Goal: Task Accomplishment & Management: Complete application form

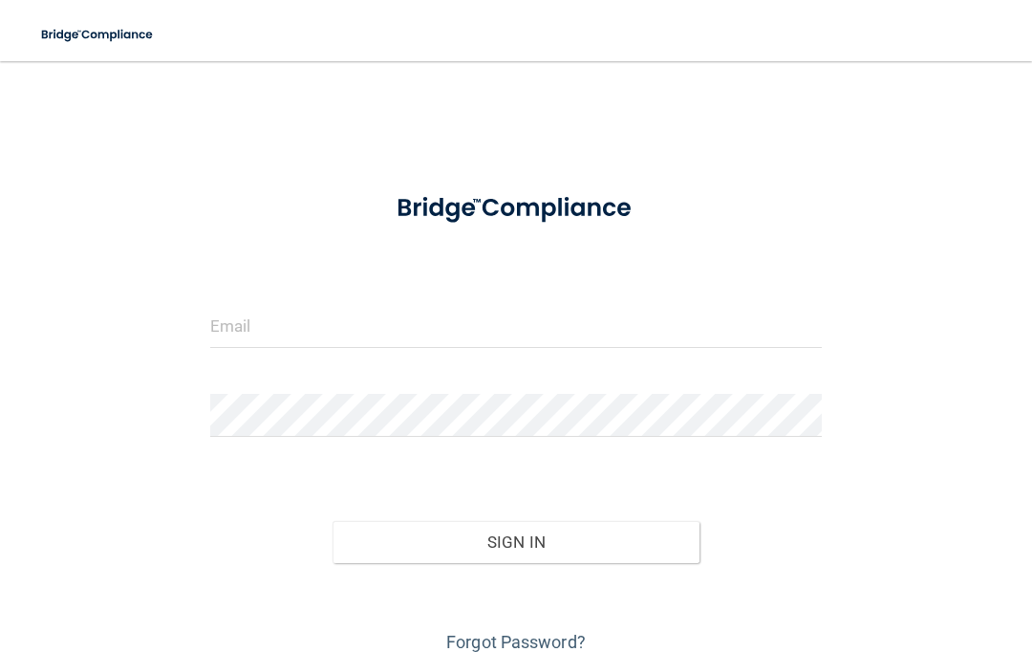
click at [375, 343] on input "email" at bounding box center [515, 326] width 611 height 43
type input "[EMAIL_ADDRESS][DOMAIN_NAME]"
click at [580, 548] on button "Sign In" at bounding box center [515, 542] width 367 height 42
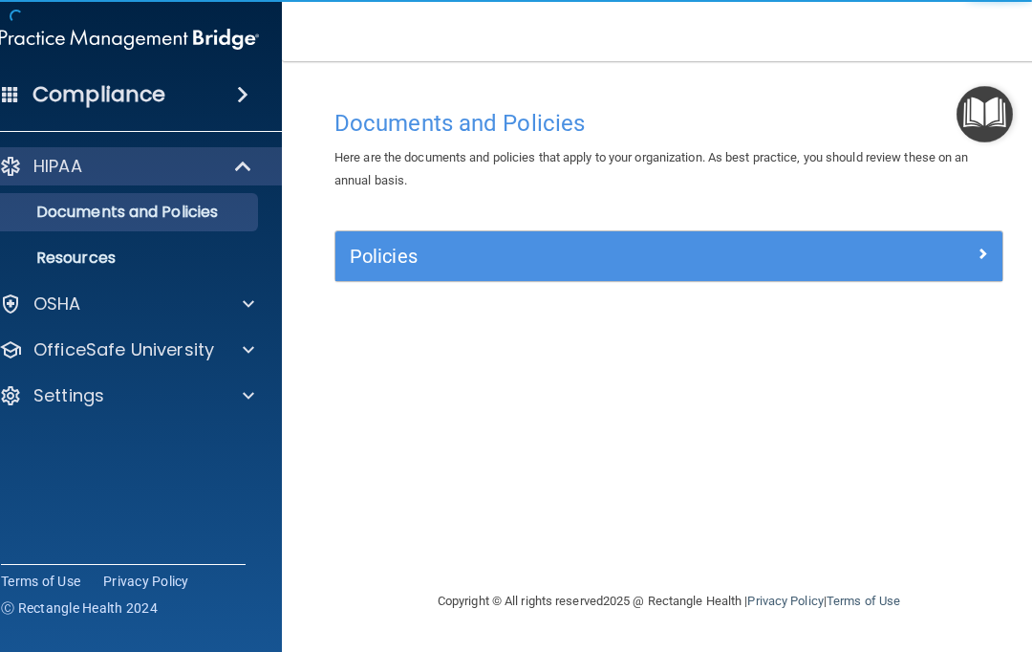
click at [798, 251] on h5 "Policies" at bounding box center [586, 256] width 472 height 21
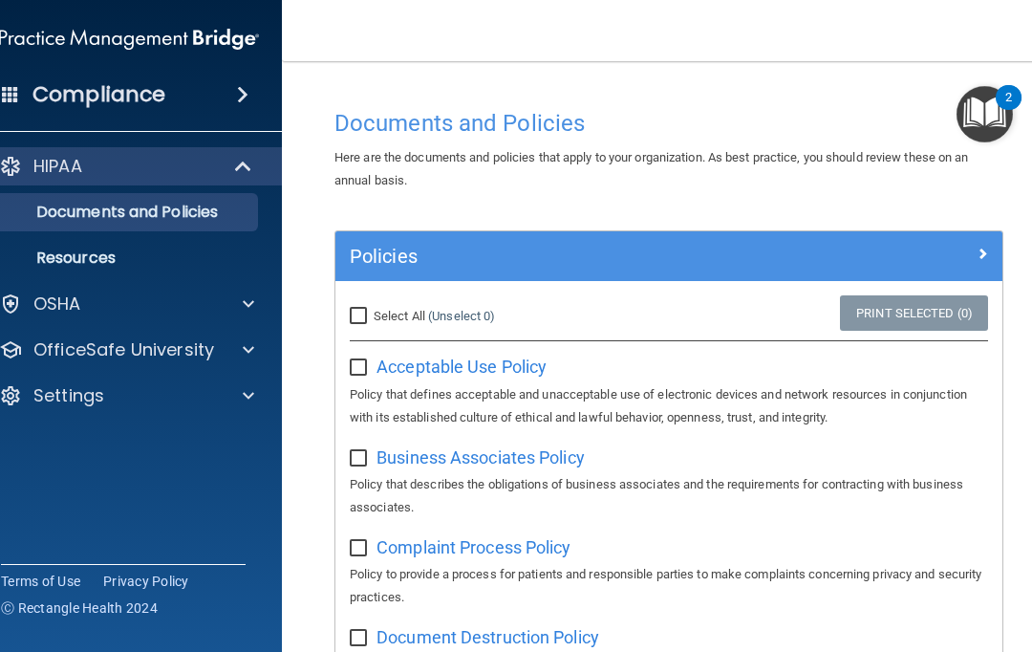
click at [364, 309] on input "Select All (Unselect 0) Unselect All" at bounding box center [361, 316] width 22 height 15
checkbox input "true"
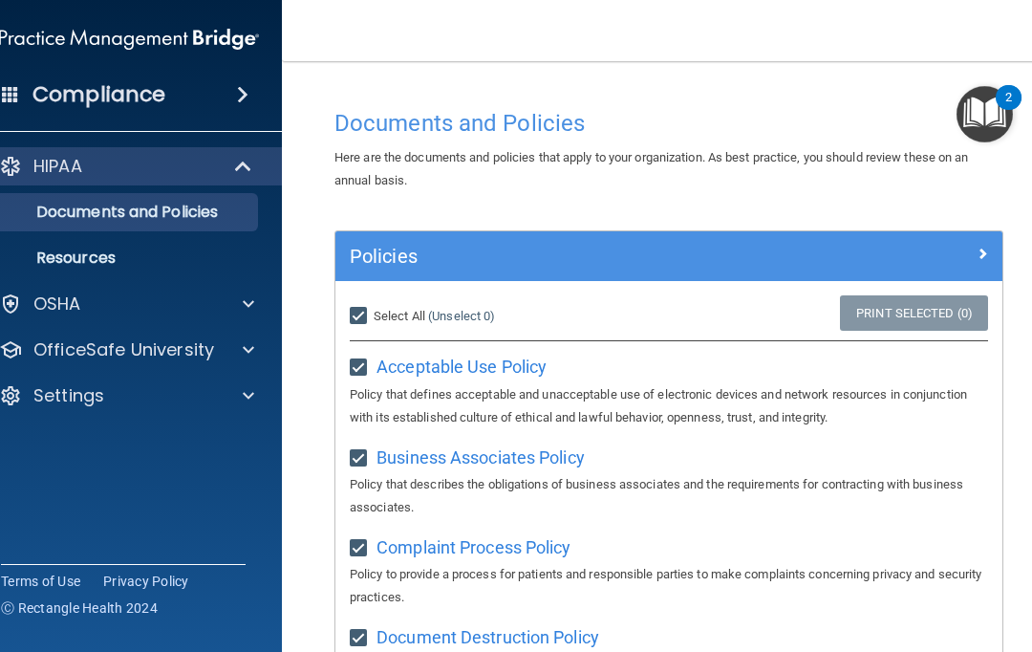
checkbox input "true"
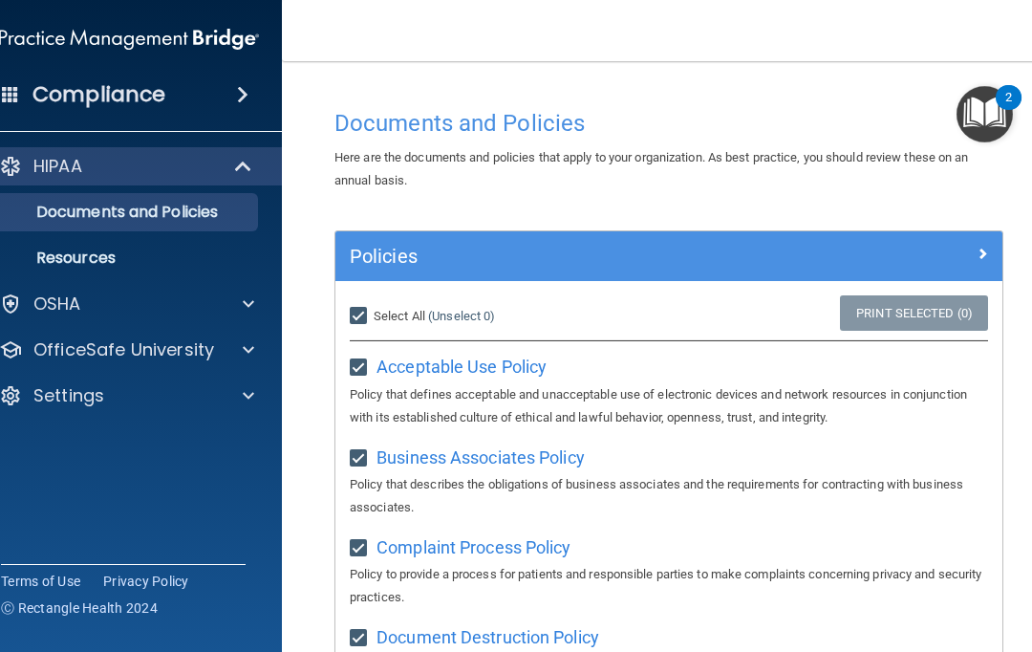
checkbox input "true"
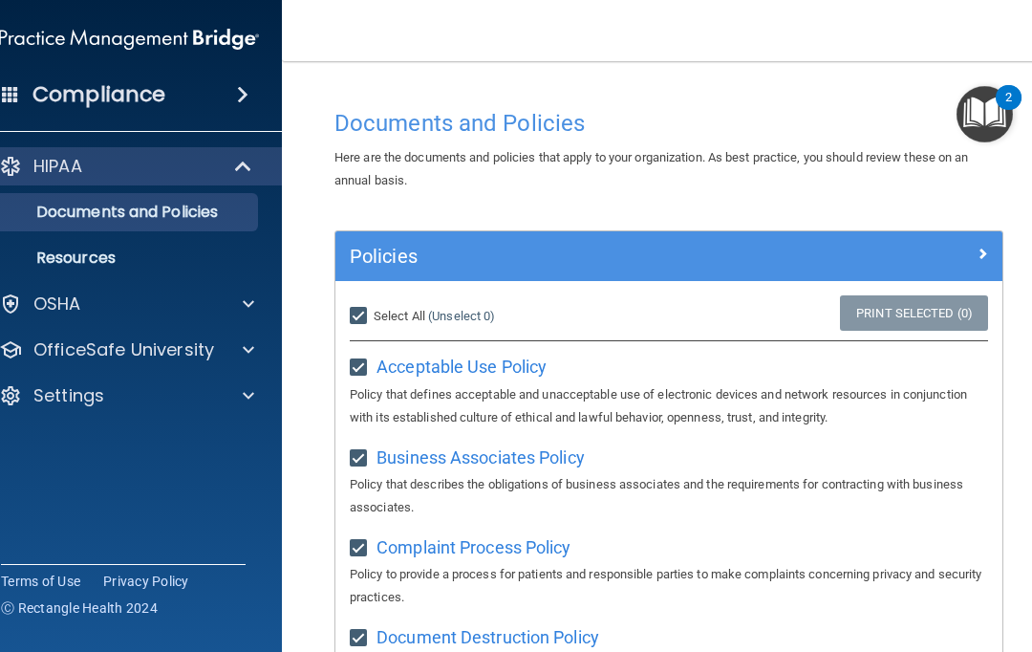
checkbox input "true"
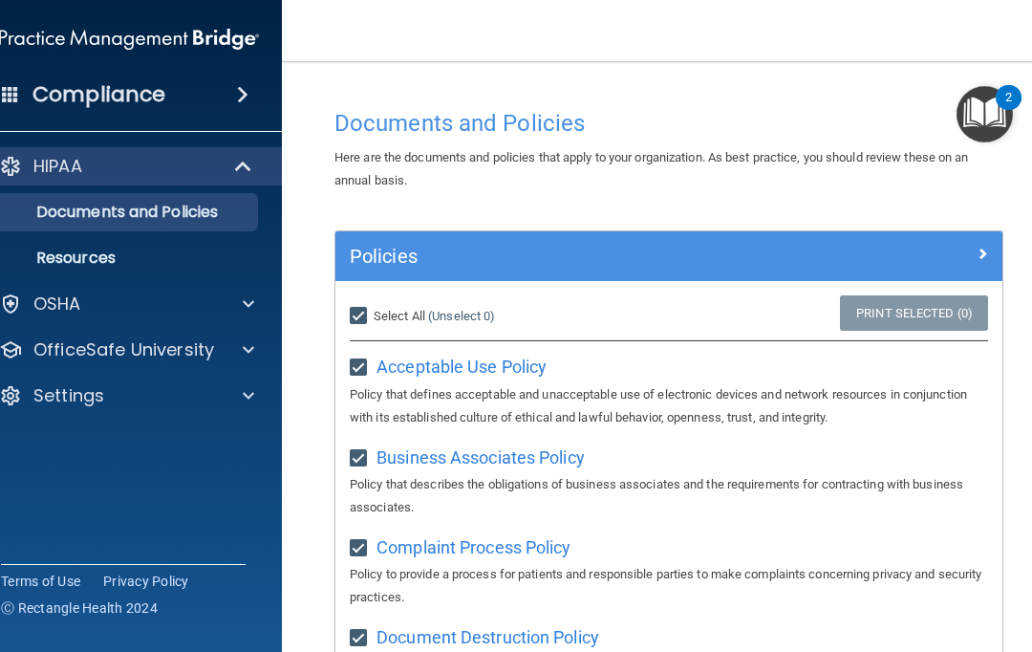
checkbox input "true"
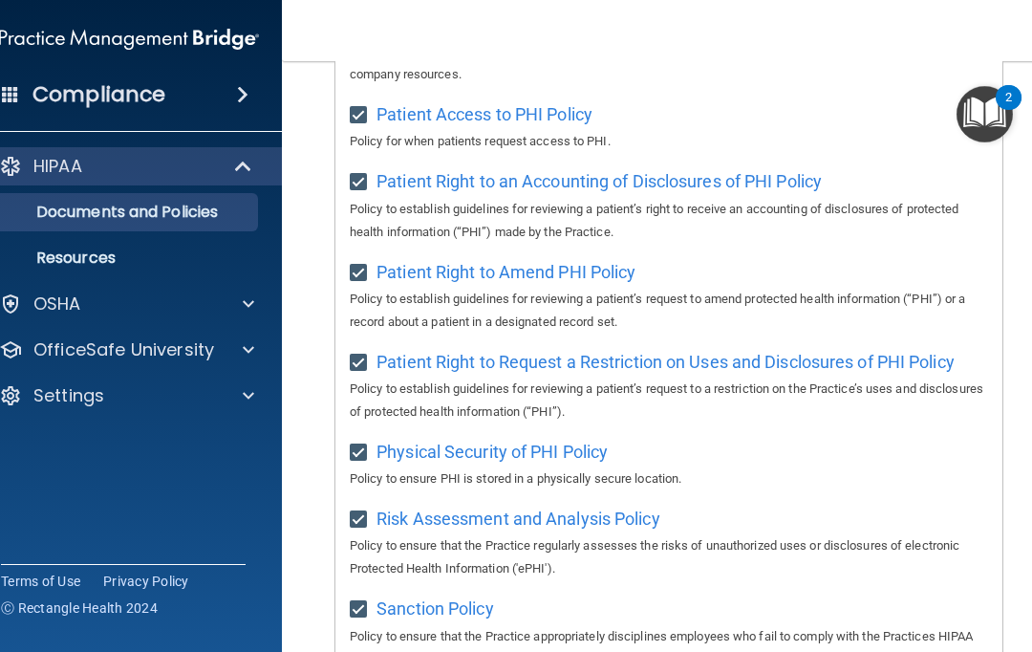
scroll to position [1150, 0]
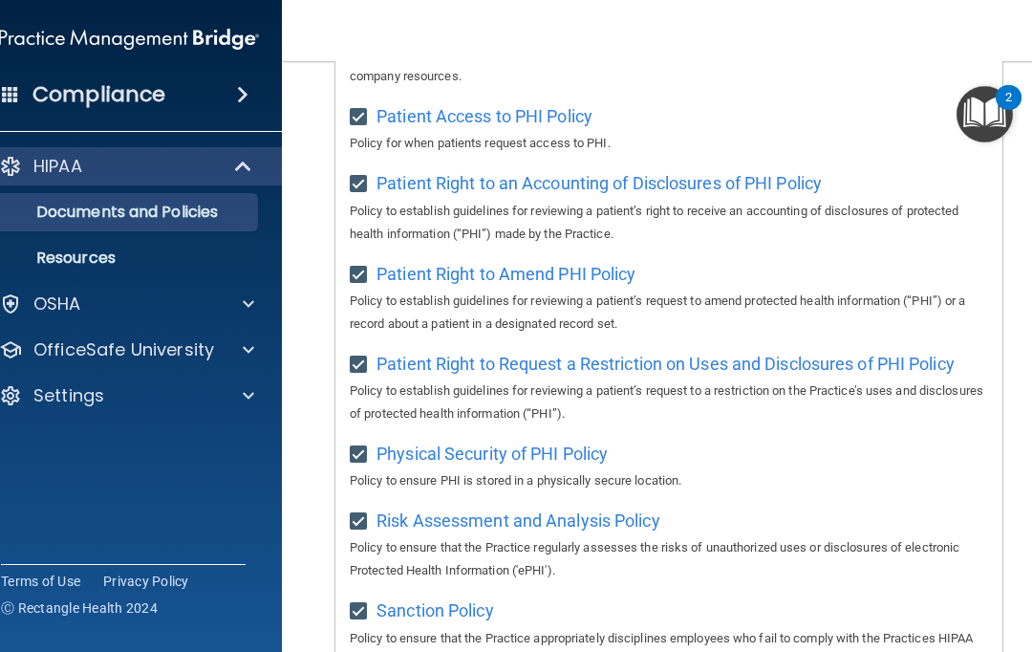
click at [111, 312] on div "OSHA" at bounding box center [103, 303] width 237 height 23
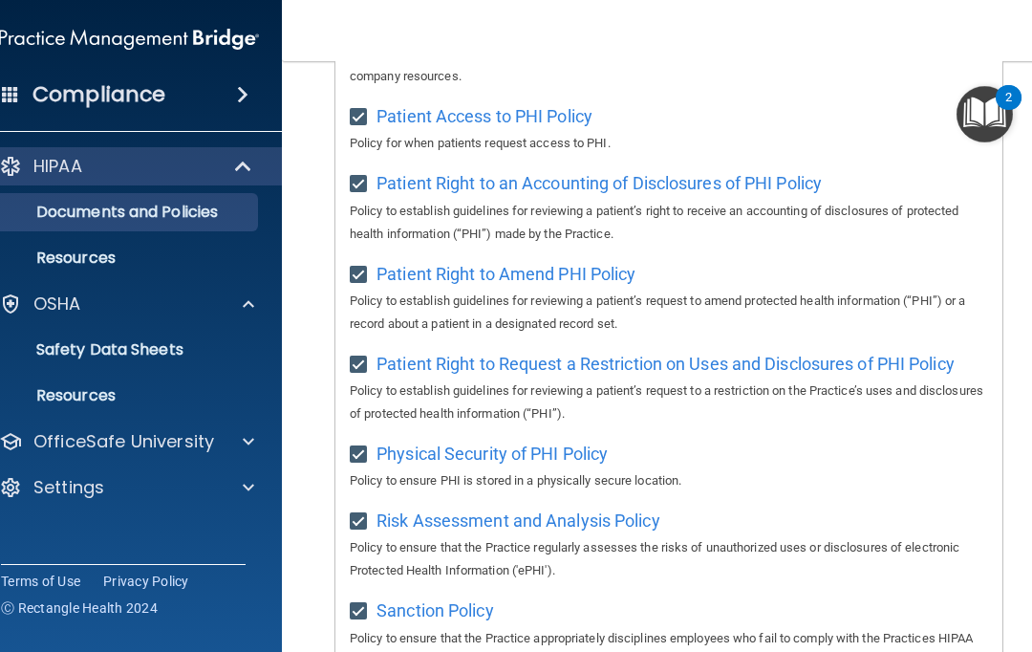
click at [222, 448] on div at bounding box center [246, 441] width 48 height 23
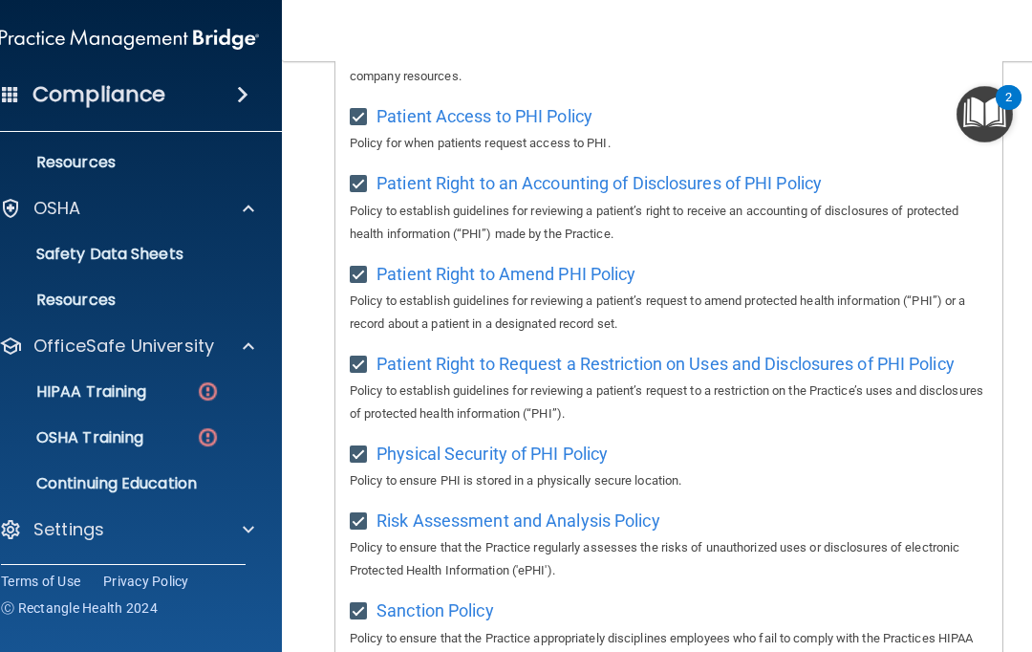
scroll to position [96, 0]
click at [206, 397] on img at bounding box center [208, 391] width 24 height 24
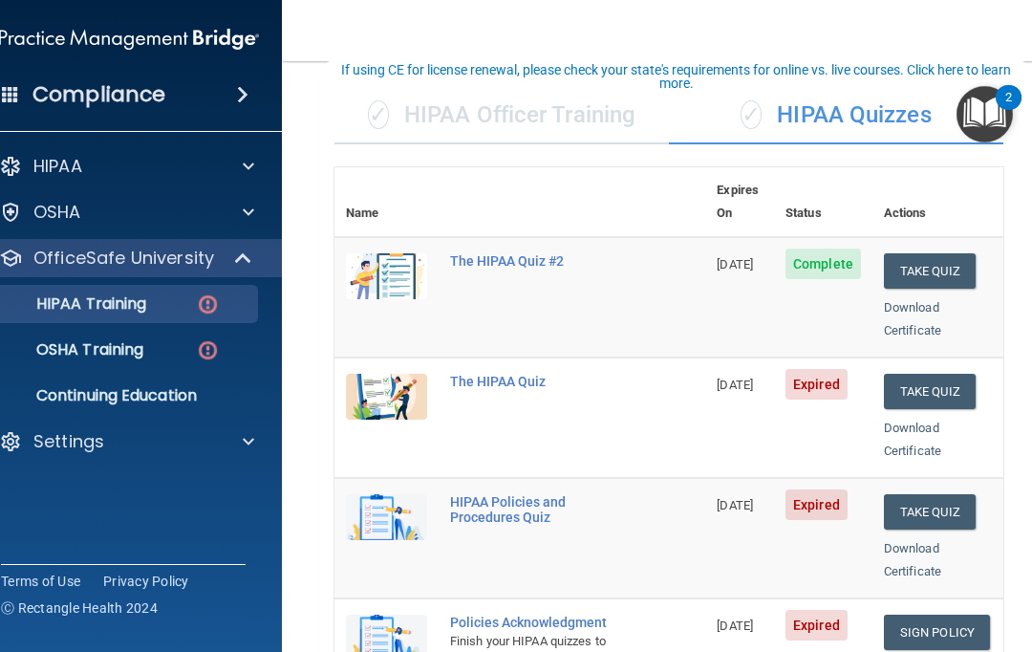
scroll to position [119, 0]
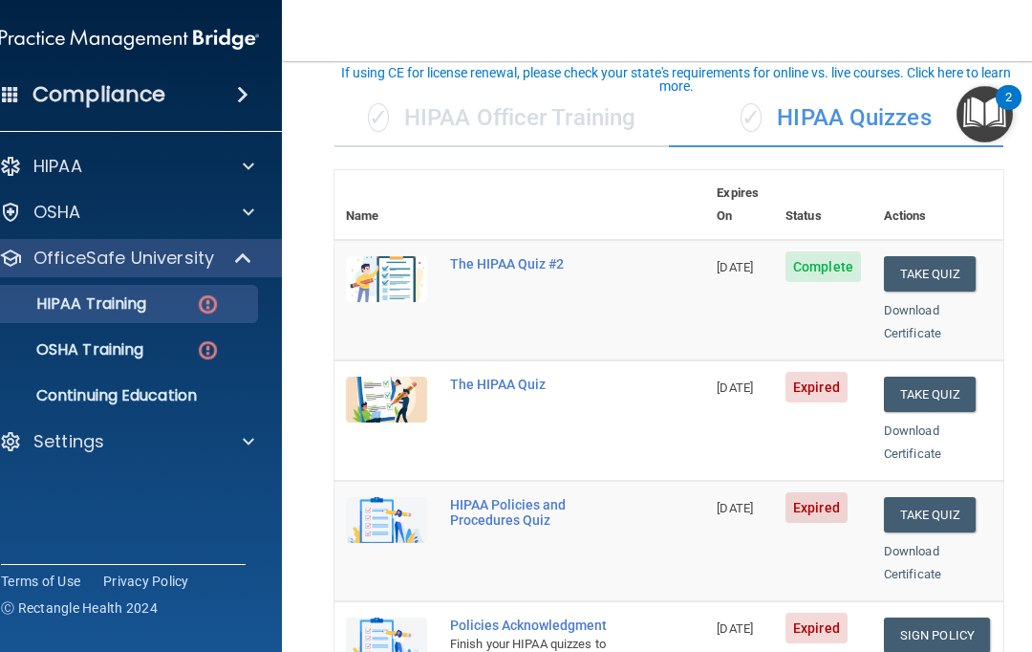
click at [955, 376] on button "Take Quiz" at bounding box center [930, 393] width 92 height 35
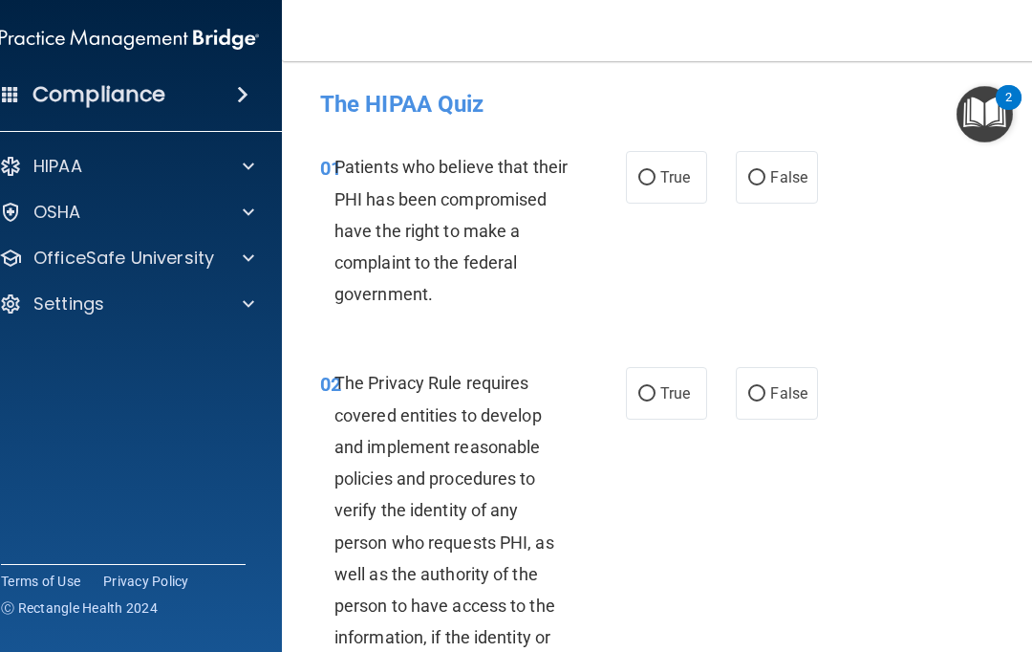
click at [680, 185] on span "True" at bounding box center [675, 177] width 30 height 18
click at [655, 185] on input "True" at bounding box center [646, 178] width 17 height 14
radio input "true"
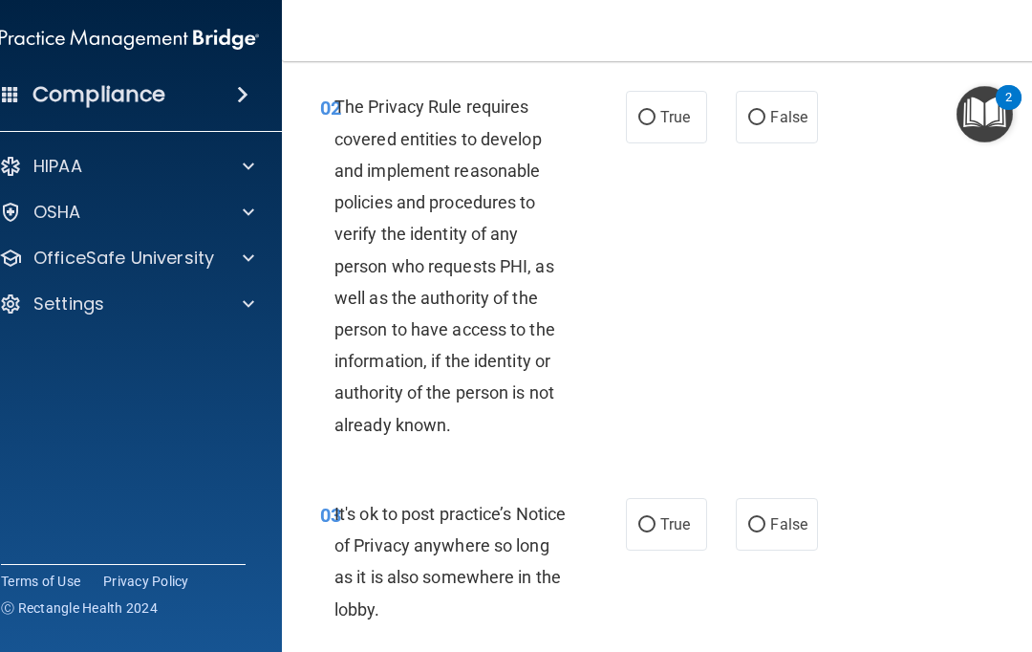
scroll to position [278, 0]
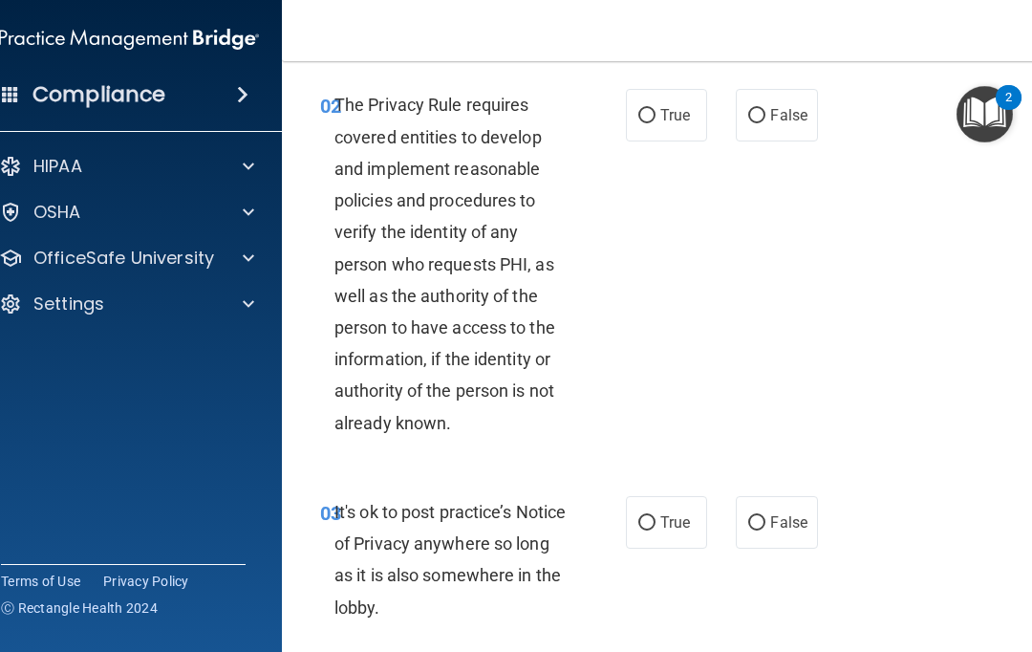
click at [654, 139] on label "True" at bounding box center [666, 115] width 81 height 53
click at [654, 123] on input "True" at bounding box center [646, 116] width 17 height 14
radio input "true"
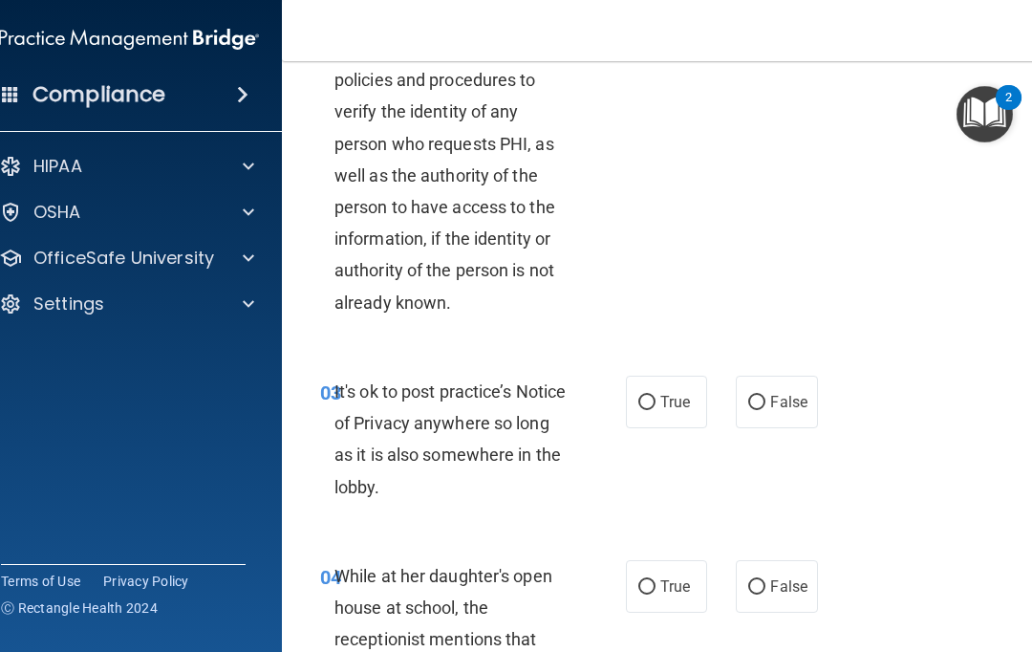
scroll to position [396, 0]
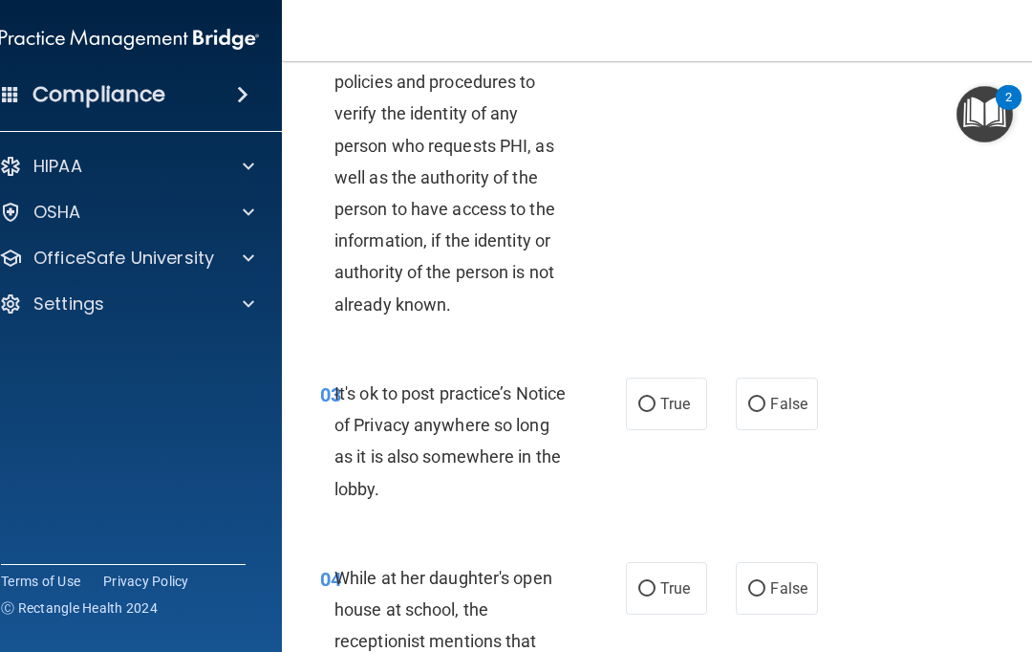
click at [654, 400] on input "True" at bounding box center [646, 404] width 17 height 14
radio input "true"
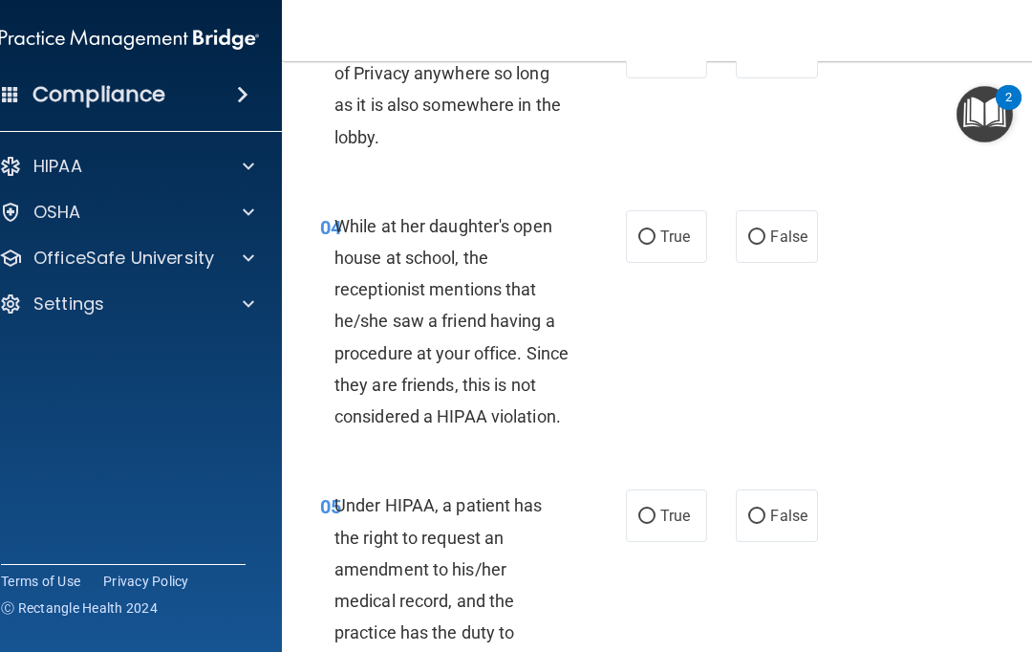
scroll to position [748, 0]
click at [794, 248] on label "False" at bounding box center [776, 236] width 81 height 53
click at [765, 245] on input "False" at bounding box center [756, 237] width 17 height 14
radio input "true"
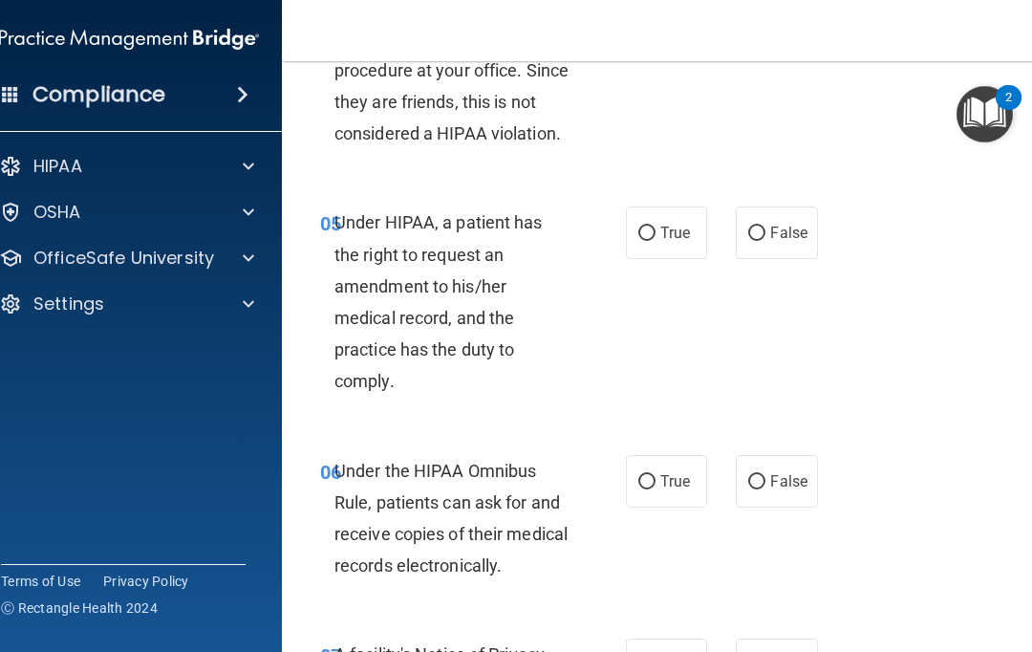
scroll to position [1059, 0]
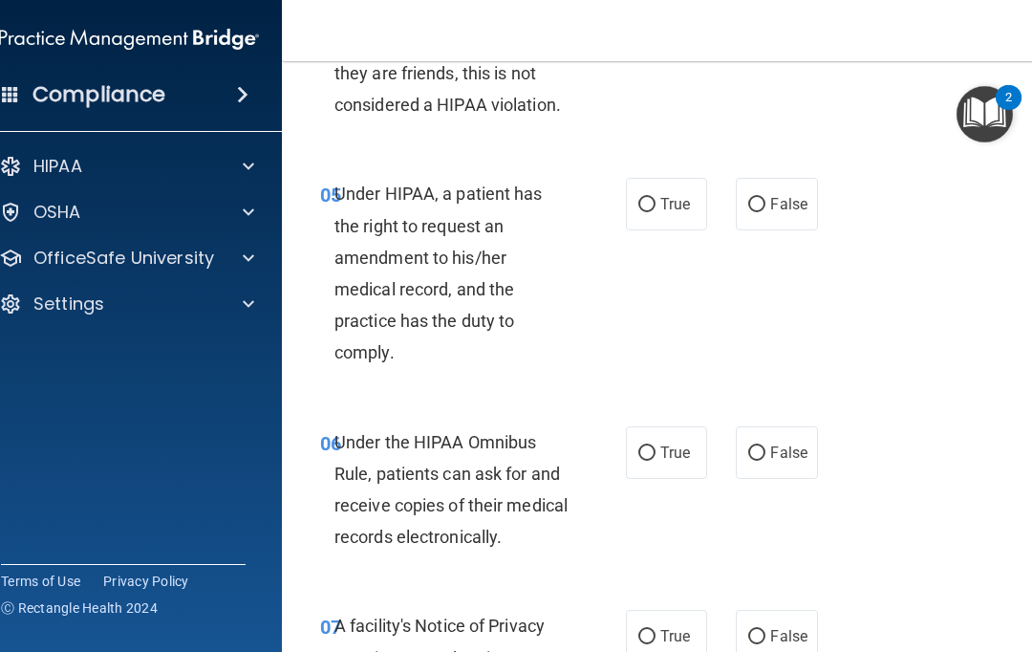
click at [646, 450] on input "True" at bounding box center [646, 453] width 17 height 14
radio input "true"
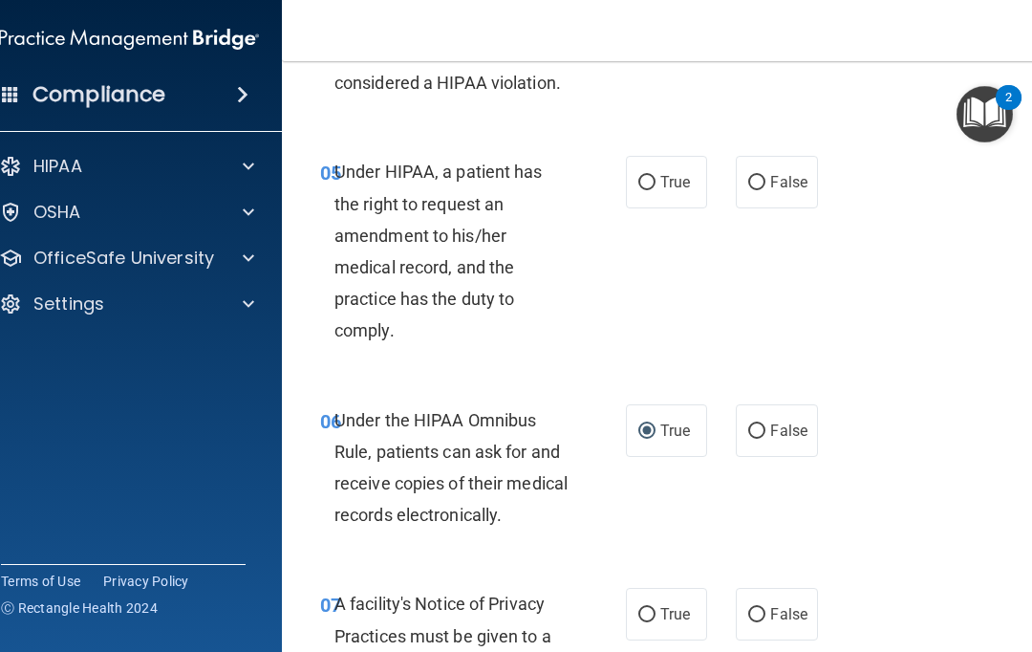
scroll to position [1080, 0]
click at [651, 183] on input "True" at bounding box center [646, 184] width 17 height 14
radio input "true"
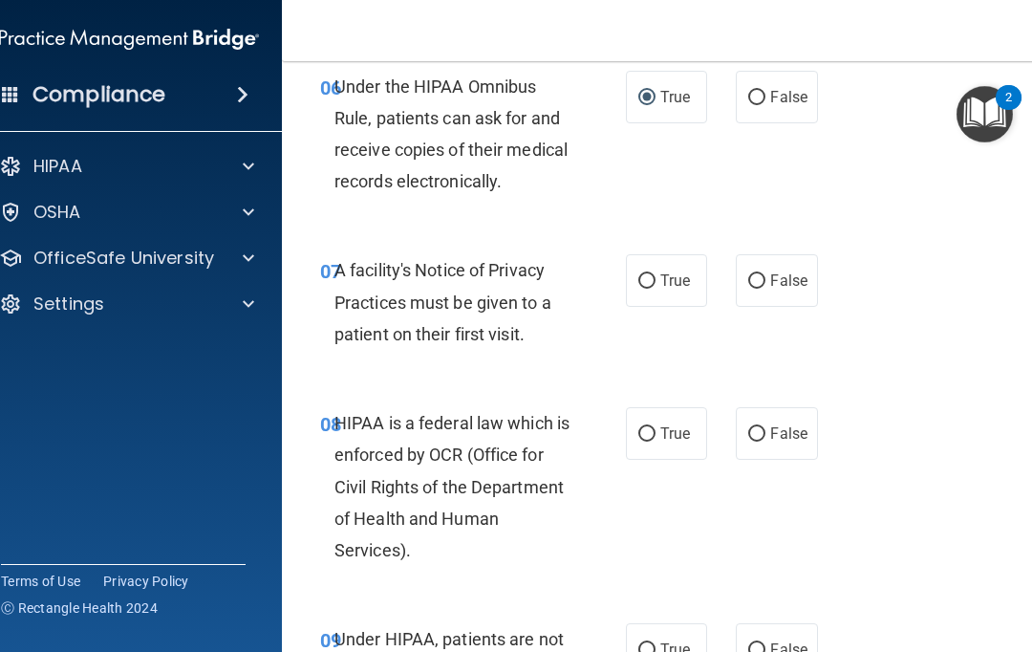
scroll to position [1414, 0]
click at [616, 245] on div "07 A facility's Notice of Privacy Practices must be given to a patient on their…" at bounding box center [669, 307] width 726 height 153
click at [641, 275] on input "True" at bounding box center [646, 282] width 17 height 14
radio input "true"
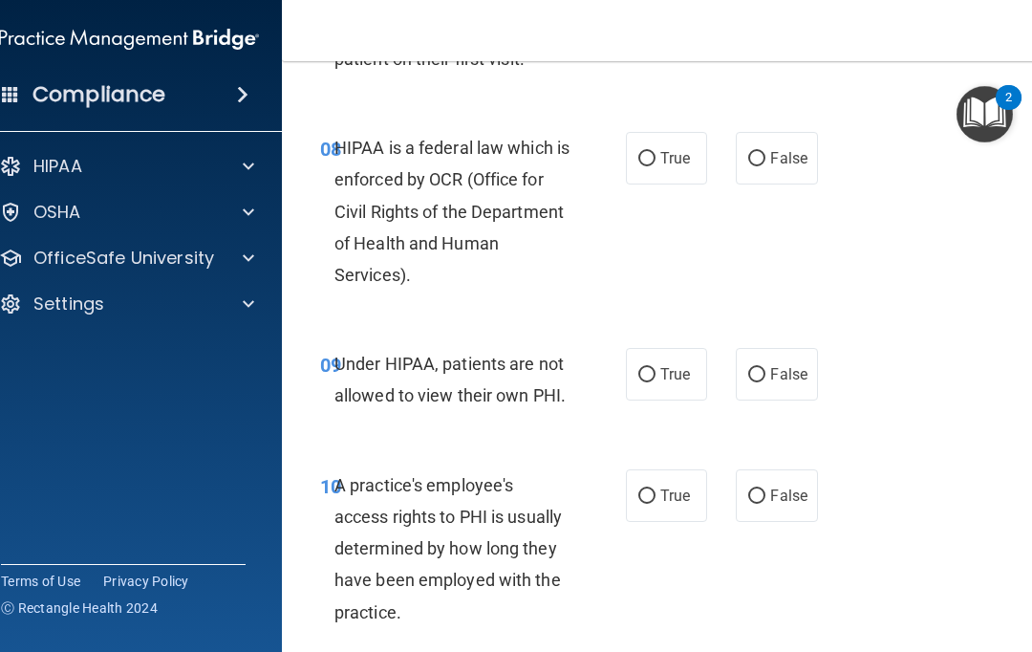
scroll to position [1696, 0]
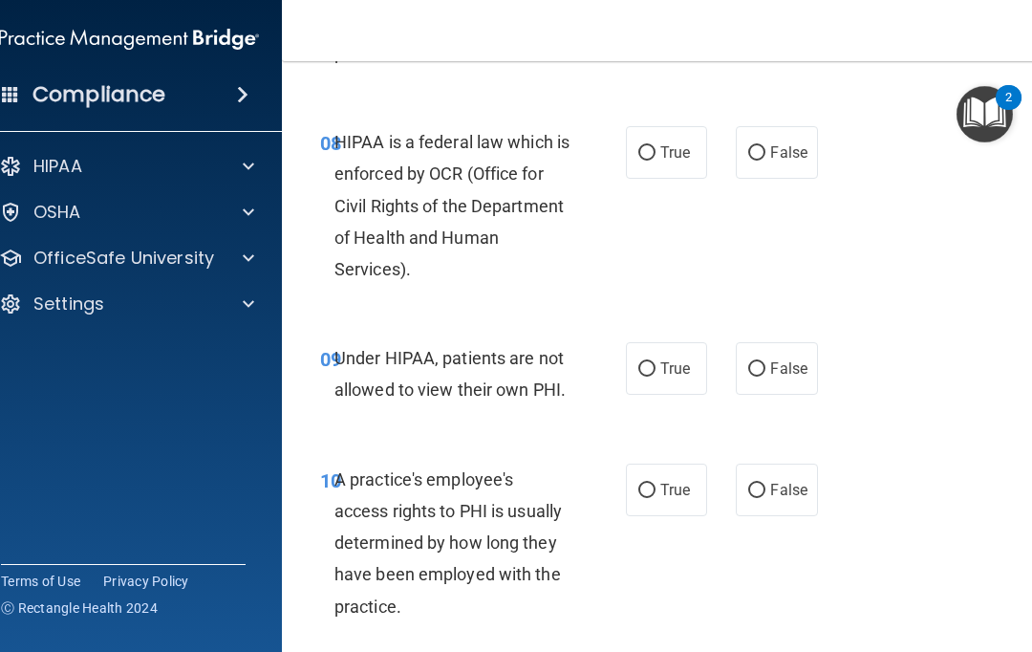
click at [651, 146] on input "True" at bounding box center [646, 153] width 17 height 14
radio input "true"
click at [761, 362] on input "False" at bounding box center [756, 369] width 17 height 14
radio input "true"
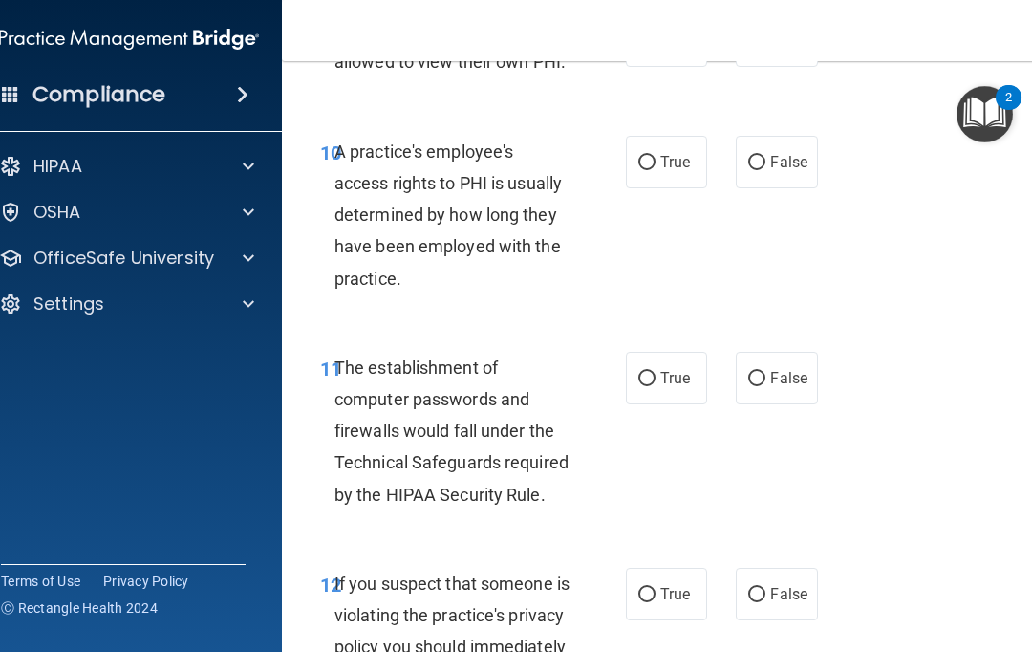
scroll to position [2023, 0]
click at [779, 154] on span "False" at bounding box center [788, 162] width 37 height 18
click at [765, 156] on input "False" at bounding box center [756, 163] width 17 height 14
radio input "true"
click at [646, 373] on input "True" at bounding box center [646, 379] width 17 height 14
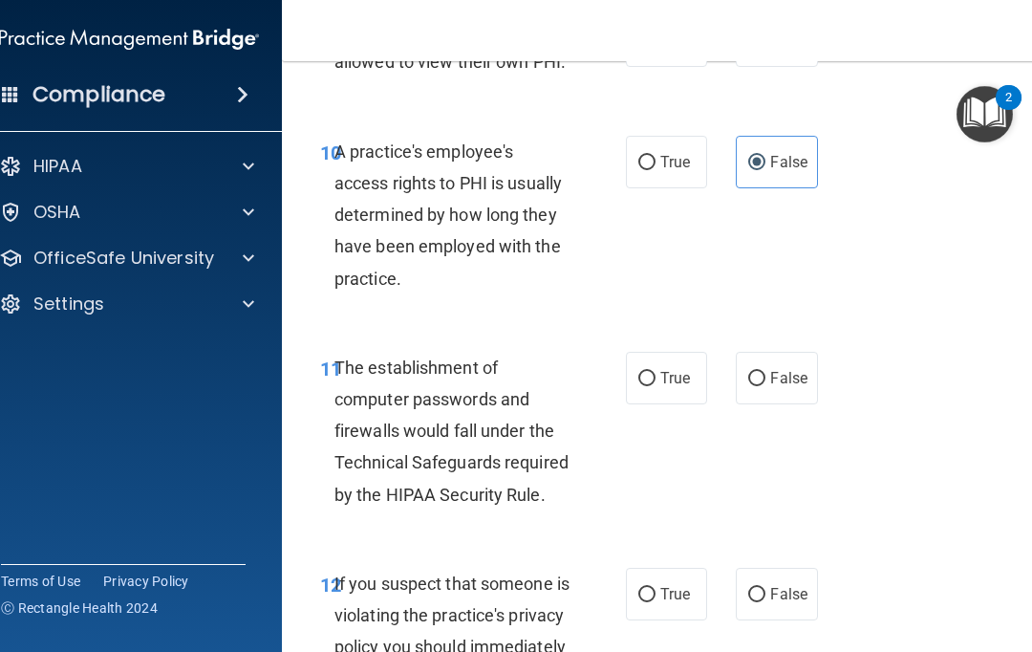
radio input "true"
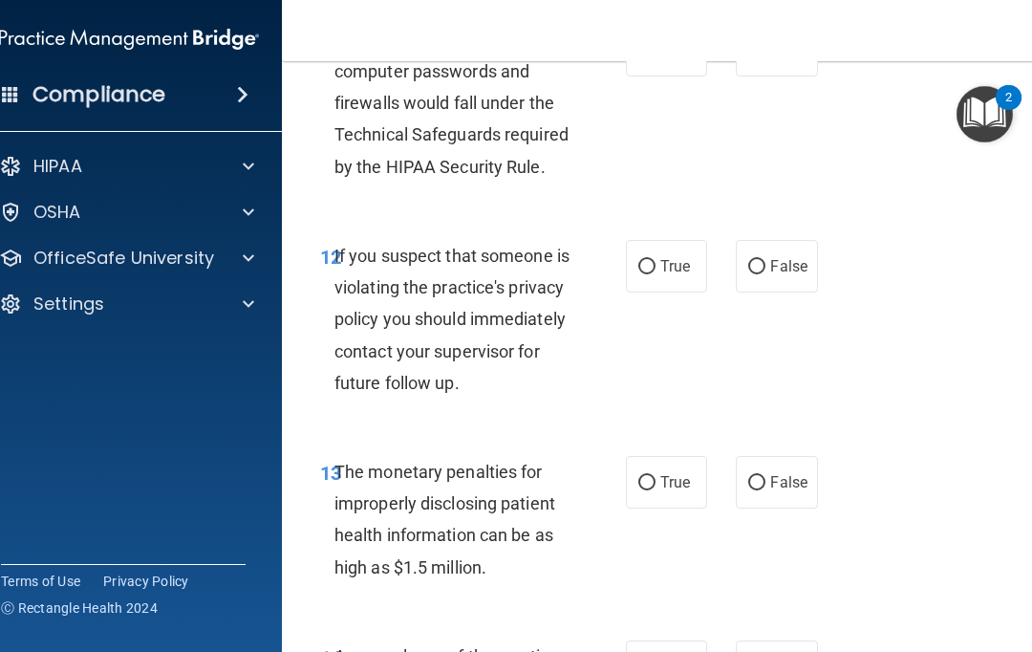
scroll to position [2352, 0]
click at [636, 259] on label "True" at bounding box center [666, 265] width 81 height 53
click at [638, 259] on input "True" at bounding box center [646, 266] width 17 height 14
radio input "true"
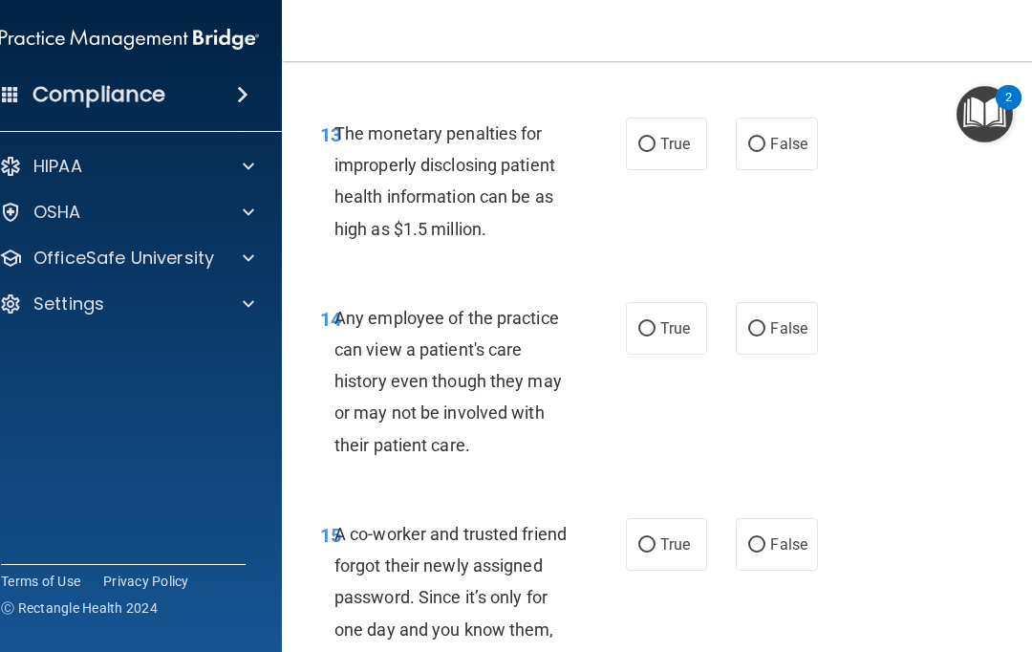
scroll to position [2686, 0]
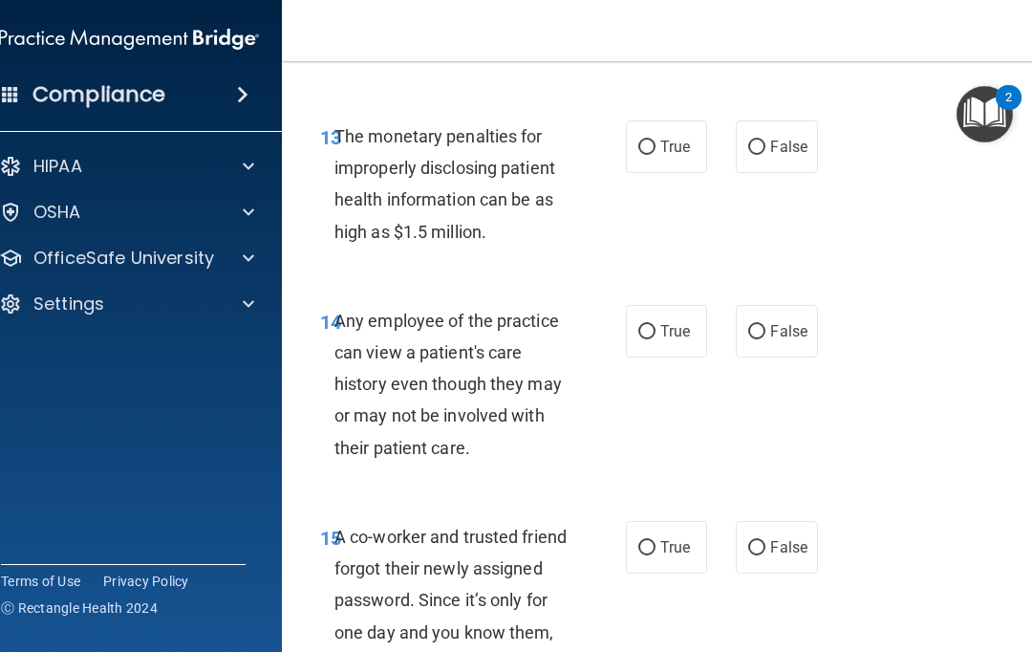
click at [626, 171] on label "True" at bounding box center [666, 146] width 81 height 53
click at [638, 155] on input "True" at bounding box center [646, 147] width 17 height 14
radio input "true"
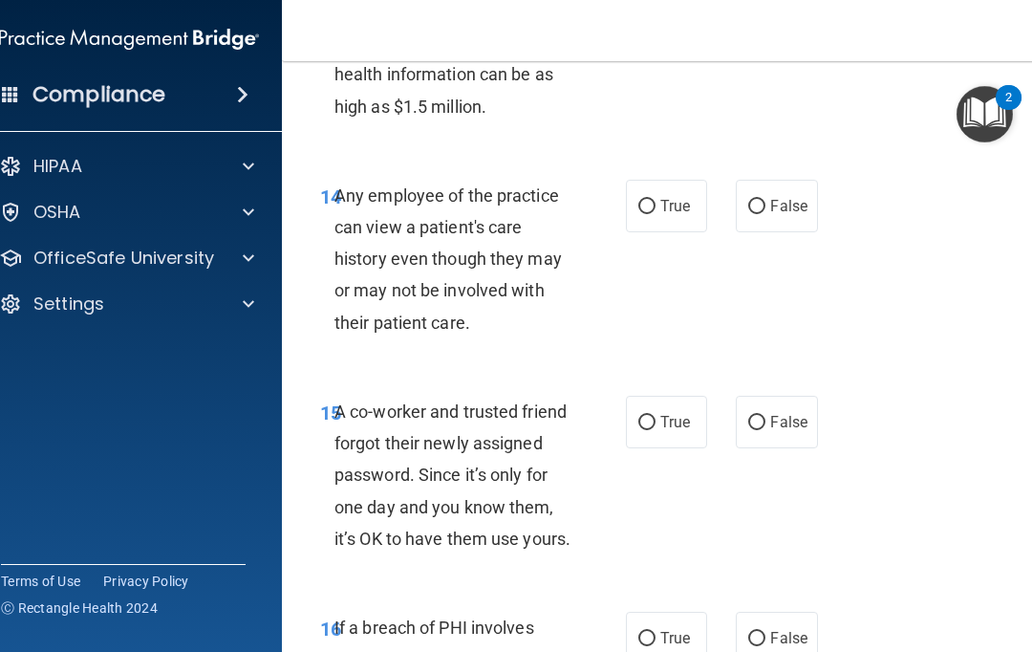
scroll to position [2814, 0]
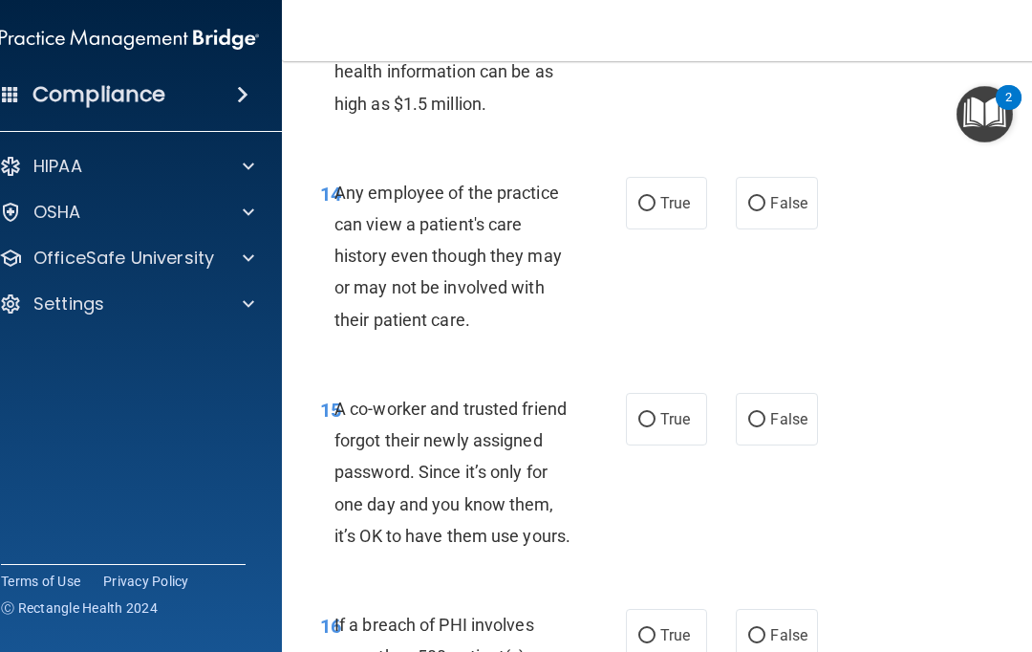
click at [759, 211] on input "False" at bounding box center [756, 204] width 17 height 14
radio input "true"
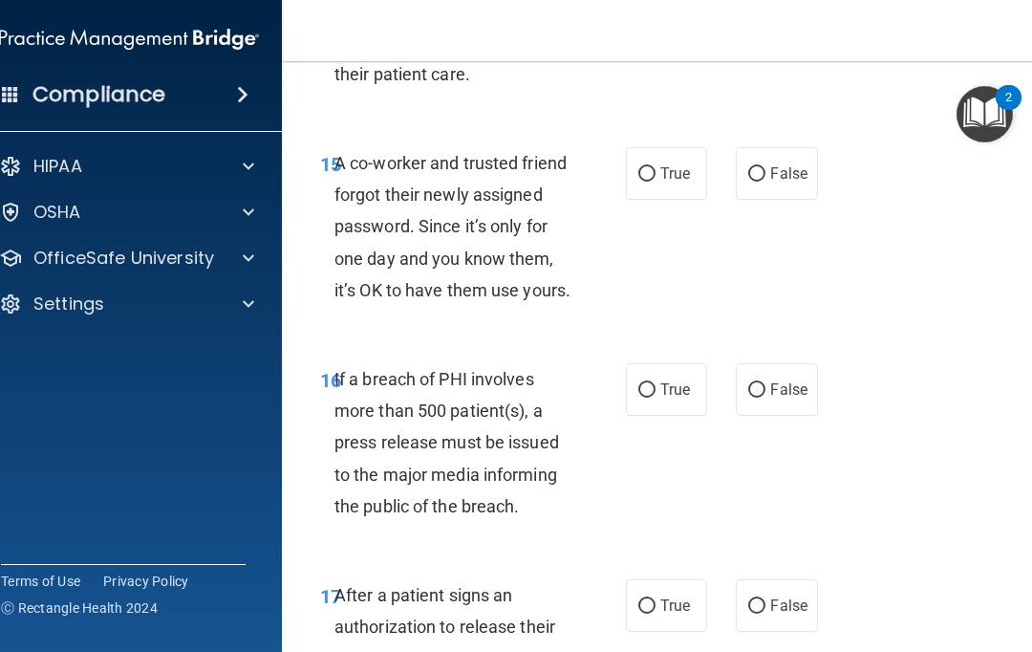
scroll to position [3058, 0]
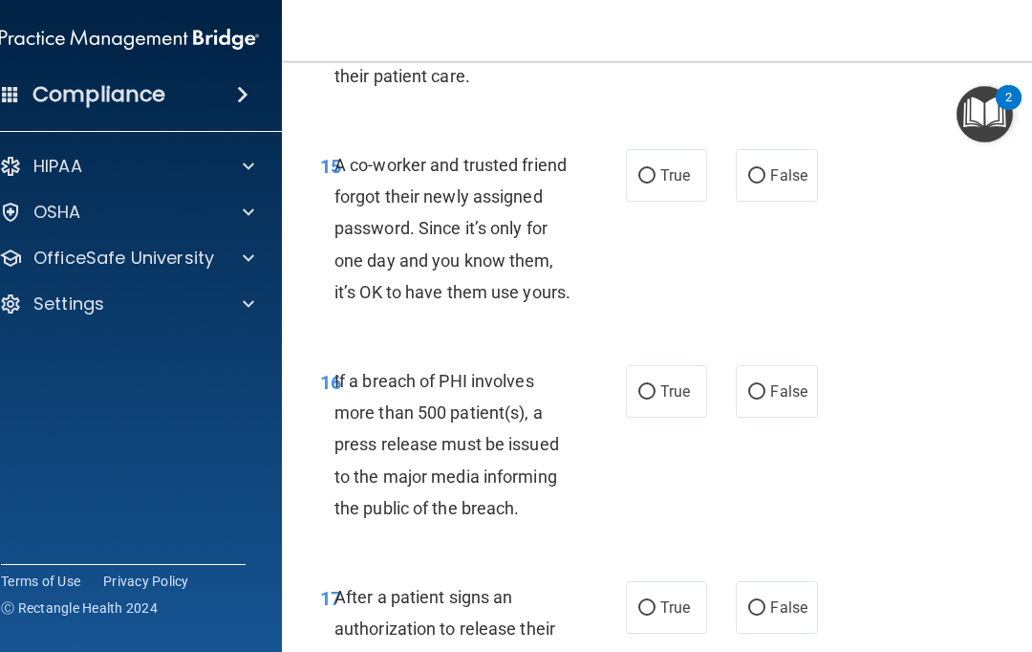
click at [775, 184] on span "False" at bounding box center [788, 175] width 37 height 18
click at [765, 183] on input "False" at bounding box center [756, 176] width 17 height 14
radio input "true"
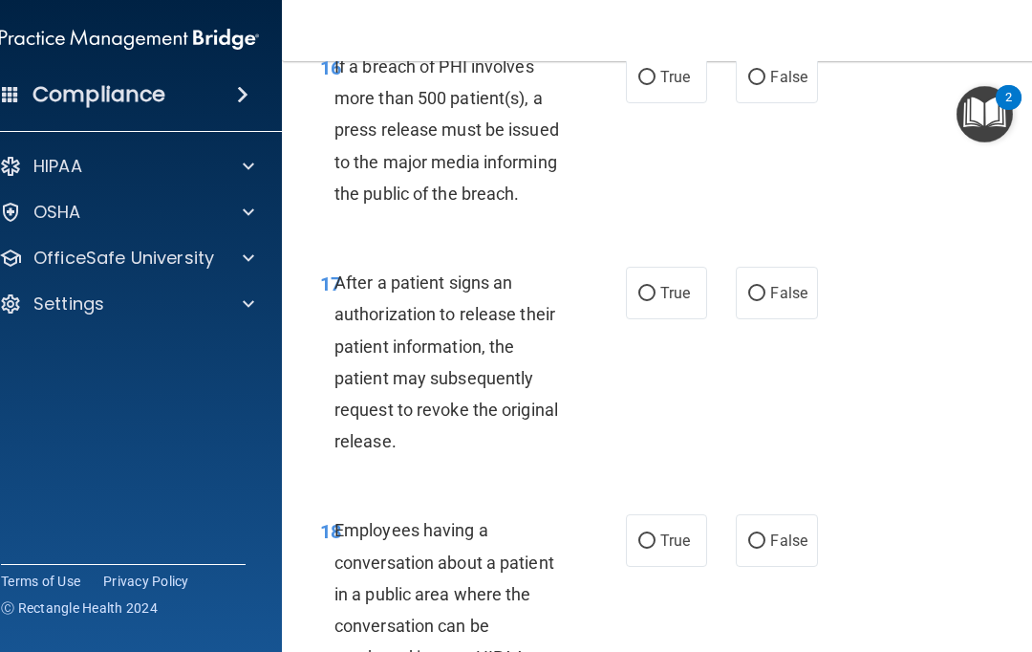
scroll to position [3375, 0]
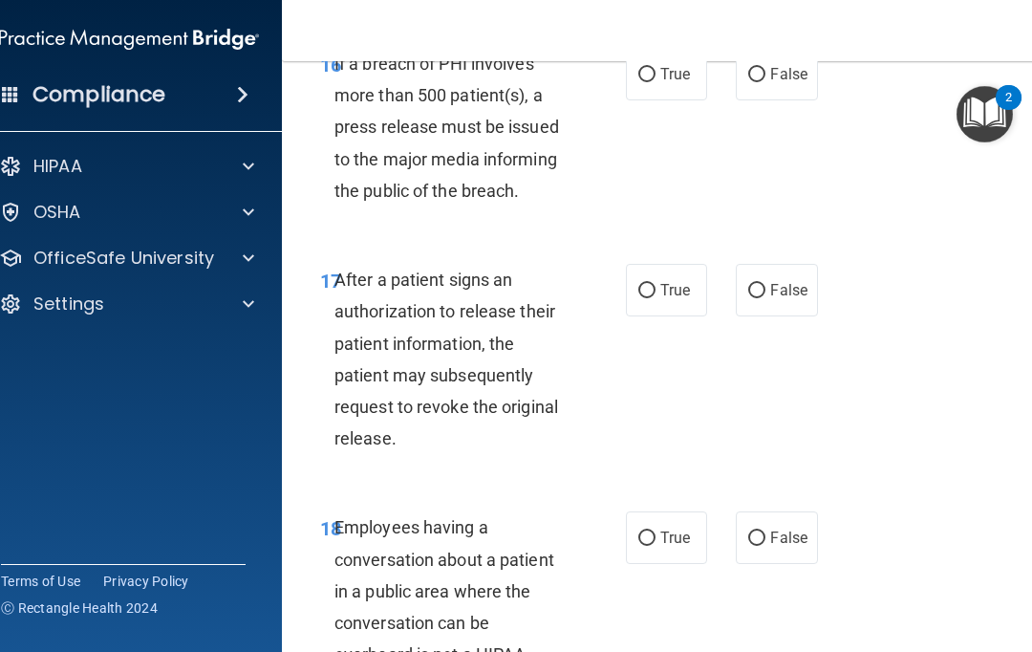
click at [781, 83] on span "False" at bounding box center [788, 74] width 37 height 18
click at [765, 82] on input "False" at bounding box center [756, 75] width 17 height 14
radio input "true"
click at [661, 83] on span "True" at bounding box center [675, 74] width 30 height 18
click at [655, 82] on input "True" at bounding box center [646, 75] width 17 height 14
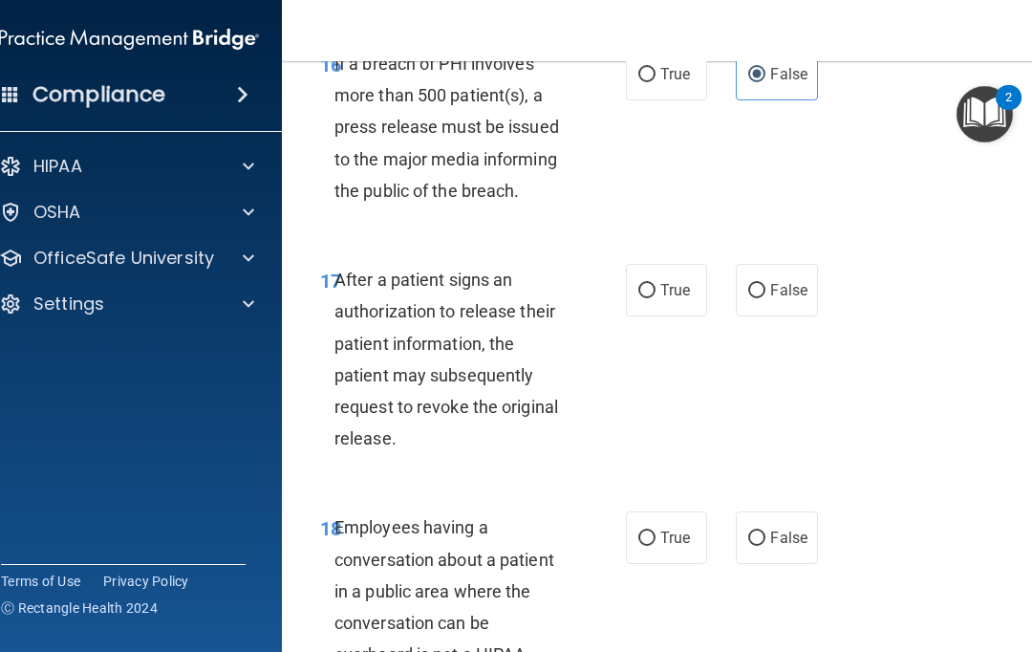
radio input "true"
radio input "false"
click at [645, 298] on input "True" at bounding box center [646, 291] width 17 height 14
radio input "true"
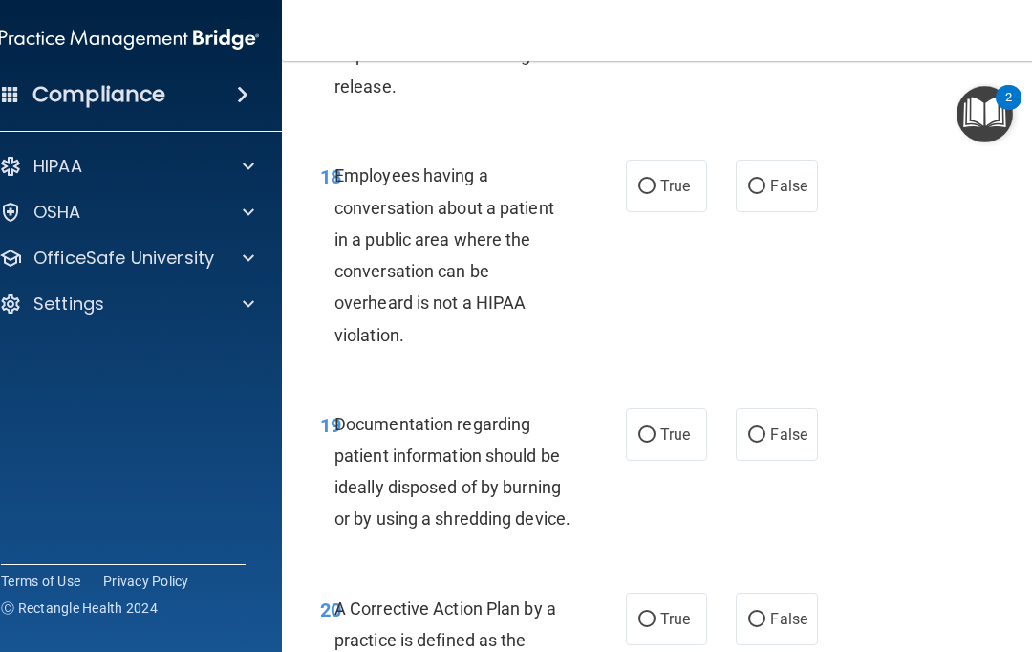
scroll to position [3730, 0]
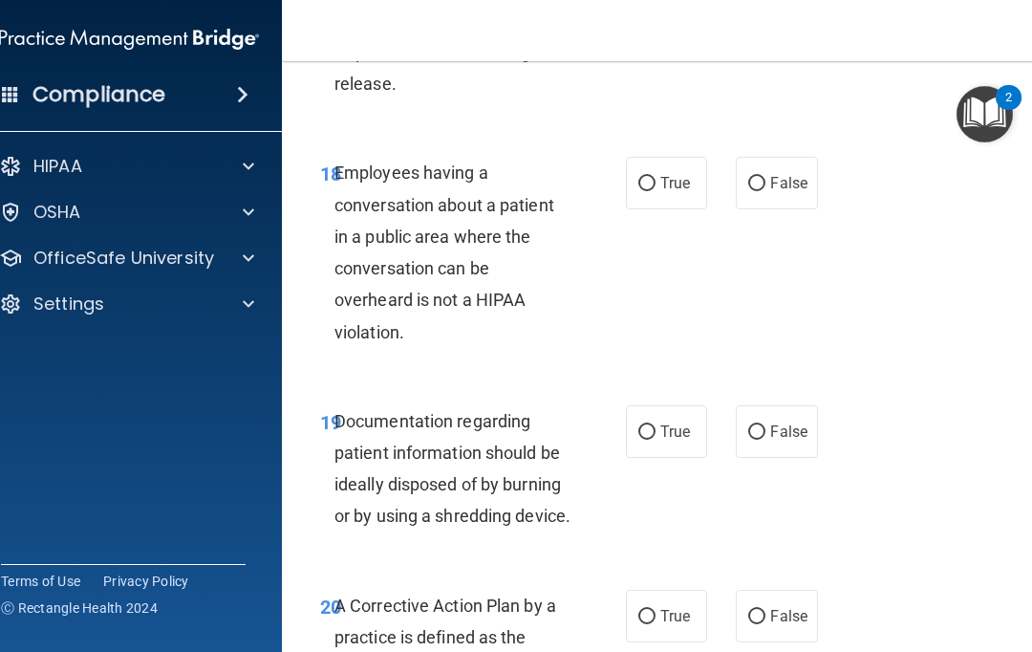
click at [779, 192] on span "False" at bounding box center [788, 183] width 37 height 18
click at [765, 191] on input "False" at bounding box center [756, 184] width 17 height 14
radio input "true"
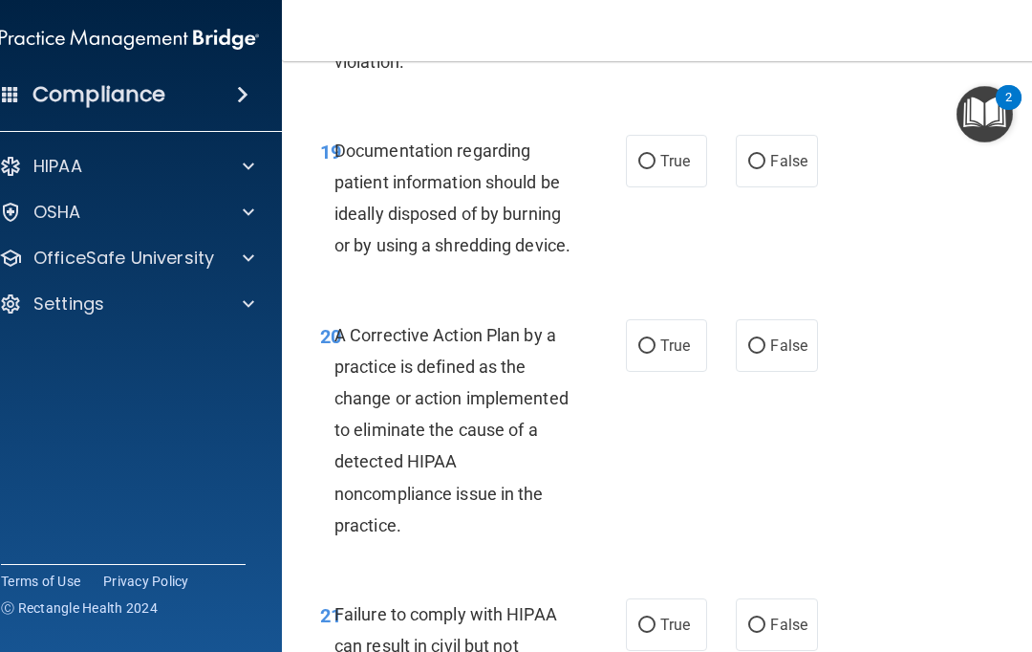
scroll to position [3999, 0]
click at [647, 170] on input "True" at bounding box center [646, 163] width 17 height 14
radio input "true"
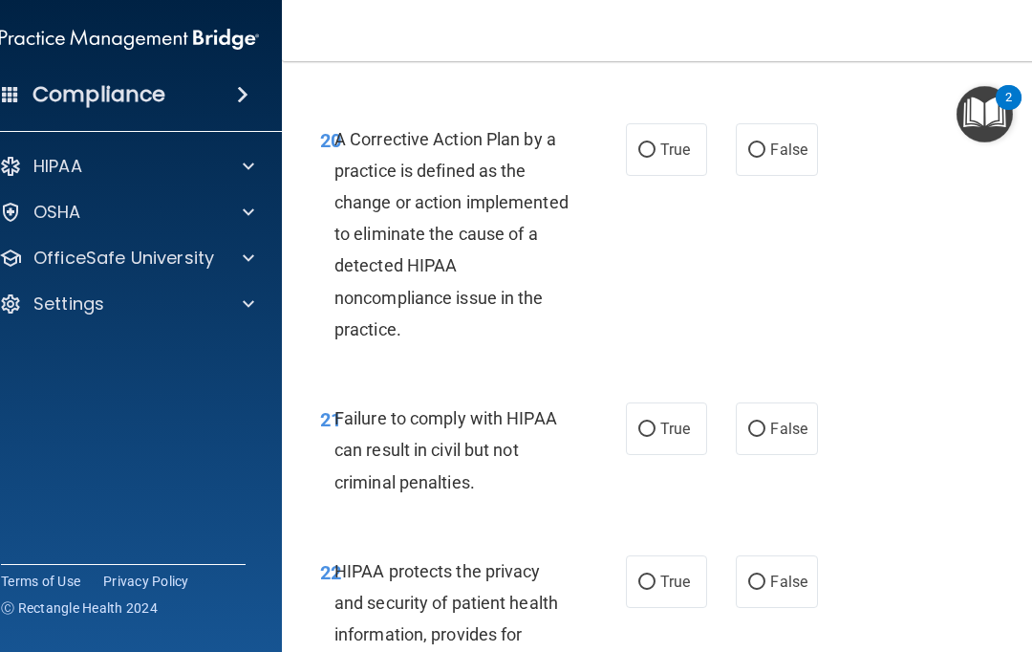
scroll to position [4202, 0]
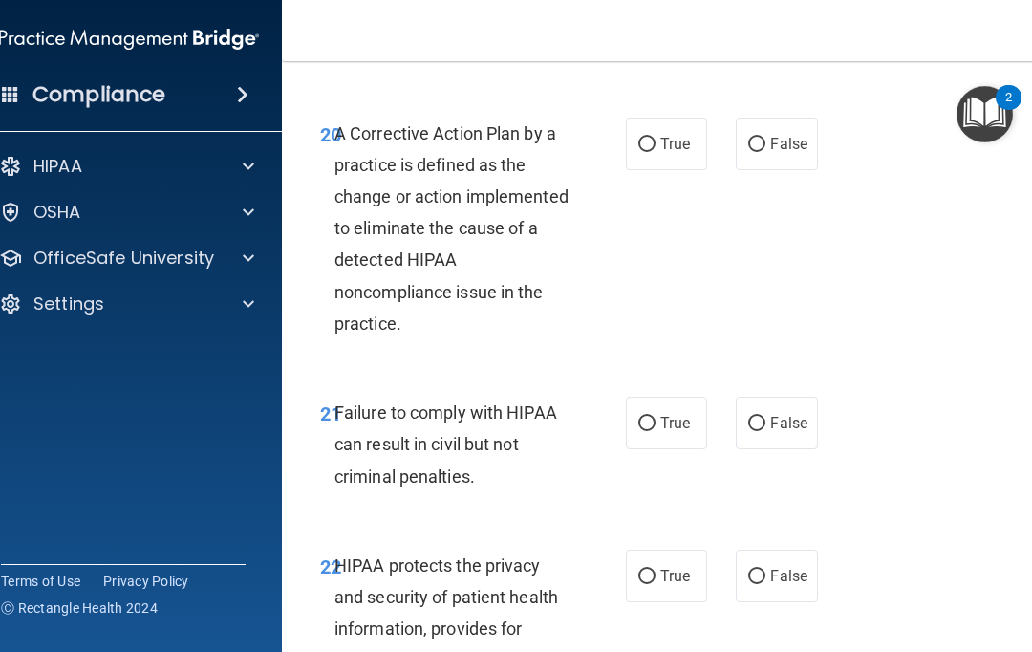
click at [640, 152] on input "True" at bounding box center [646, 145] width 17 height 14
radio input "true"
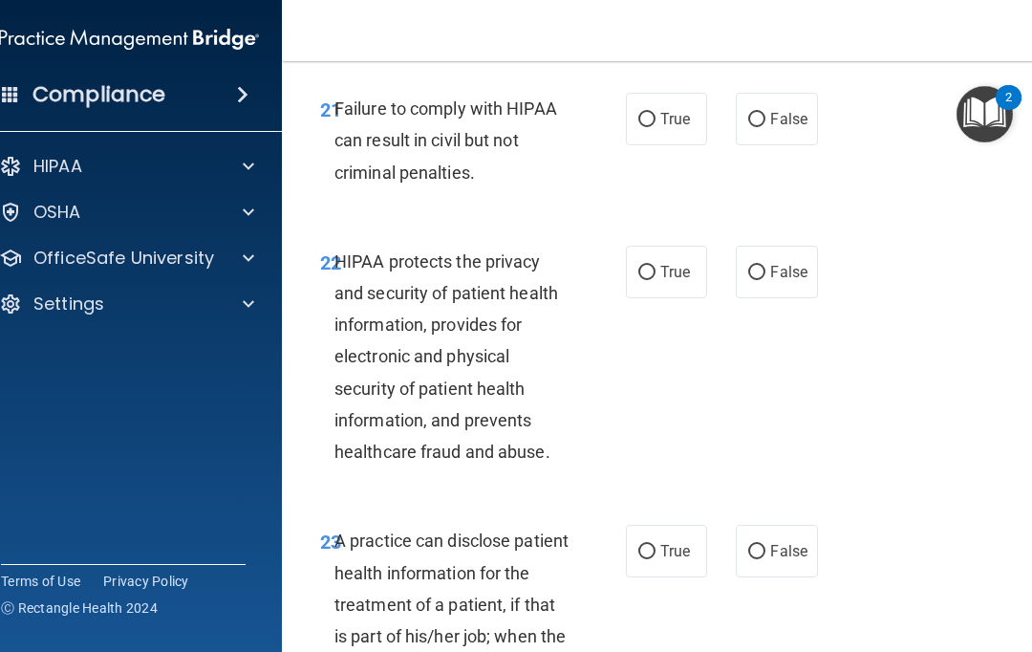
scroll to position [4503, 0]
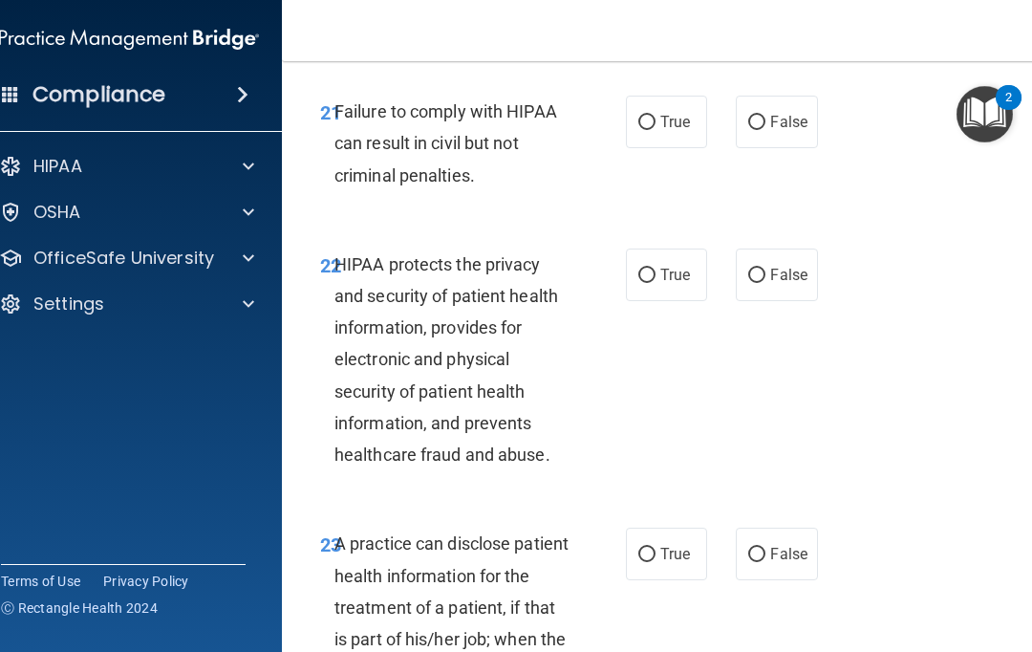
click at [807, 148] on label "False" at bounding box center [776, 122] width 81 height 53
click at [765, 130] on input "False" at bounding box center [756, 123] width 17 height 14
radio input "true"
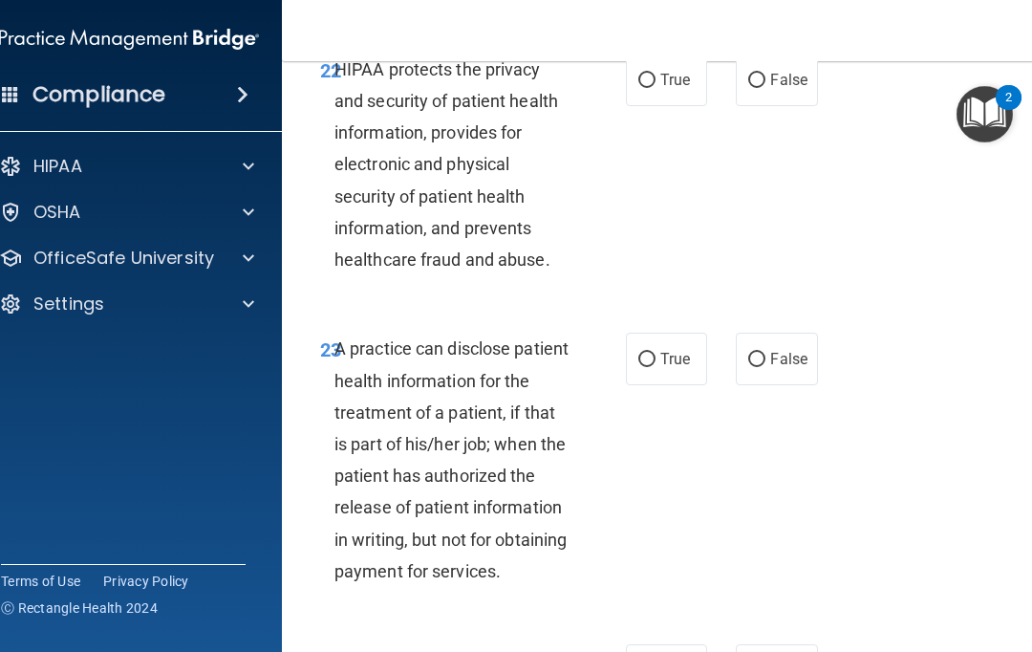
scroll to position [4732, 0]
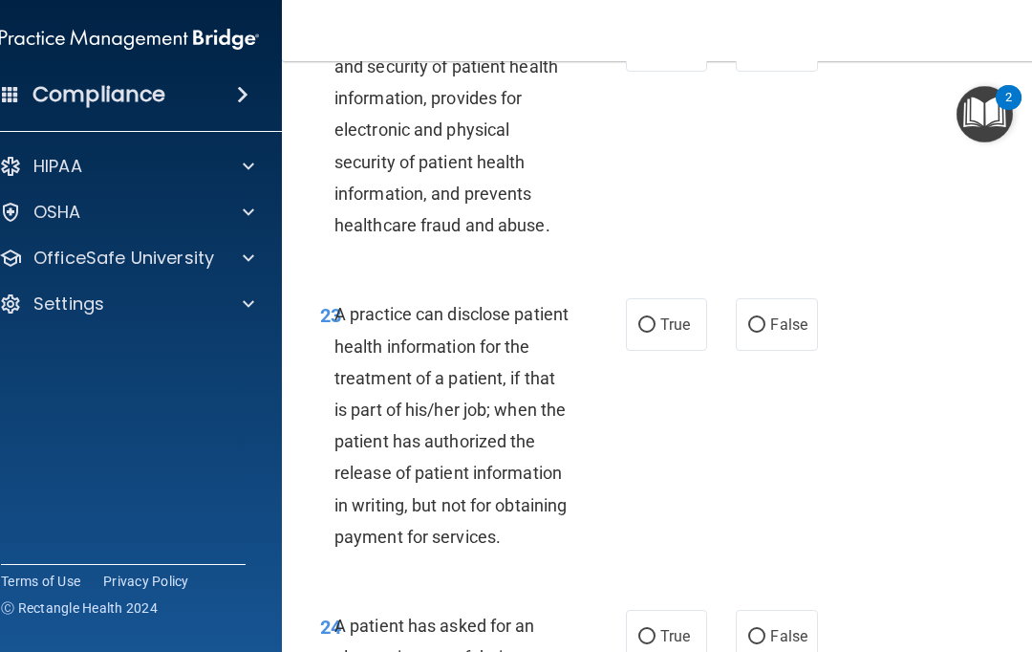
click at [652, 72] on label "True" at bounding box center [666, 45] width 81 height 53
click at [652, 53] on input "True" at bounding box center [646, 46] width 17 height 14
radio input "true"
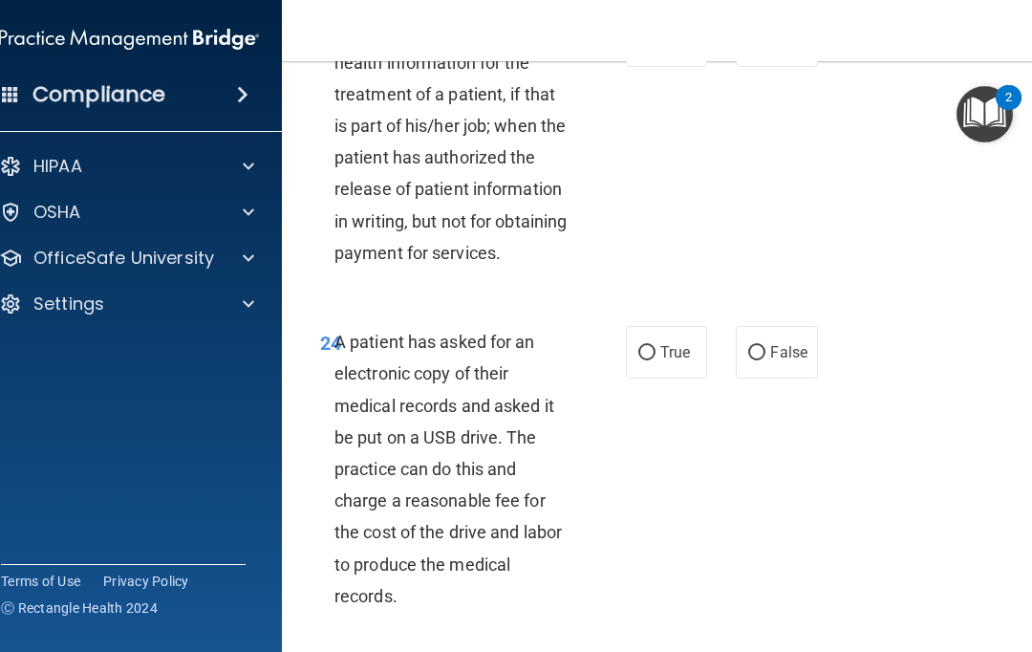
scroll to position [5015, 0]
click at [761, 50] on input "False" at bounding box center [756, 42] width 17 height 14
radio input "true"
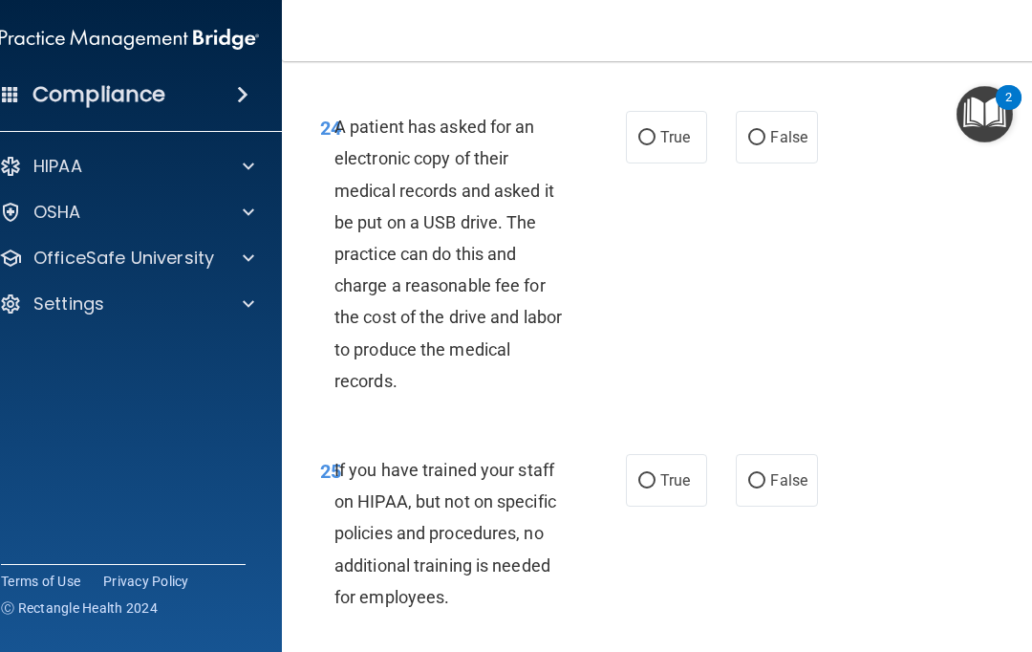
scroll to position [5234, 0]
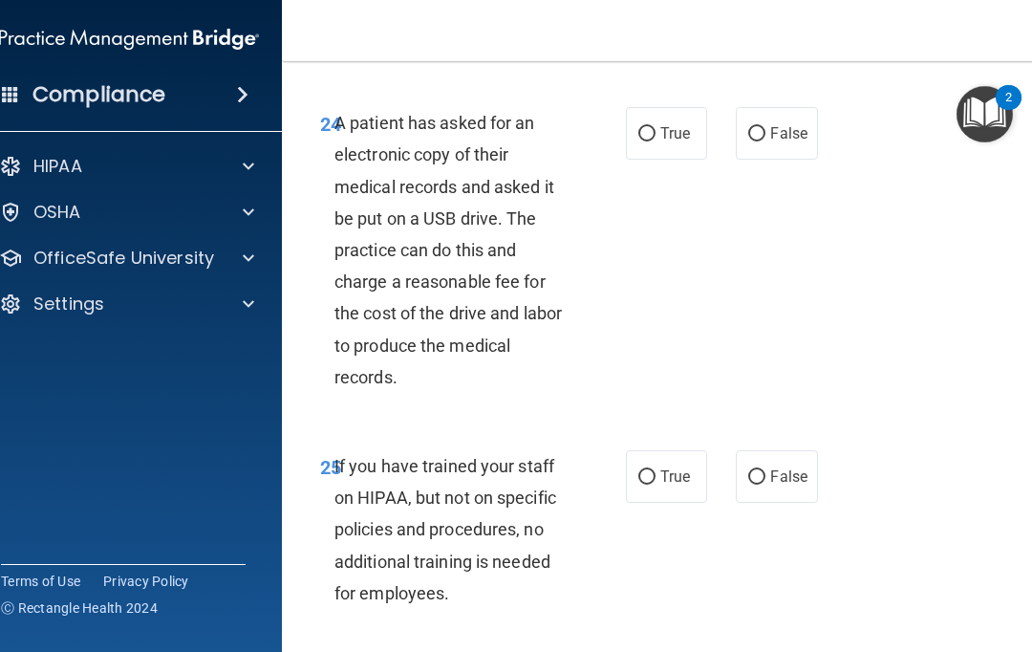
click at [782, 142] on span "False" at bounding box center [788, 133] width 37 height 18
click at [765, 141] on input "False" at bounding box center [756, 134] width 17 height 14
radio input "true"
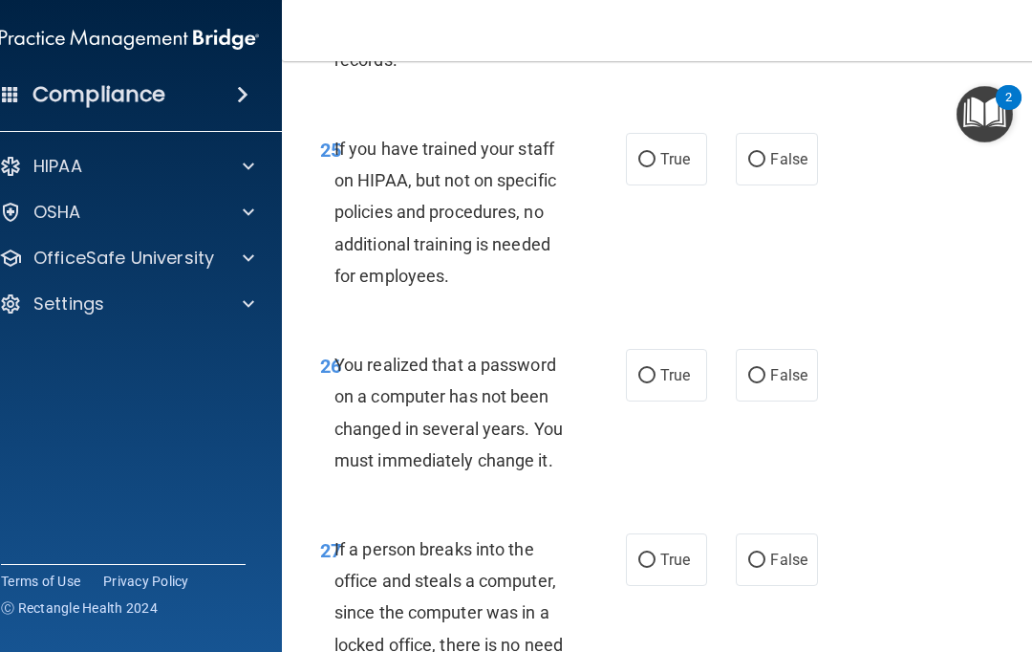
scroll to position [5549, 0]
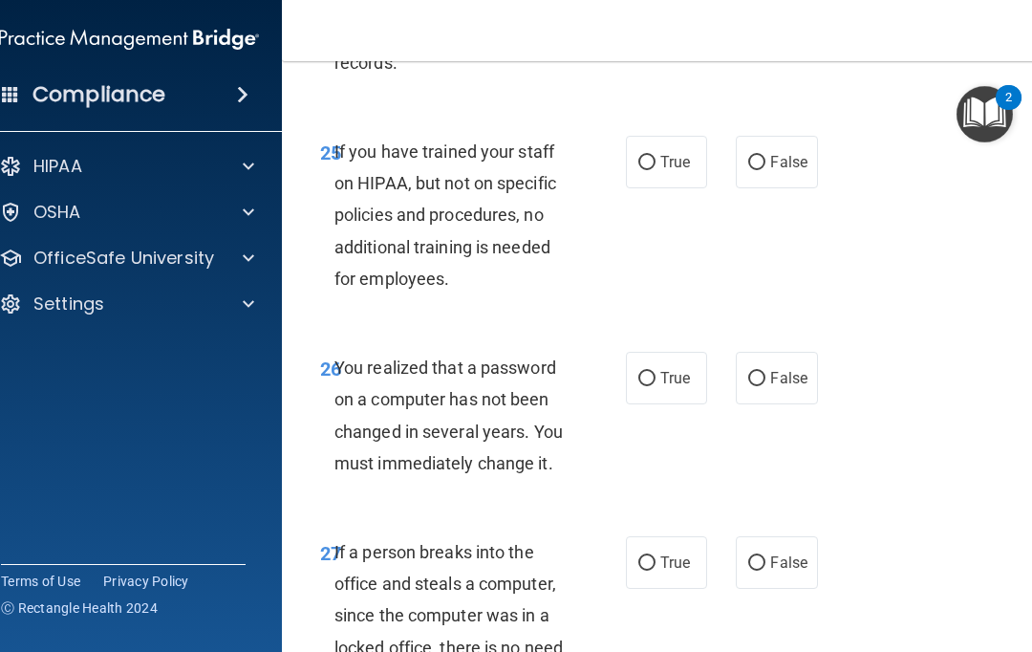
click at [782, 188] on label "False" at bounding box center [776, 162] width 81 height 53
click at [765, 170] on input "False" at bounding box center [756, 163] width 17 height 14
radio input "true"
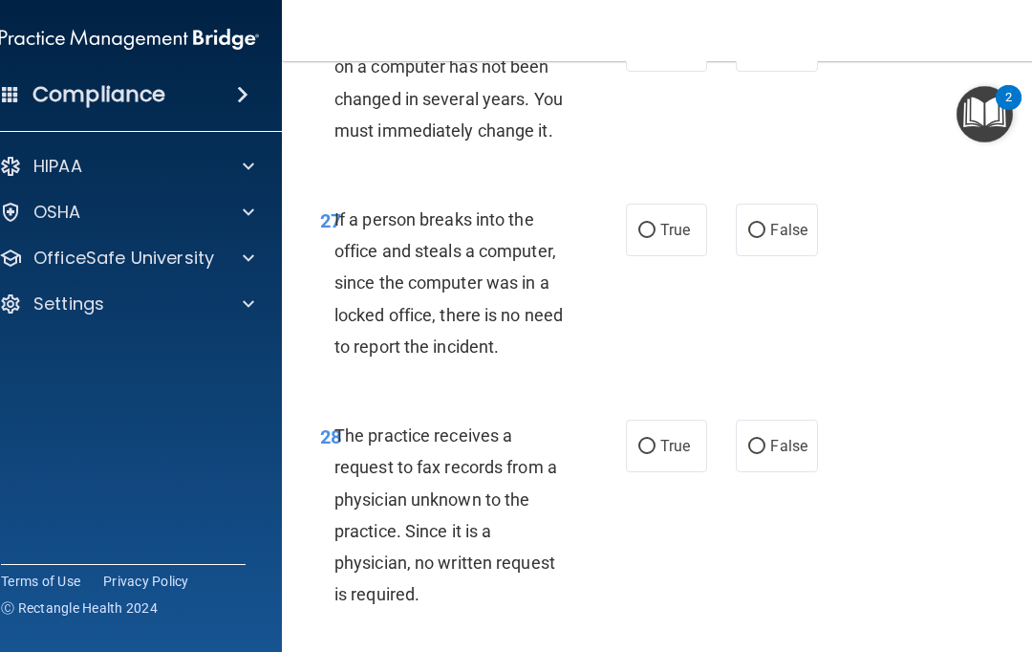
scroll to position [5882, 0]
click at [652, 53] on input "True" at bounding box center [646, 45] width 17 height 14
radio input "true"
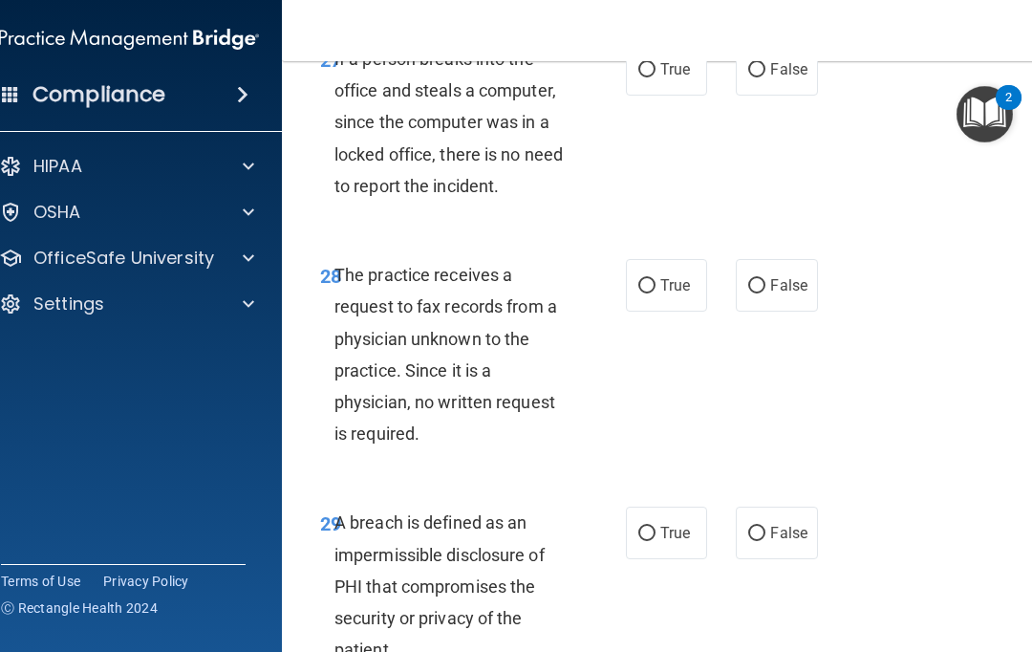
scroll to position [6022, 0]
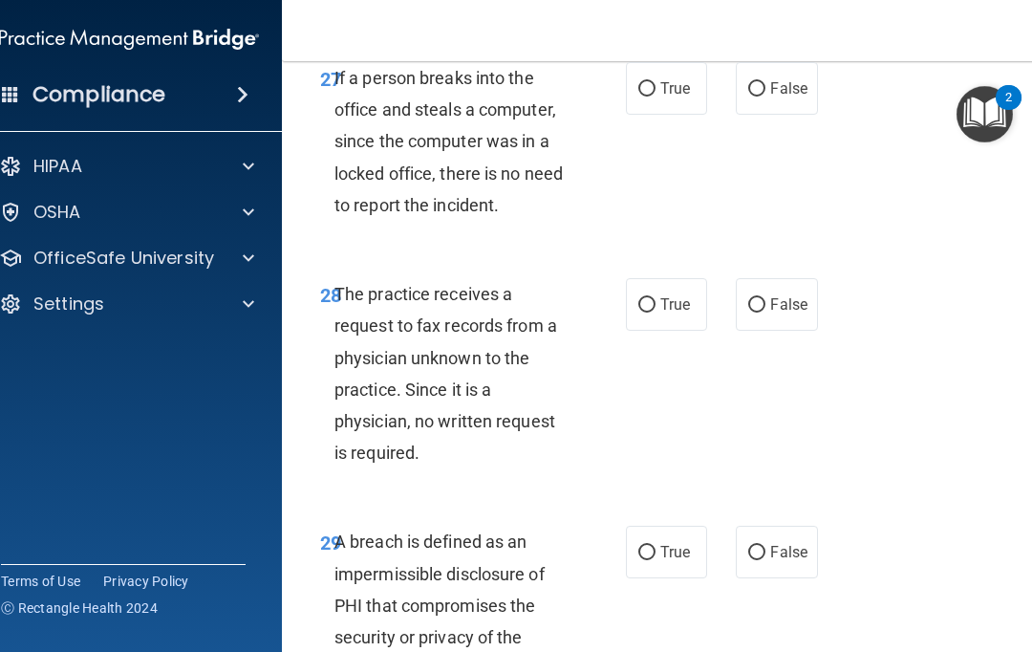
click at [780, 115] on label "False" at bounding box center [776, 88] width 81 height 53
click at [765, 96] on input "False" at bounding box center [756, 89] width 17 height 14
radio input "true"
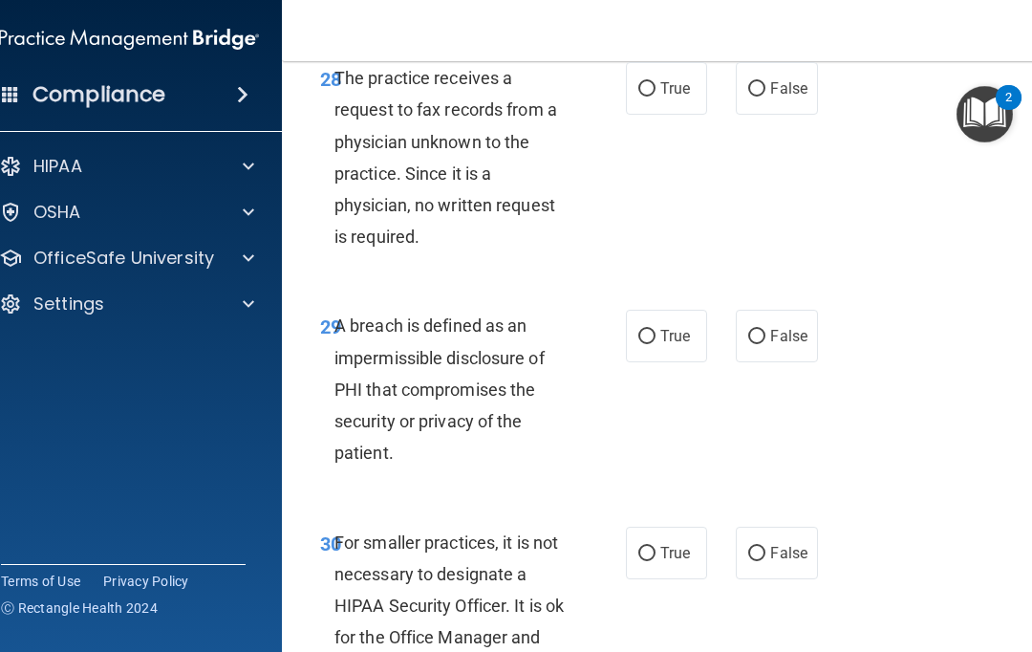
scroll to position [6235, 0]
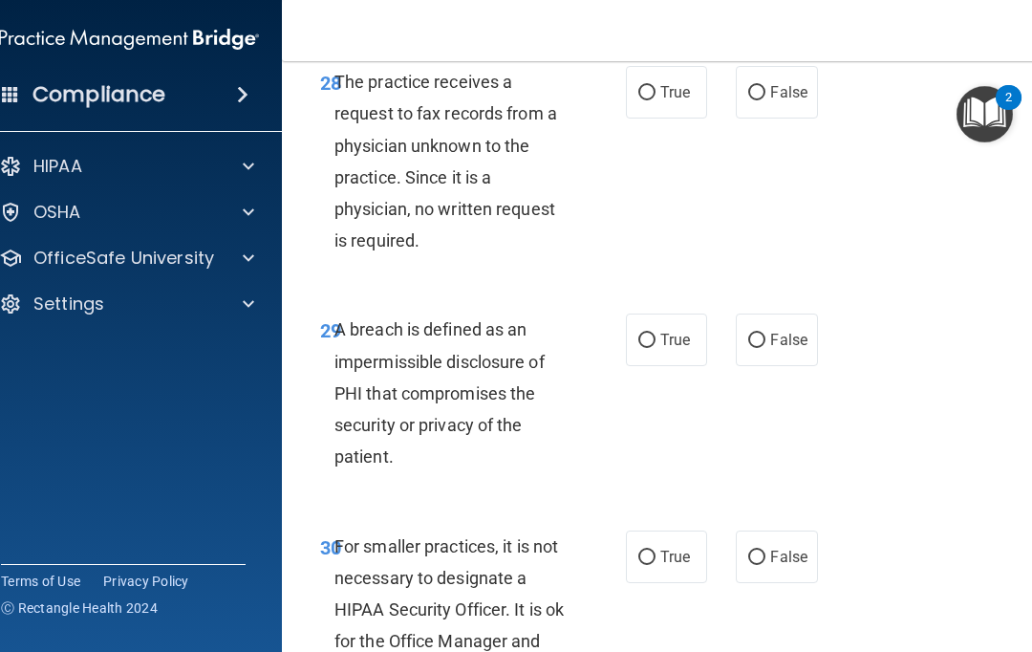
click at [763, 100] on input "False" at bounding box center [756, 93] width 17 height 14
radio input "true"
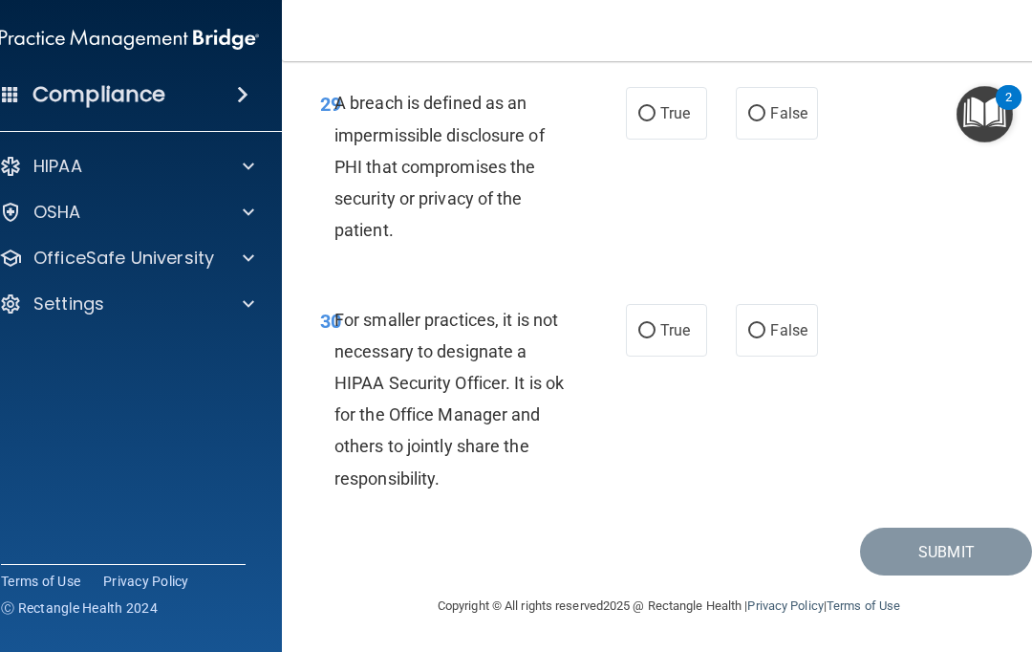
scroll to position [6553, 0]
click at [648, 119] on input "True" at bounding box center [646, 114] width 17 height 14
radio input "true"
click at [781, 331] on span "False" at bounding box center [788, 330] width 37 height 18
click at [765, 331] on input "False" at bounding box center [756, 331] width 17 height 14
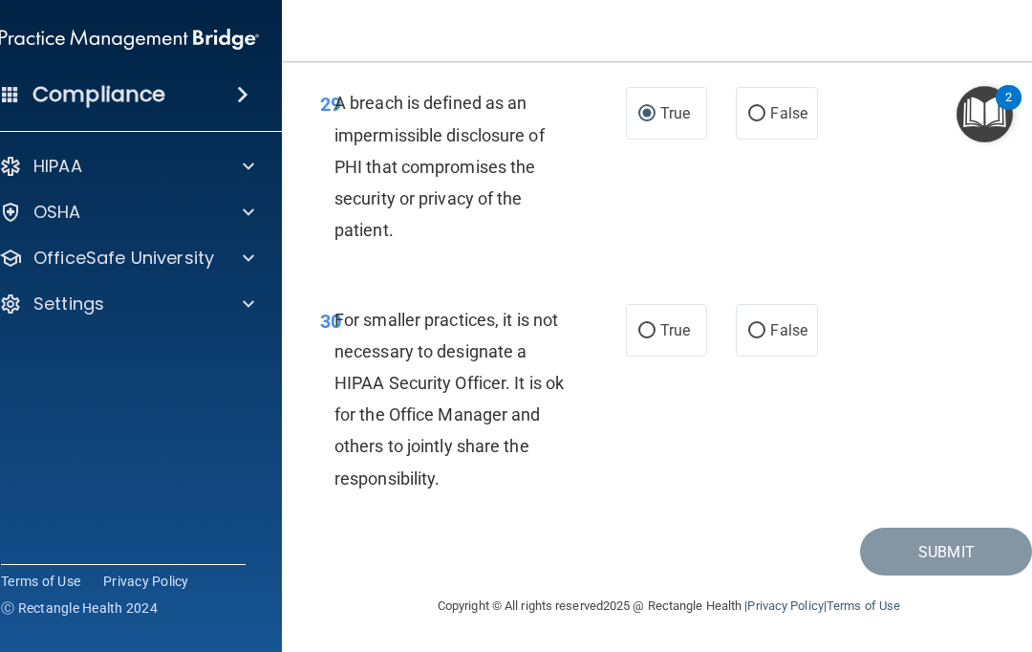
radio input "true"
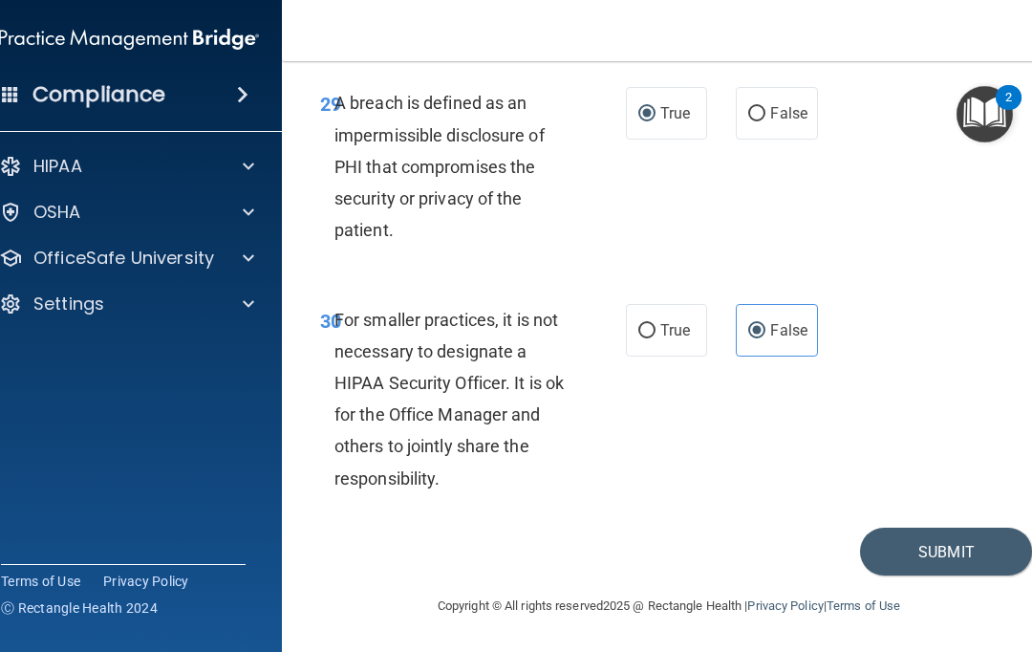
click at [888, 554] on button "Submit" at bounding box center [946, 551] width 172 height 49
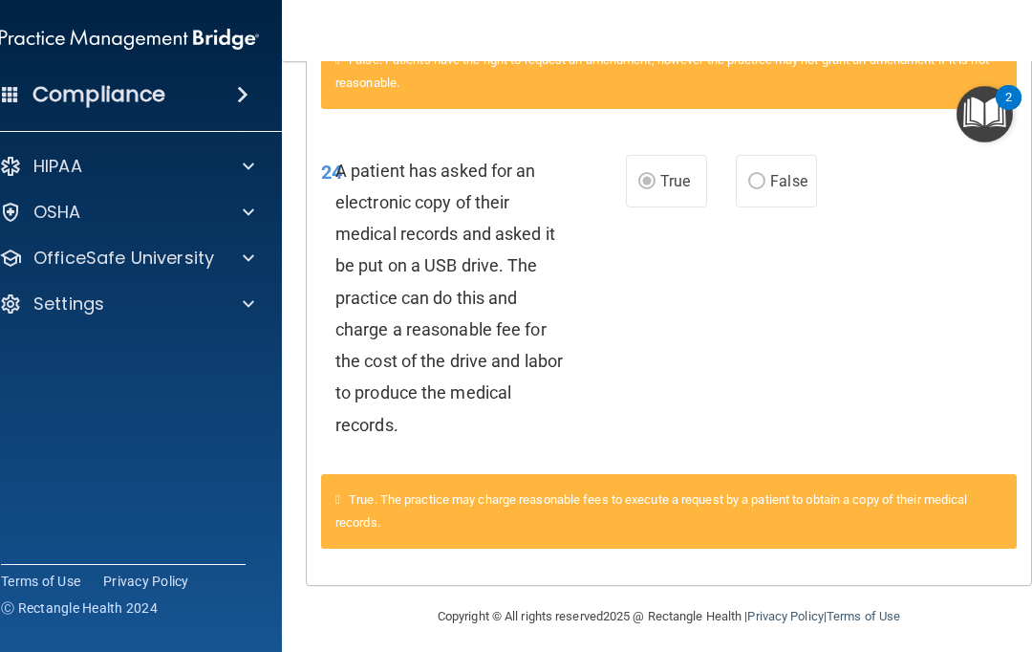
scroll to position [1006, 0]
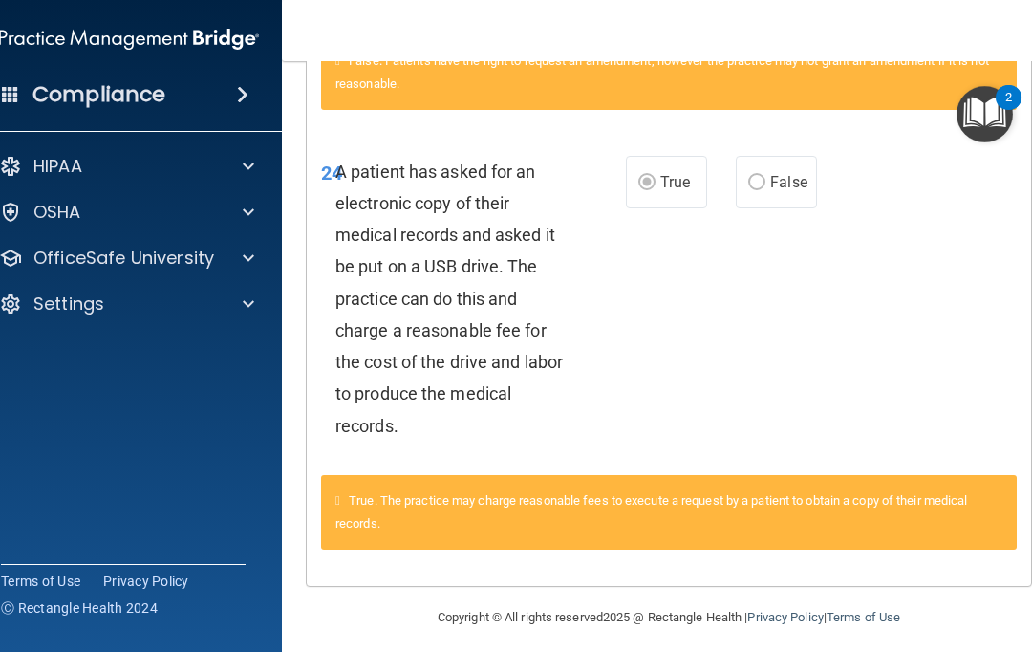
click at [270, 405] on div "Compliance HIPAA Documents and Policies Report an Incident Business Associates …" at bounding box center [129, 326] width 306 height 652
click at [245, 172] on span at bounding box center [248, 166] width 11 height 23
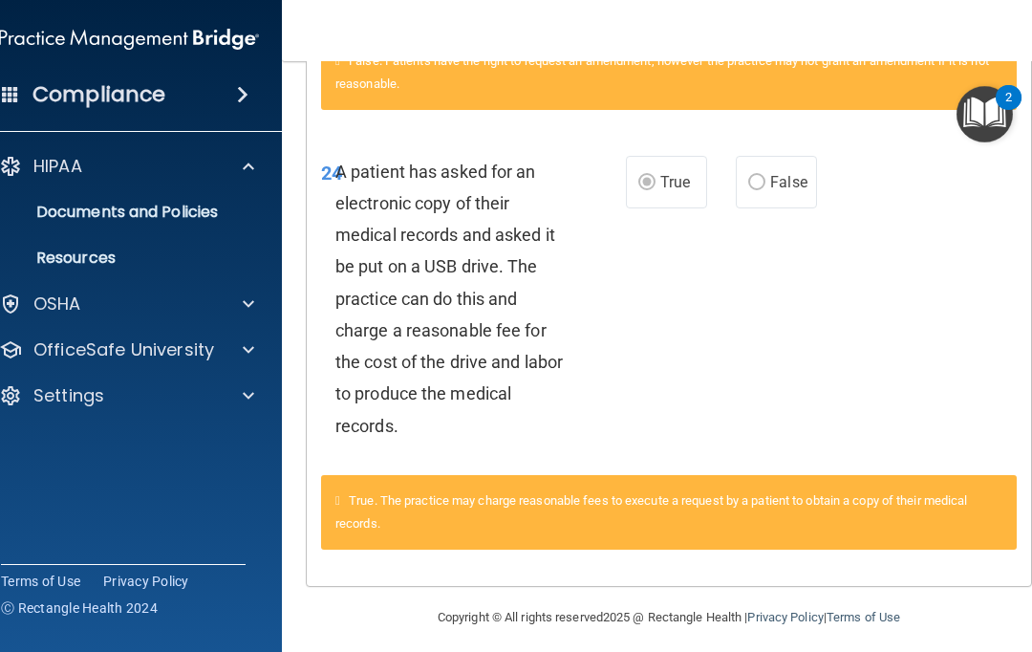
click at [243, 351] on span at bounding box center [248, 349] width 11 height 23
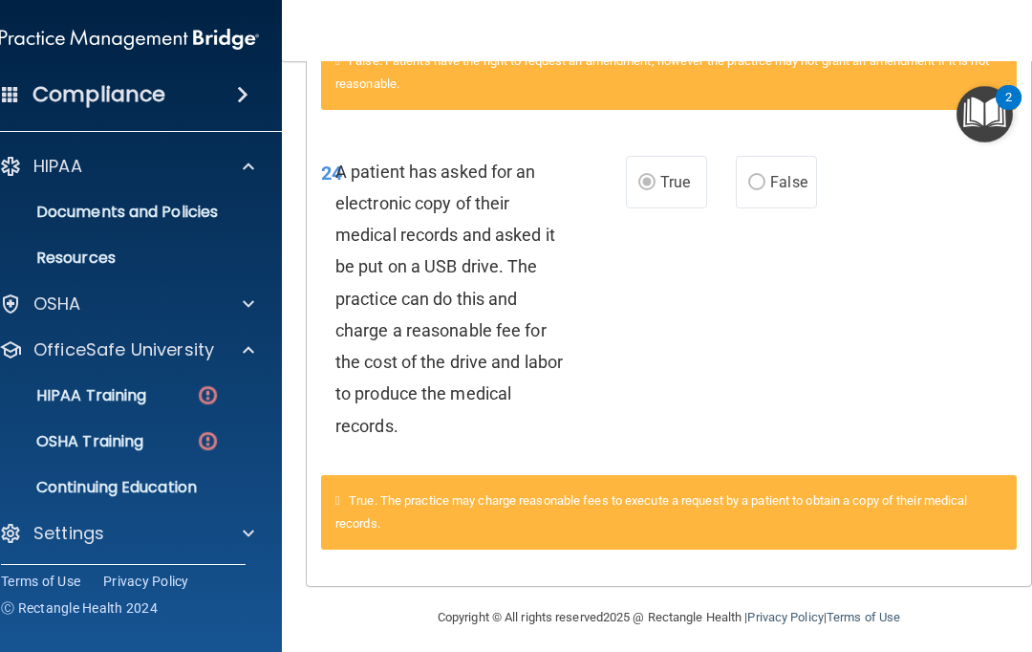
click at [187, 397] on div "HIPAA Training" at bounding box center [119, 395] width 261 height 19
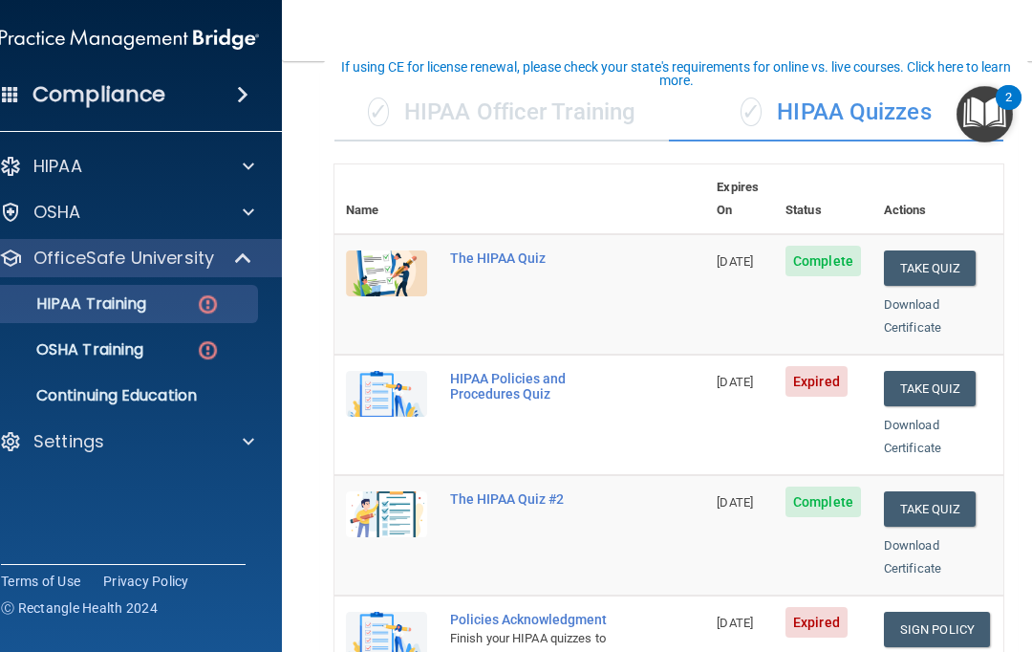
scroll to position [127, 0]
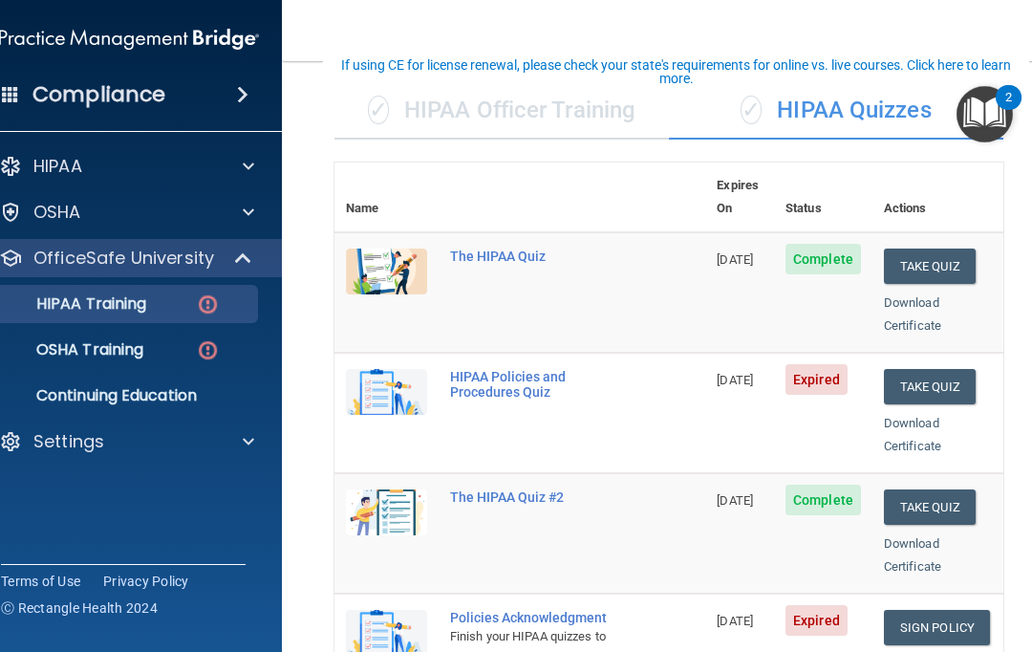
click at [926, 369] on button "Take Quiz" at bounding box center [930, 386] width 92 height 35
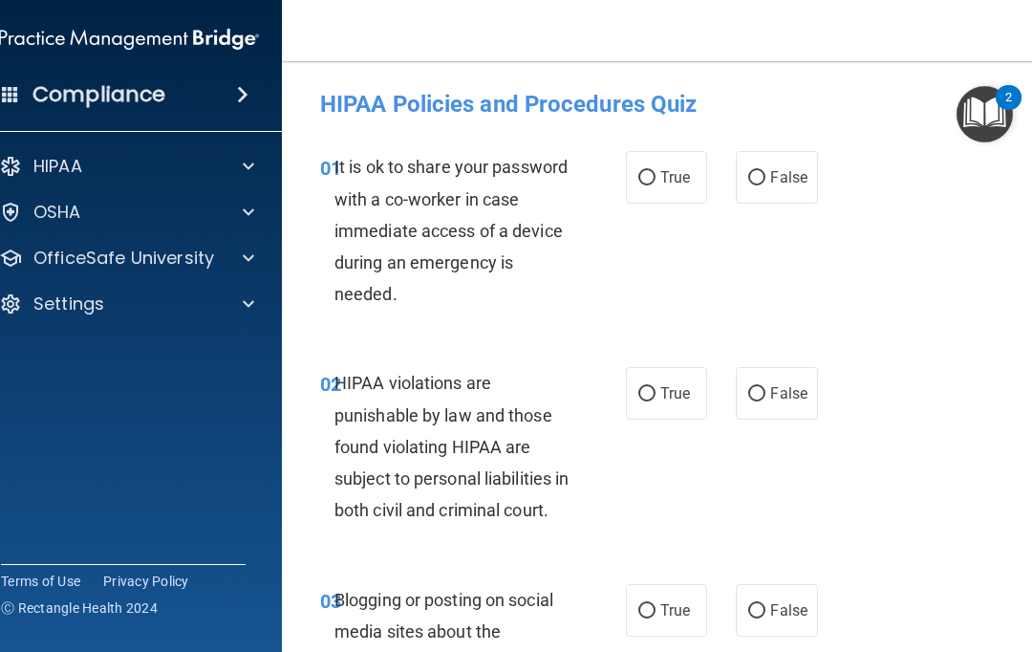
click at [786, 182] on span "False" at bounding box center [788, 177] width 37 height 18
click at [765, 182] on input "False" at bounding box center [756, 178] width 17 height 14
radio input "true"
click at [645, 391] on input "True" at bounding box center [646, 394] width 17 height 14
radio input "true"
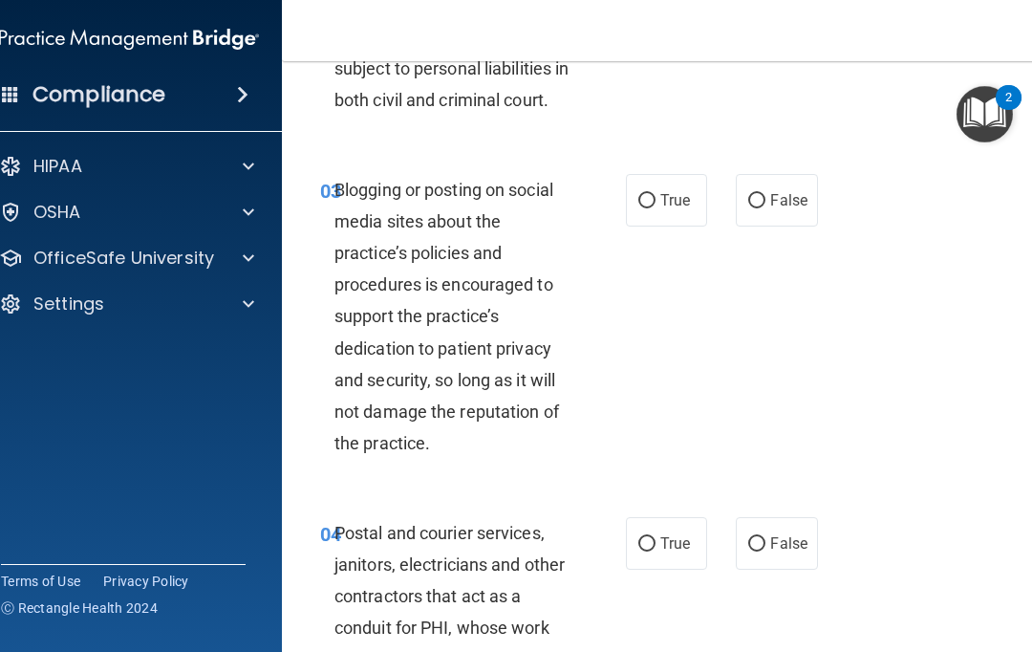
scroll to position [406, 0]
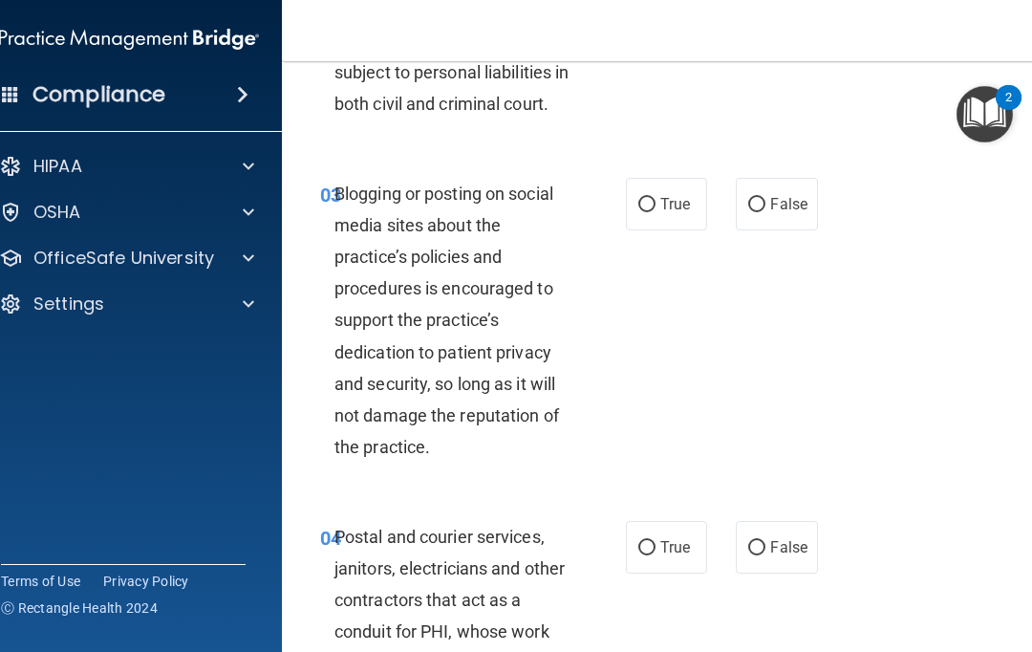
click at [674, 230] on label "True" at bounding box center [666, 204] width 81 height 53
click at [655, 212] on input "True" at bounding box center [646, 205] width 17 height 14
radio input "true"
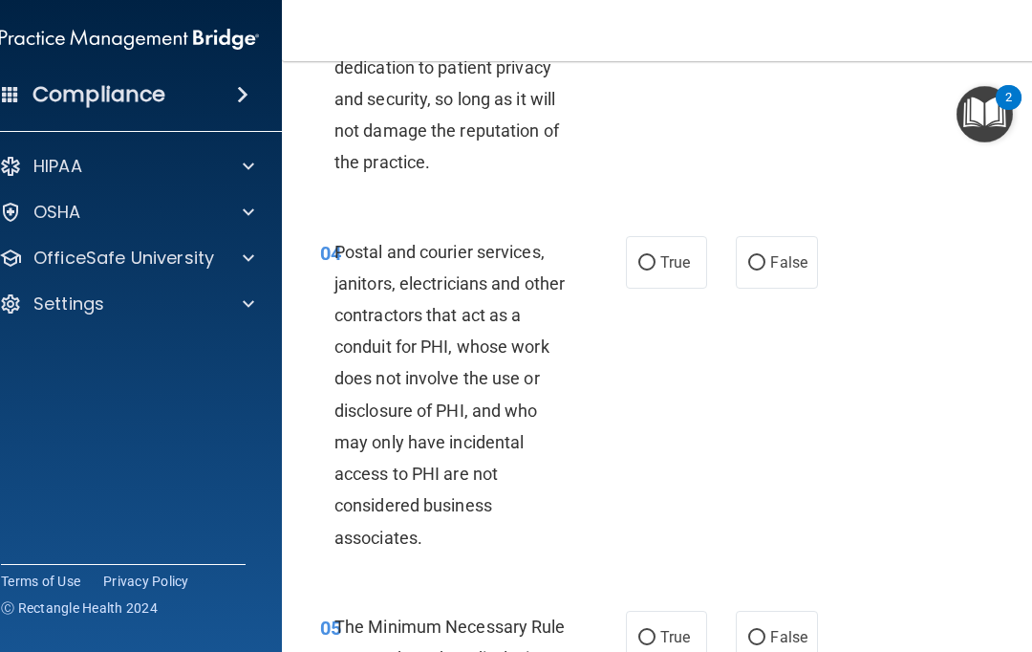
scroll to position [771, 0]
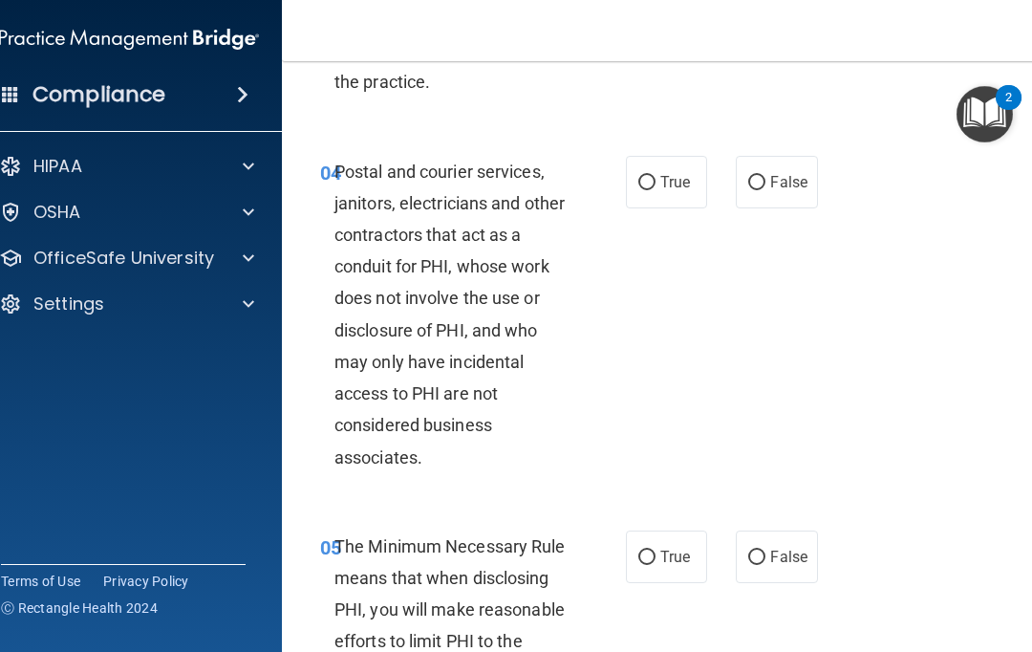
click at [765, 190] on input "False" at bounding box center [756, 183] width 17 height 14
radio input "true"
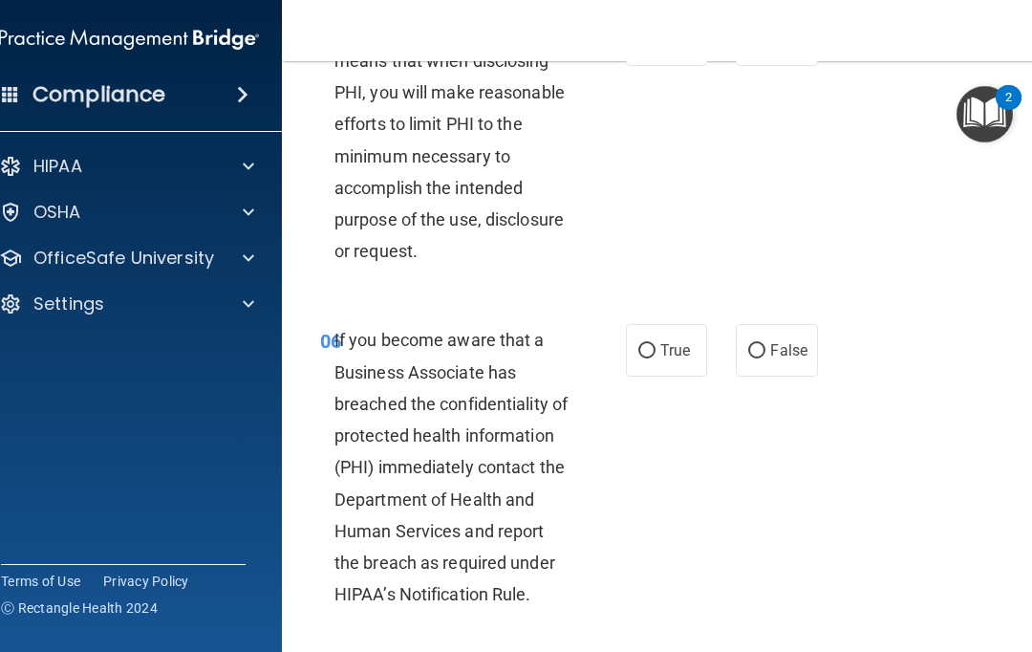
scroll to position [1254, 0]
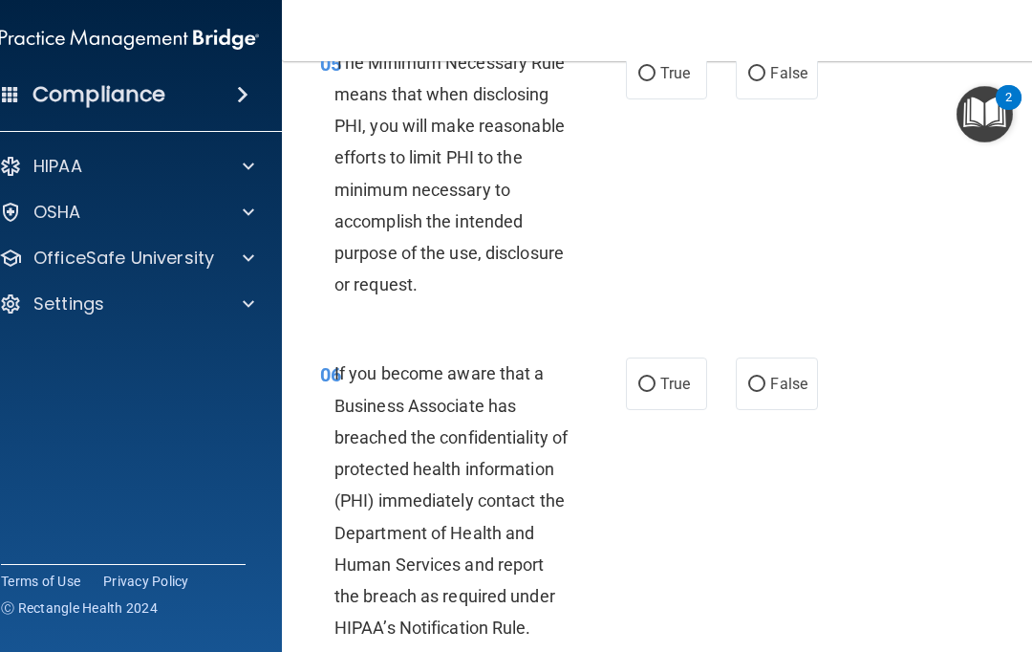
click at [643, 81] on input "True" at bounding box center [646, 74] width 17 height 14
radio input "true"
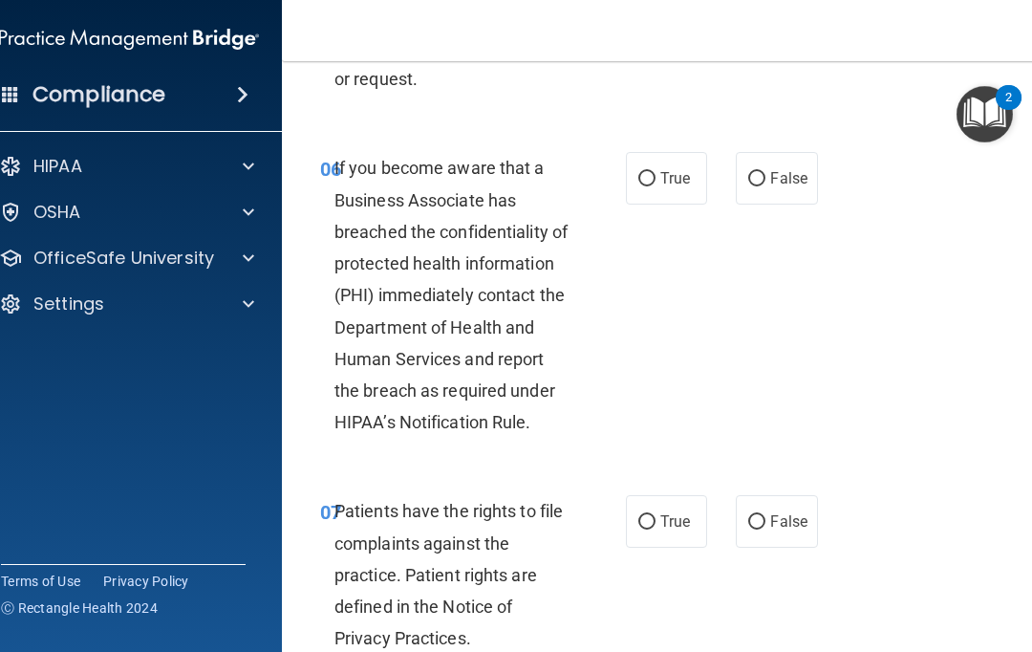
scroll to position [1459, 0]
click at [628, 205] on label "True" at bounding box center [666, 179] width 81 height 53
click at [638, 187] on input "True" at bounding box center [646, 180] width 17 height 14
radio input "true"
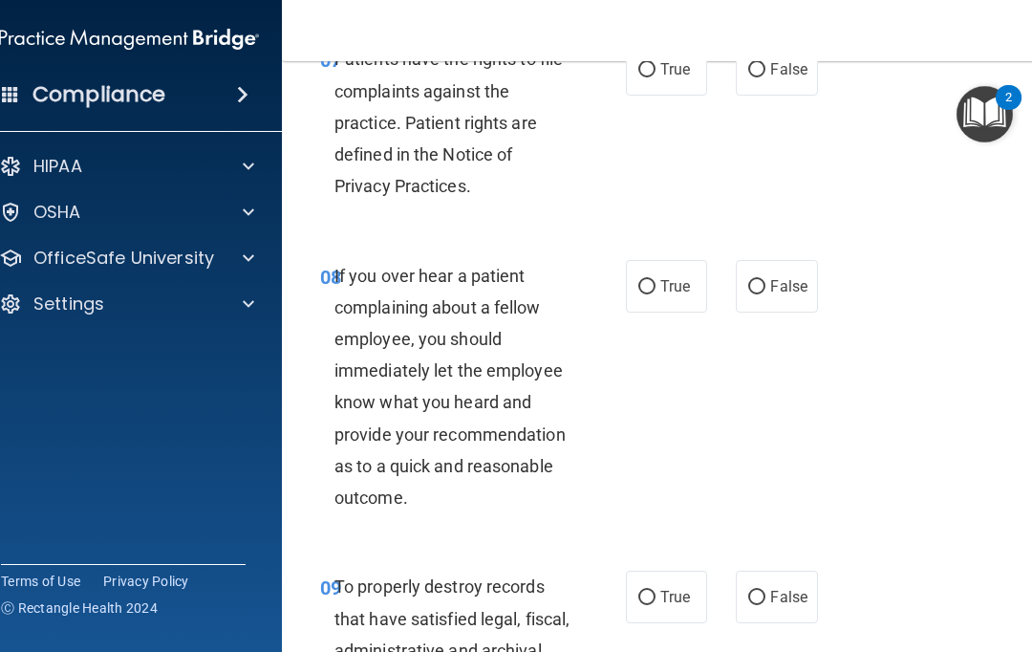
scroll to position [1915, 0]
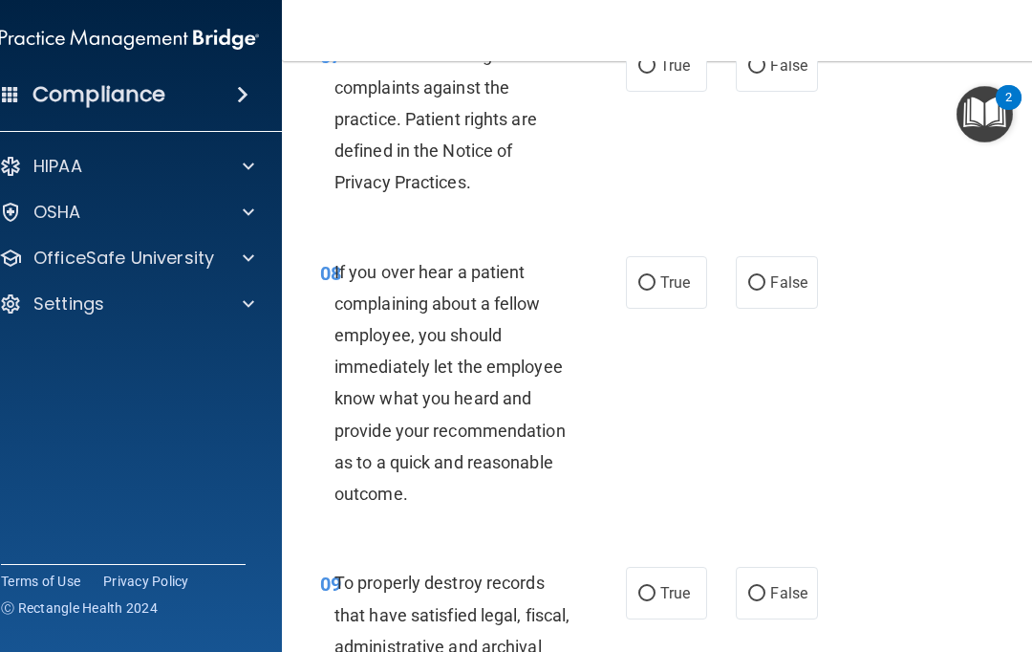
click at [646, 74] on input "True" at bounding box center [646, 66] width 17 height 14
radio input "true"
click at [759, 290] on input "False" at bounding box center [756, 283] width 17 height 14
radio input "true"
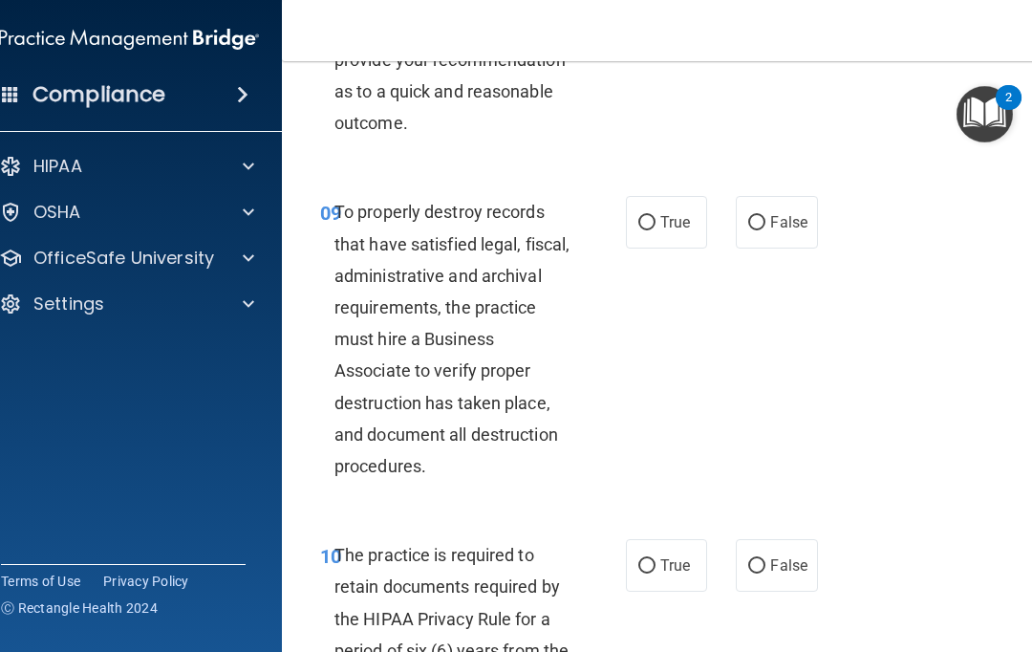
scroll to position [2288, 0]
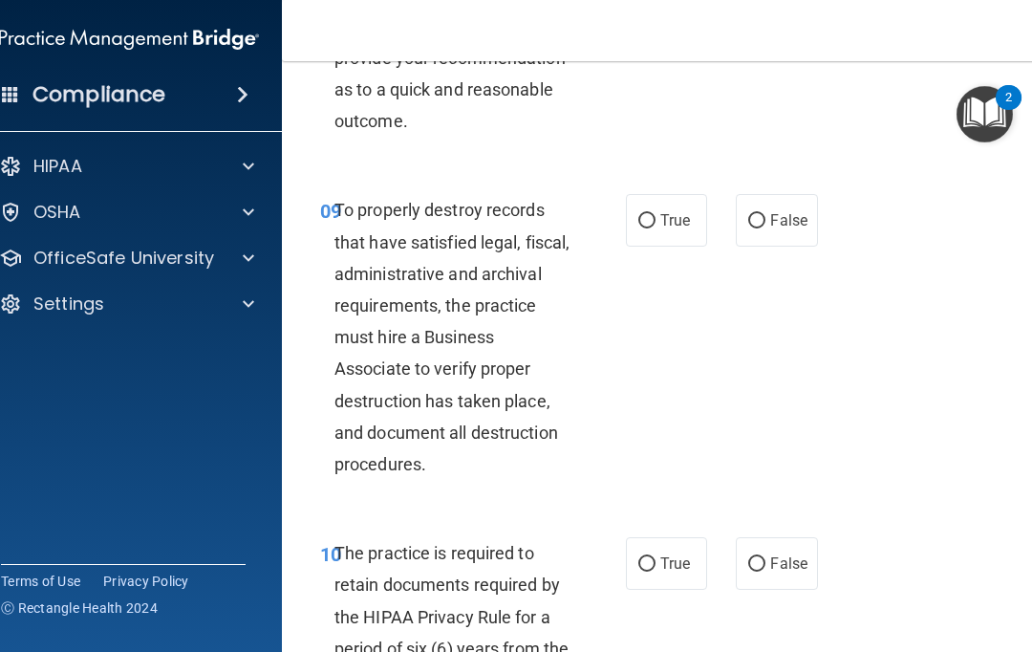
click at [663, 246] on label "True" at bounding box center [666, 220] width 81 height 53
click at [655, 228] on input "True" at bounding box center [646, 221] width 17 height 14
radio input "true"
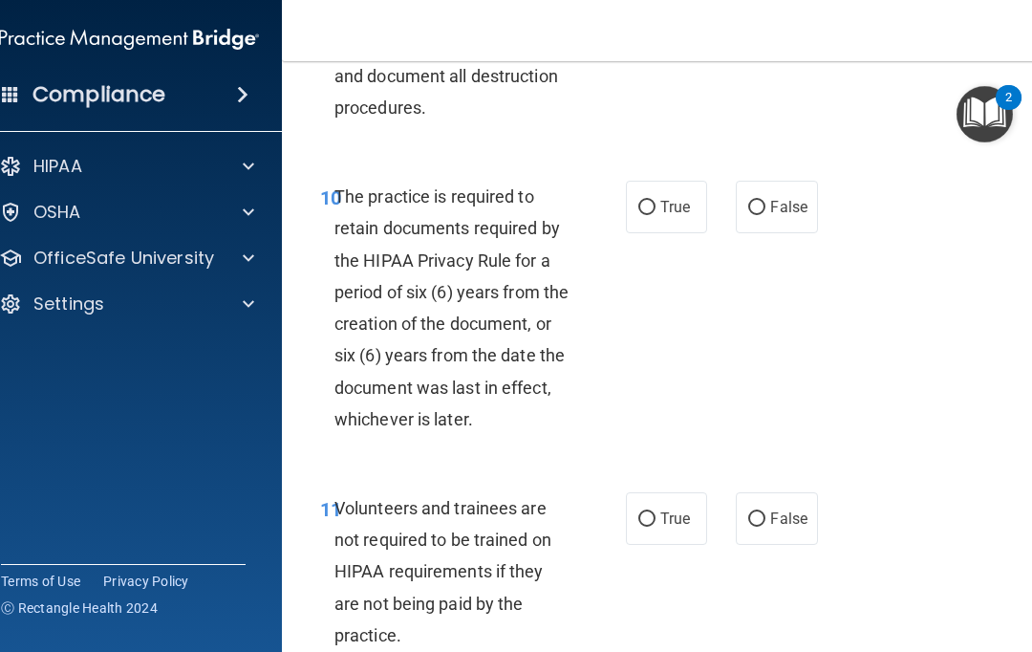
scroll to position [2645, 0]
click at [762, 214] on input "False" at bounding box center [756, 207] width 17 height 14
radio input "true"
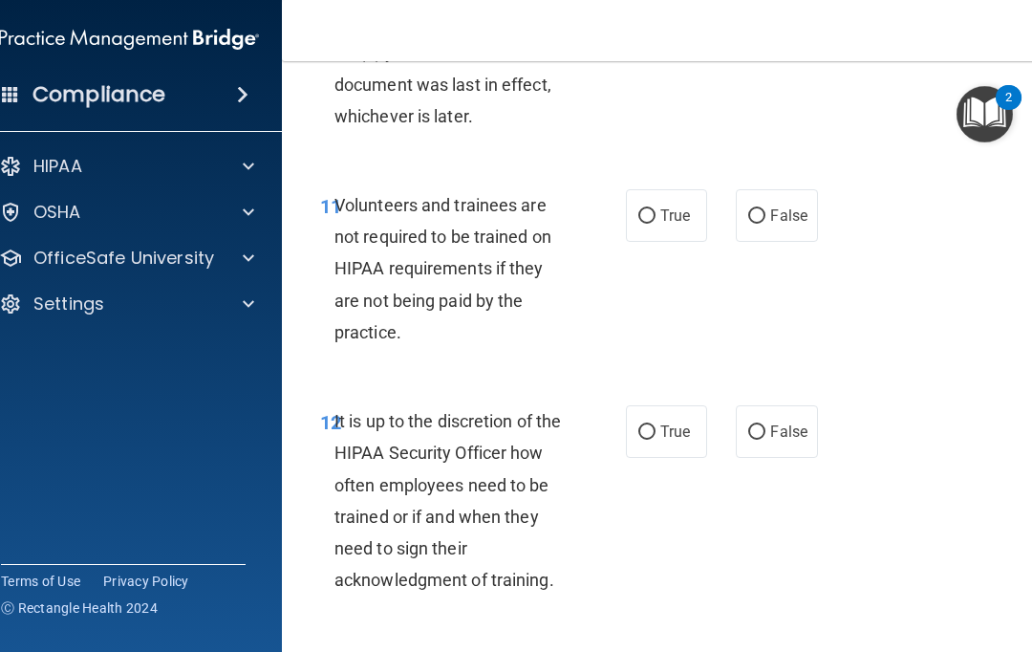
scroll to position [2948, 0]
click at [645, 223] on input "True" at bounding box center [646, 215] width 17 height 14
radio input "true"
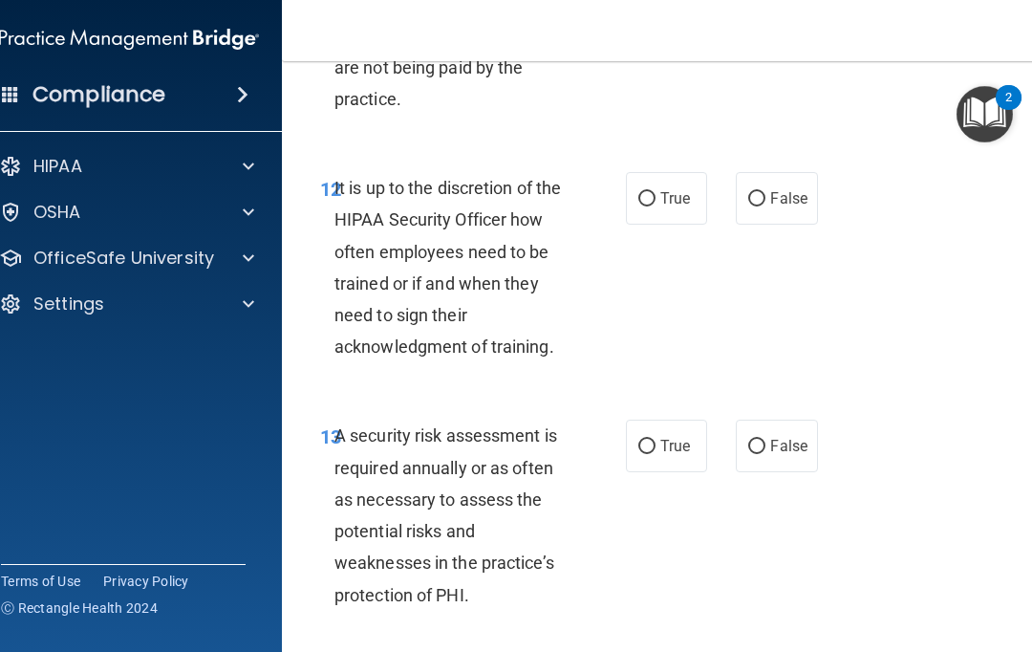
scroll to position [3195, 0]
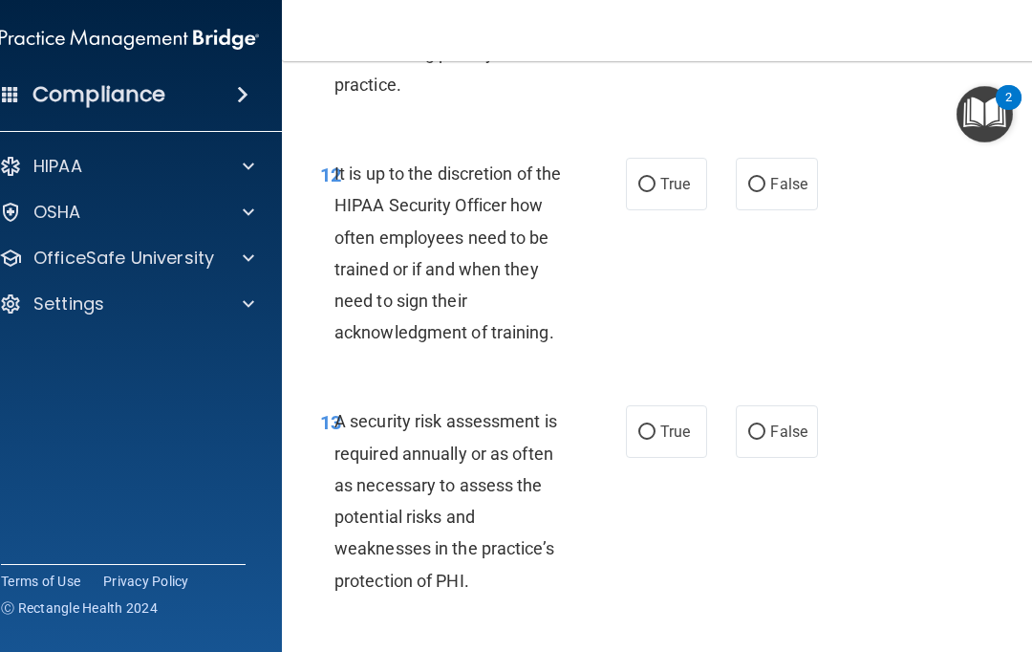
click at [785, 193] on span "False" at bounding box center [788, 184] width 37 height 18
click at [765, 192] on input "False" at bounding box center [756, 185] width 17 height 14
radio input "true"
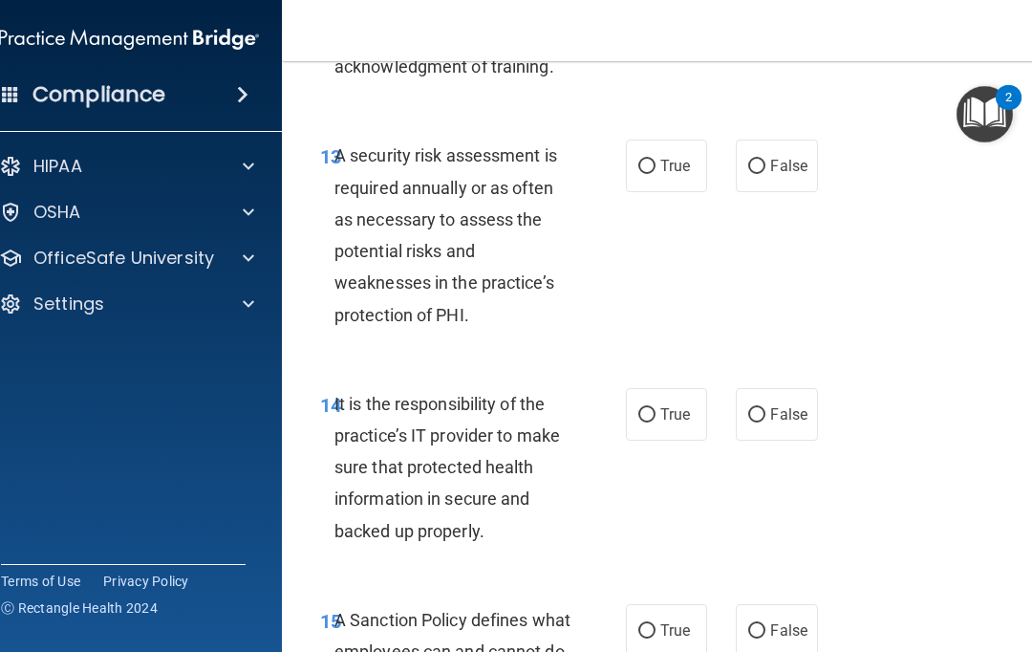
scroll to position [3467, 0]
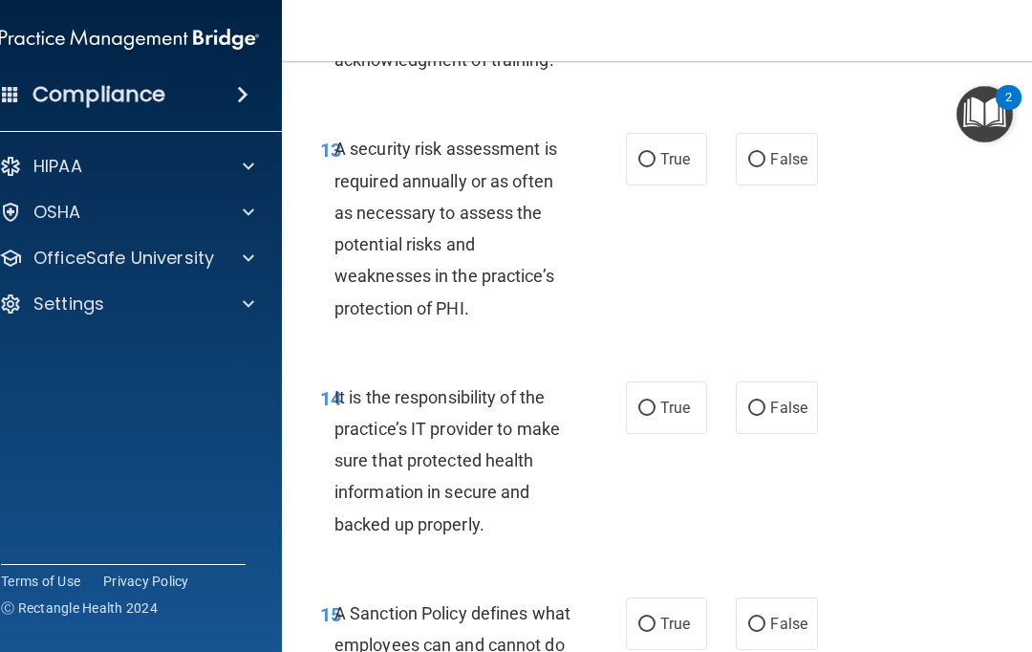
click at [633, 171] on label "True" at bounding box center [666, 159] width 81 height 53
click at [638, 167] on input "True" at bounding box center [646, 160] width 17 height 14
radio input "true"
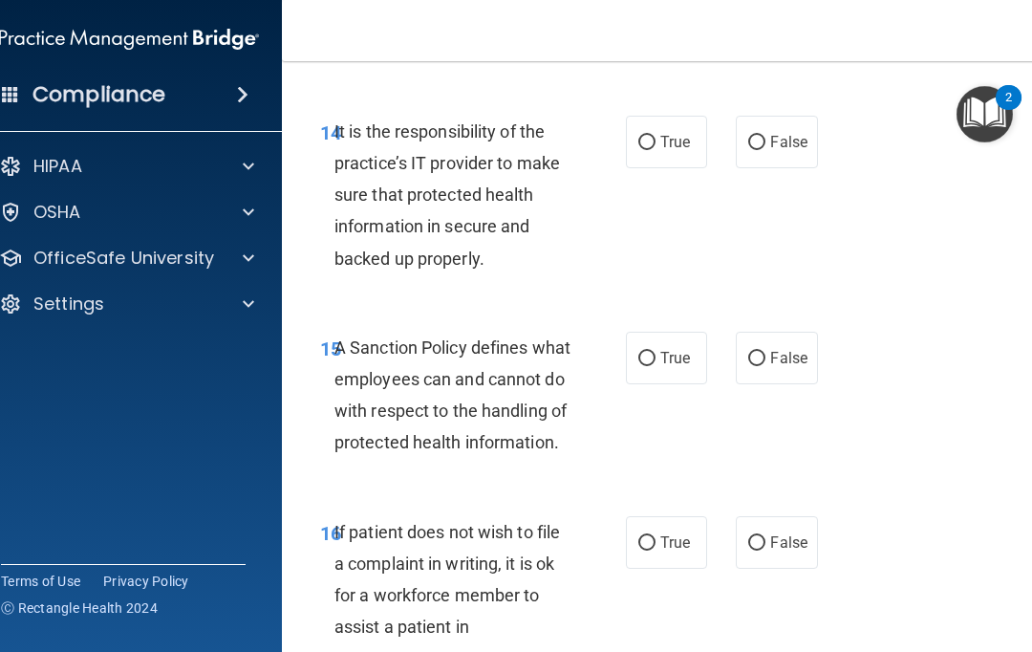
scroll to position [3733, 0]
click at [646, 149] on input "True" at bounding box center [646, 142] width 17 height 14
radio input "true"
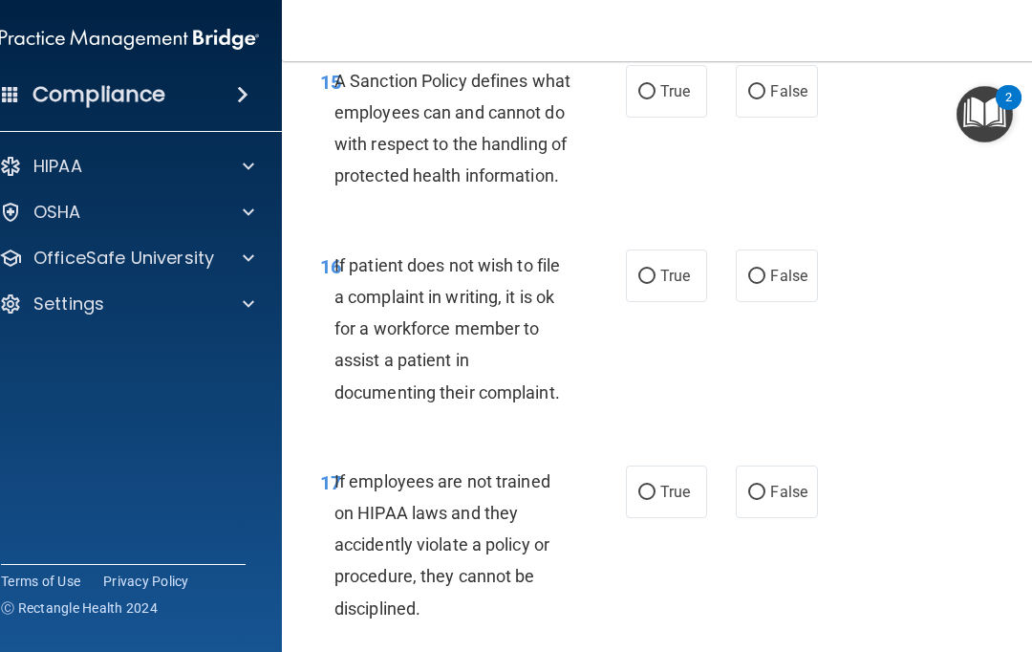
scroll to position [3998, 0]
click at [665, 101] on span "True" at bounding box center [675, 92] width 30 height 18
click at [655, 100] on input "True" at bounding box center [646, 93] width 17 height 14
radio input "true"
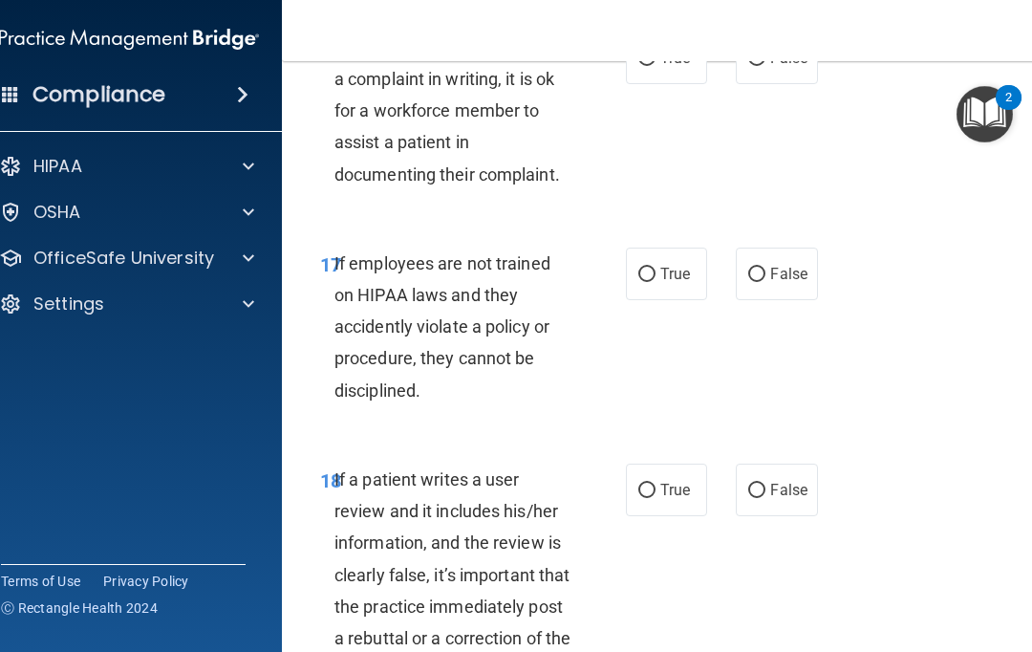
scroll to position [4221, 0]
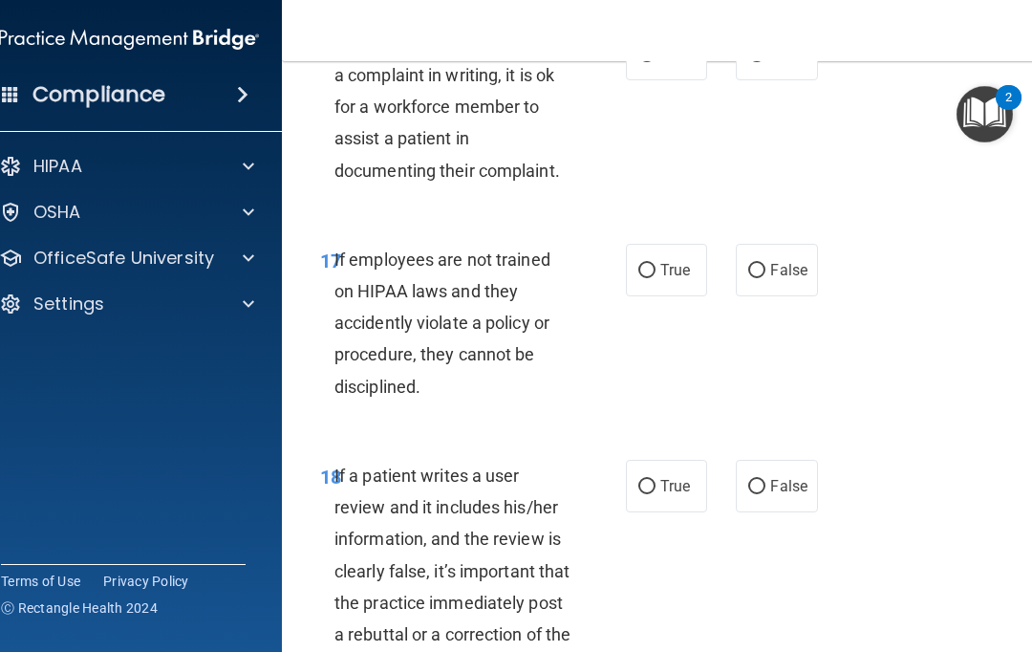
click at [645, 62] on input "True" at bounding box center [646, 55] width 17 height 14
radio input "true"
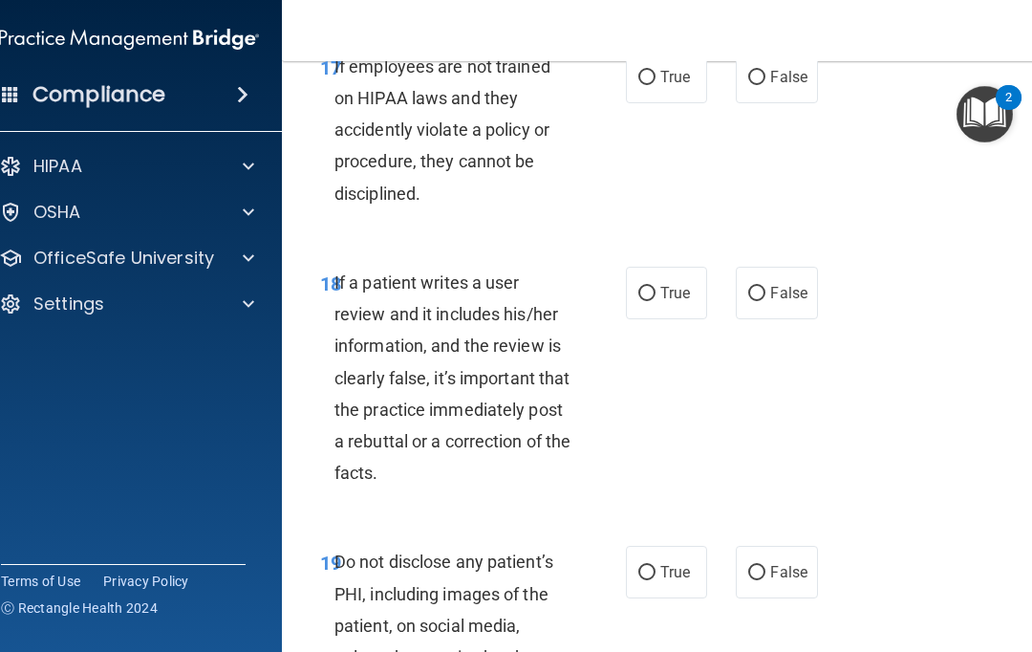
scroll to position [4412, 0]
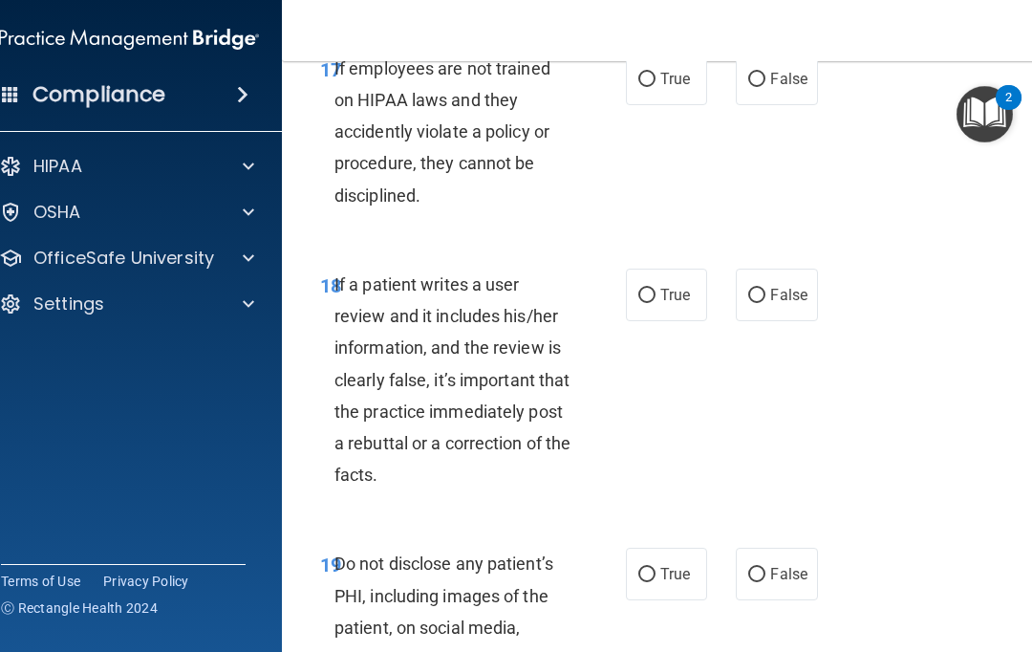
click at [762, 87] on input "False" at bounding box center [756, 80] width 17 height 14
radio input "true"
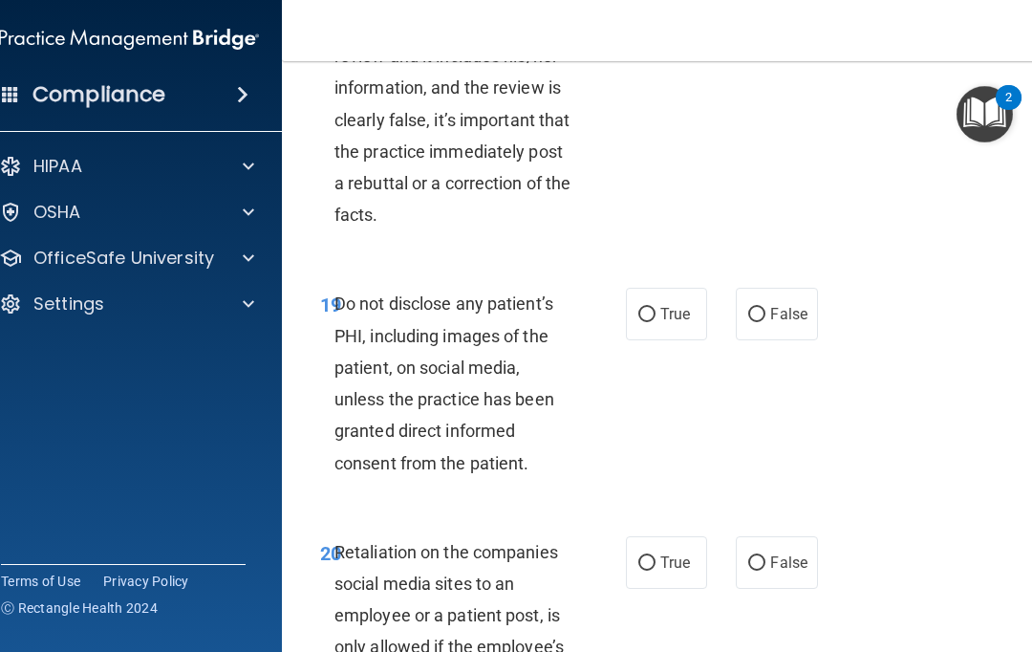
scroll to position [4673, 0]
click at [773, 43] on span "False" at bounding box center [788, 34] width 37 height 18
click at [765, 42] on input "False" at bounding box center [756, 35] width 17 height 14
radio input "true"
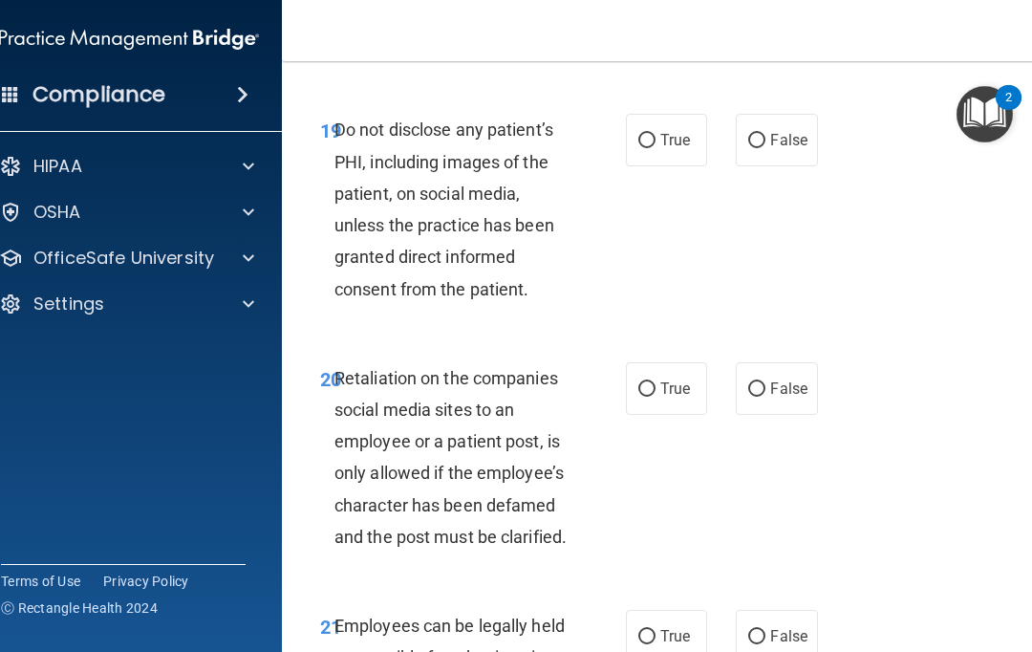
scroll to position [4845, 0]
click at [763, 149] on input "False" at bounding box center [756, 142] width 17 height 14
radio input "true"
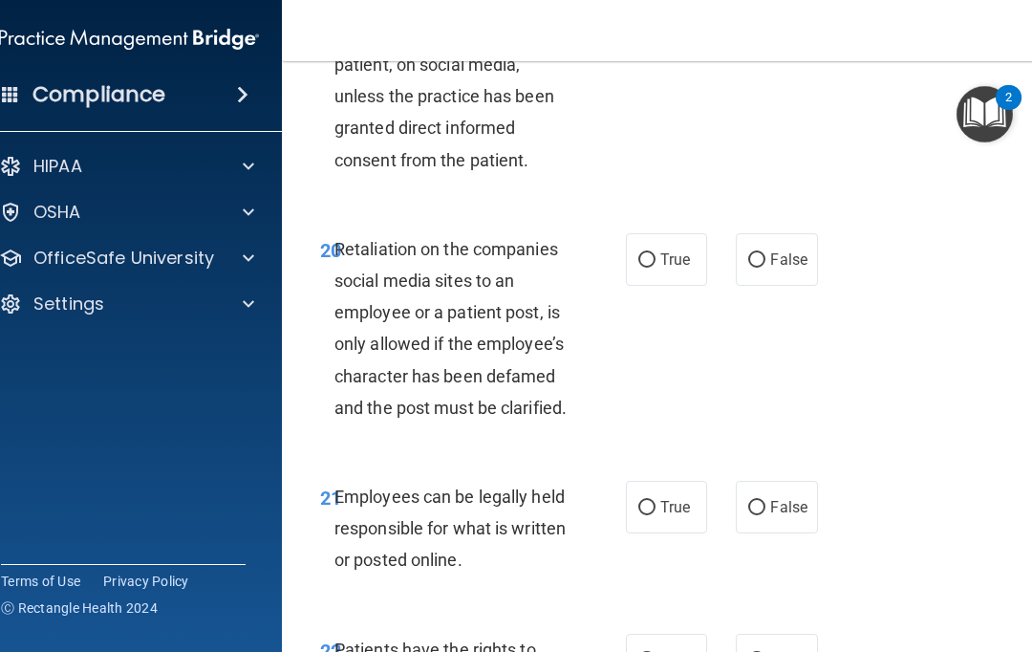
scroll to position [4975, 0]
click at [758, 267] on input "False" at bounding box center [756, 259] width 17 height 14
radio input "true"
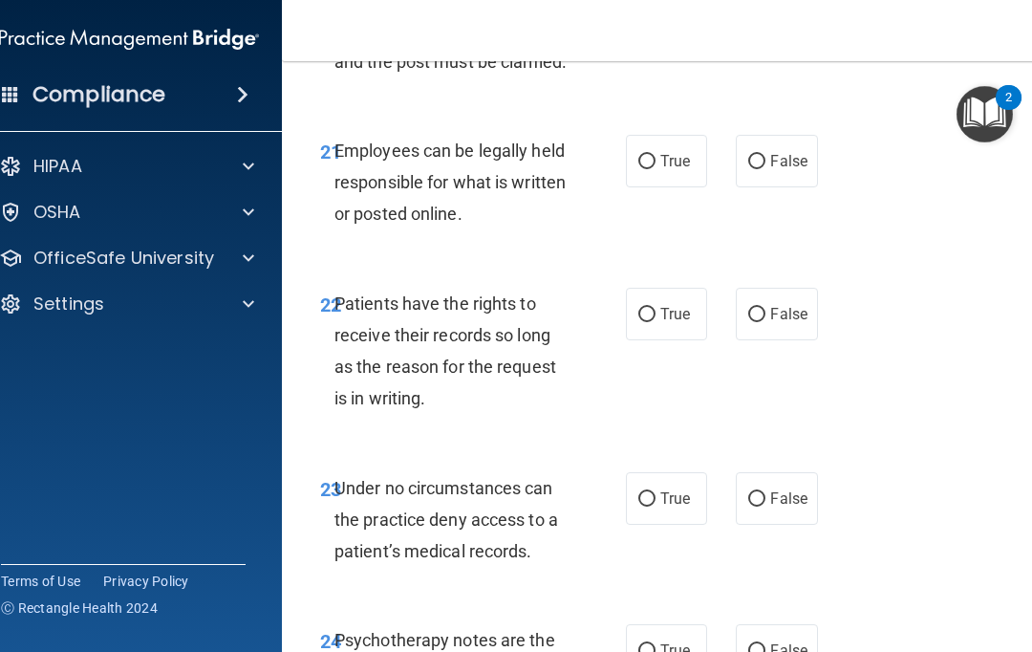
scroll to position [5321, 0]
click at [654, 168] on input "True" at bounding box center [646, 161] width 17 height 14
radio input "true"
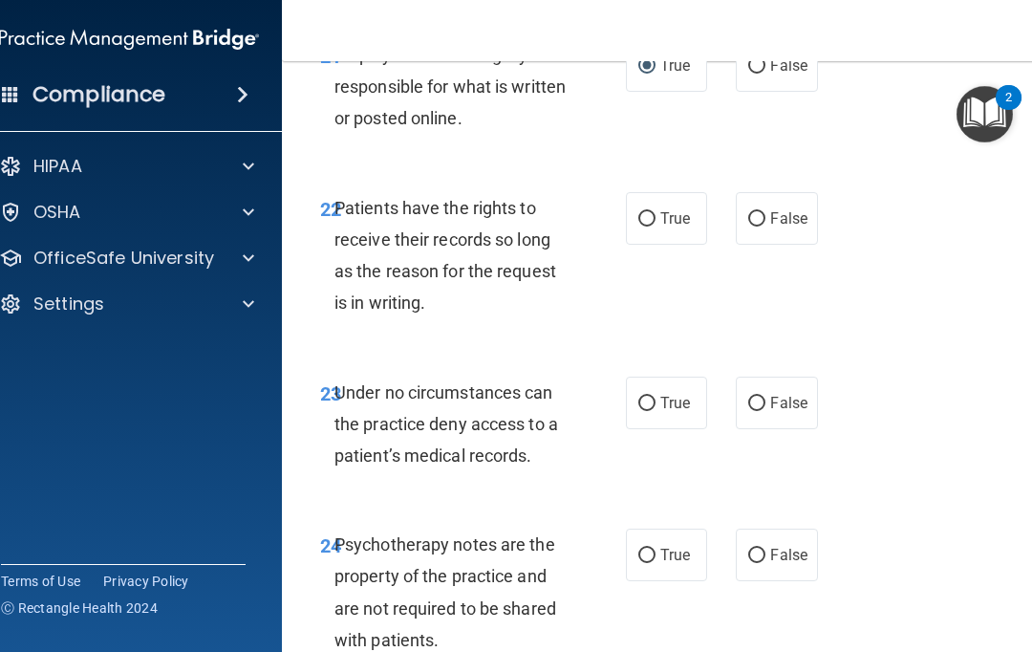
scroll to position [5419, 0]
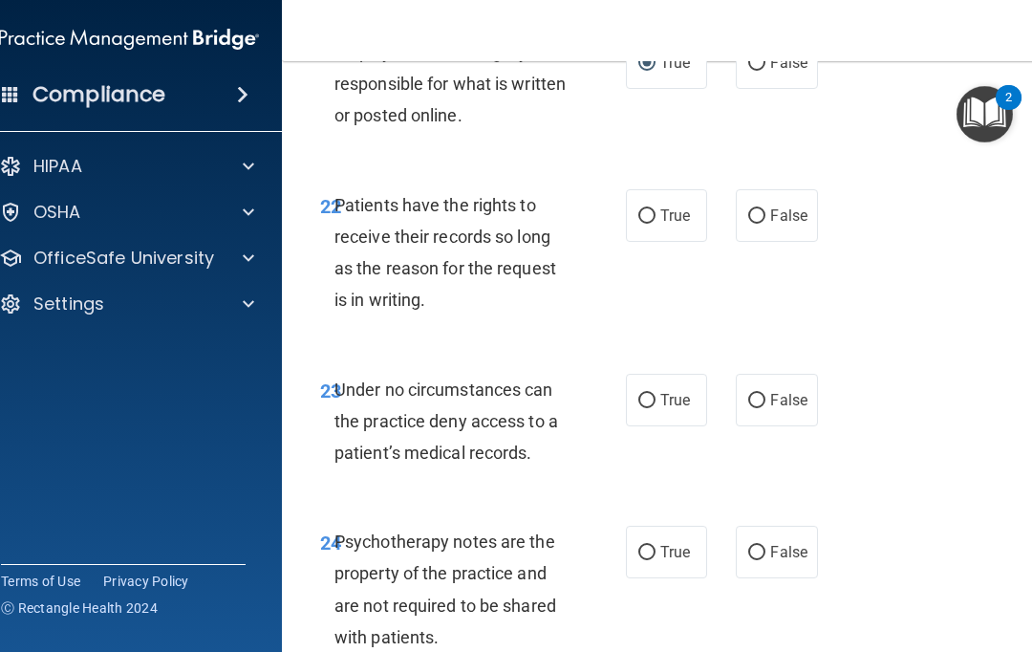
click at [755, 224] on input "False" at bounding box center [756, 216] width 17 height 14
radio input "true"
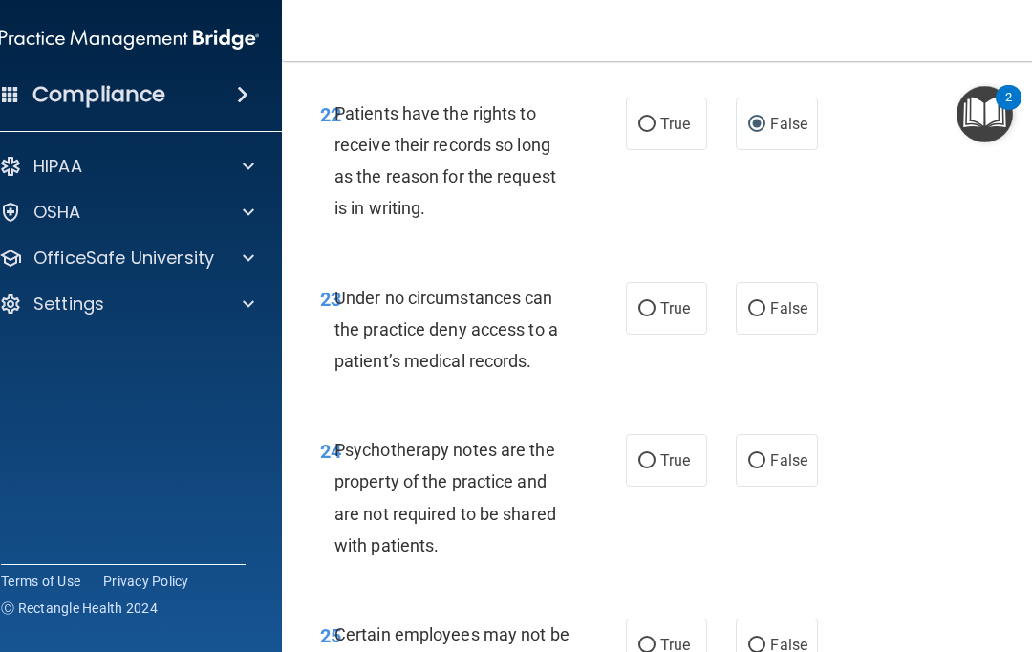
scroll to position [5509, 0]
click at [754, 335] on label "False" at bounding box center [776, 309] width 81 height 53
click at [754, 317] on input "False" at bounding box center [756, 310] width 17 height 14
radio input "true"
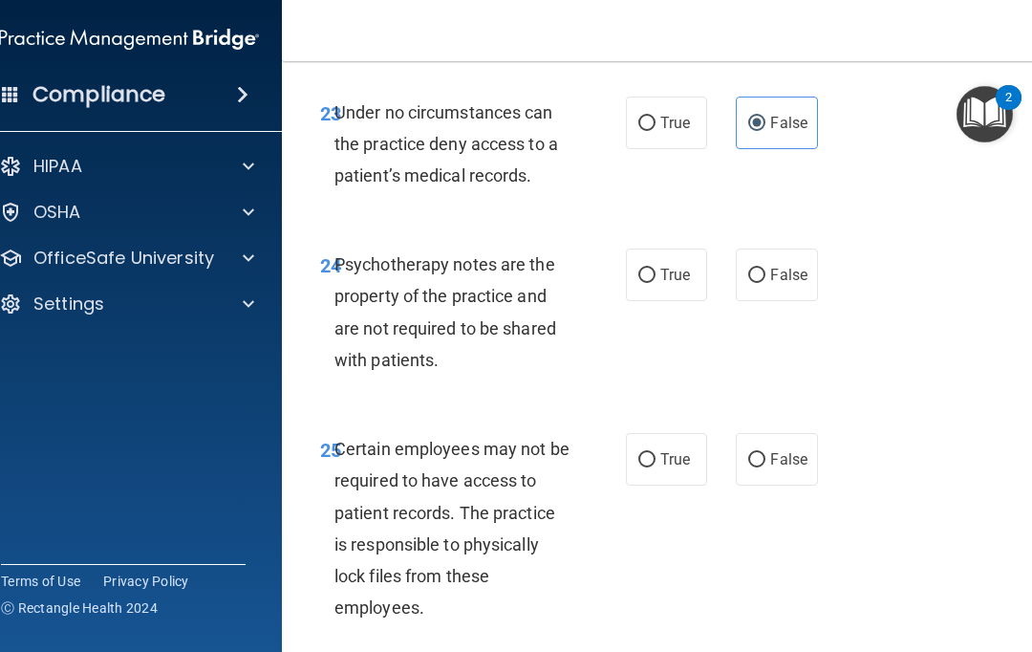
scroll to position [5697, 0]
click at [643, 130] on input "True" at bounding box center [646, 123] width 17 height 14
radio input "true"
radio input "false"
click at [666, 283] on span "True" at bounding box center [675, 274] width 30 height 18
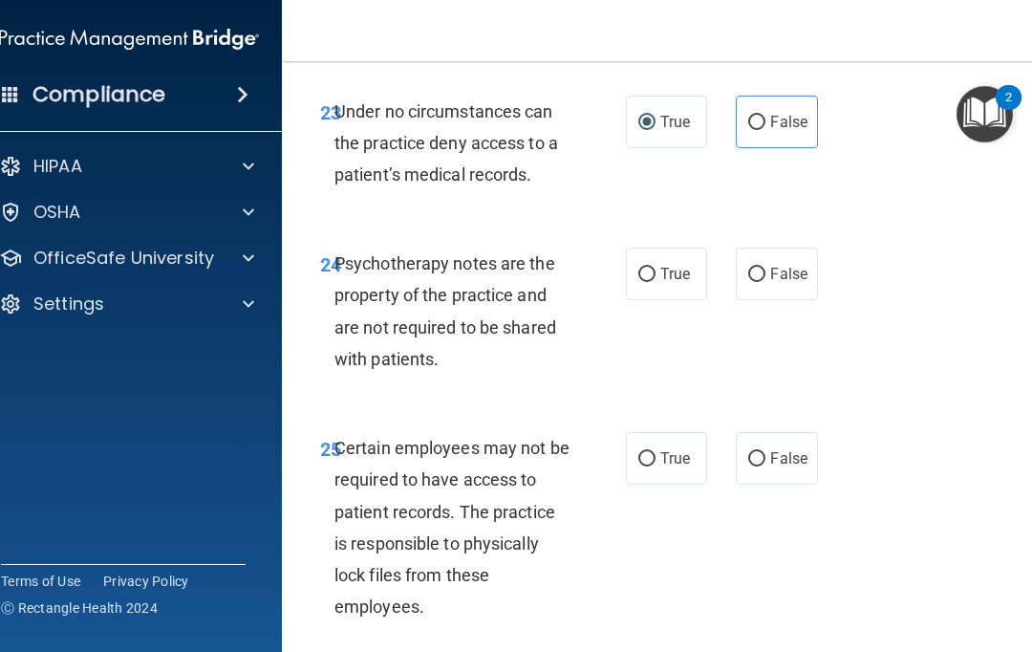
click at [655, 282] on input "True" at bounding box center [646, 274] width 17 height 14
radio input "true"
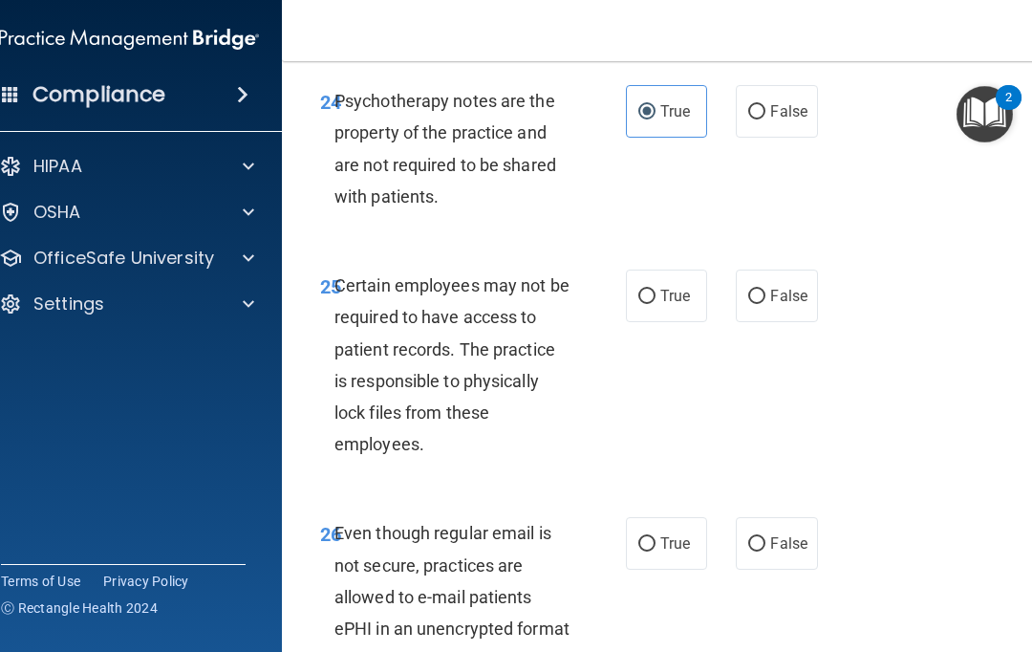
scroll to position [5865, 0]
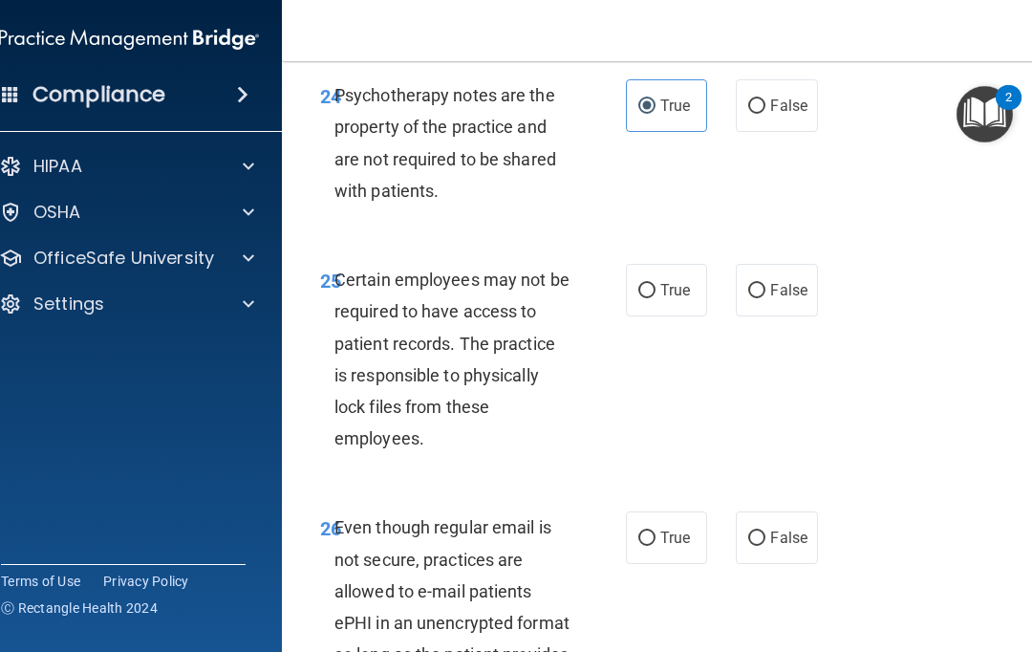
click at [640, 316] on label "True" at bounding box center [666, 290] width 81 height 53
click at [640, 298] on input "True" at bounding box center [646, 291] width 17 height 14
radio input "true"
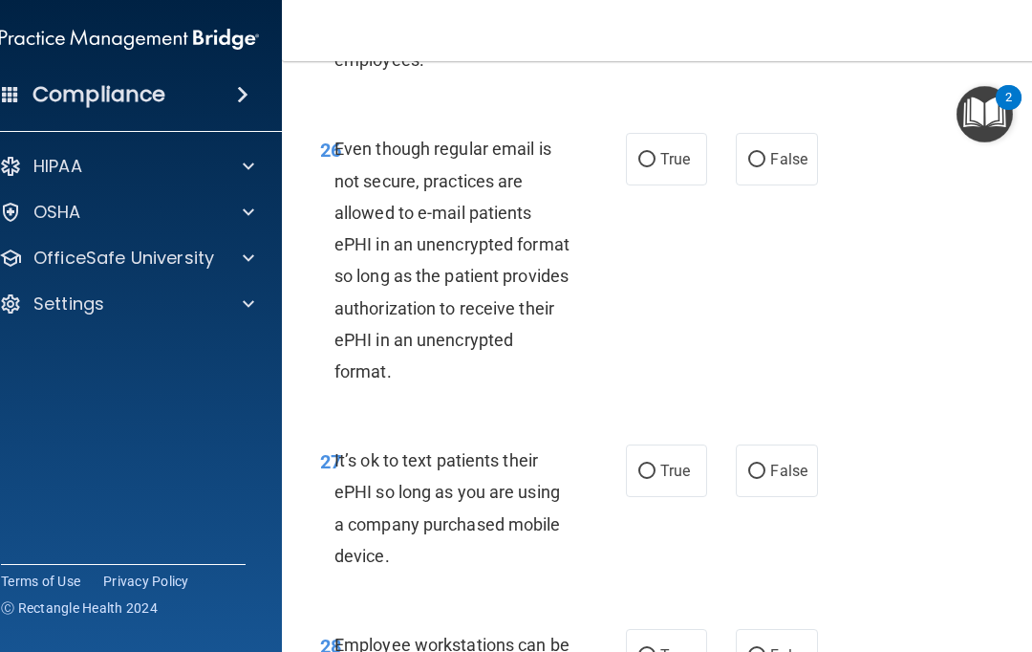
scroll to position [6252, 0]
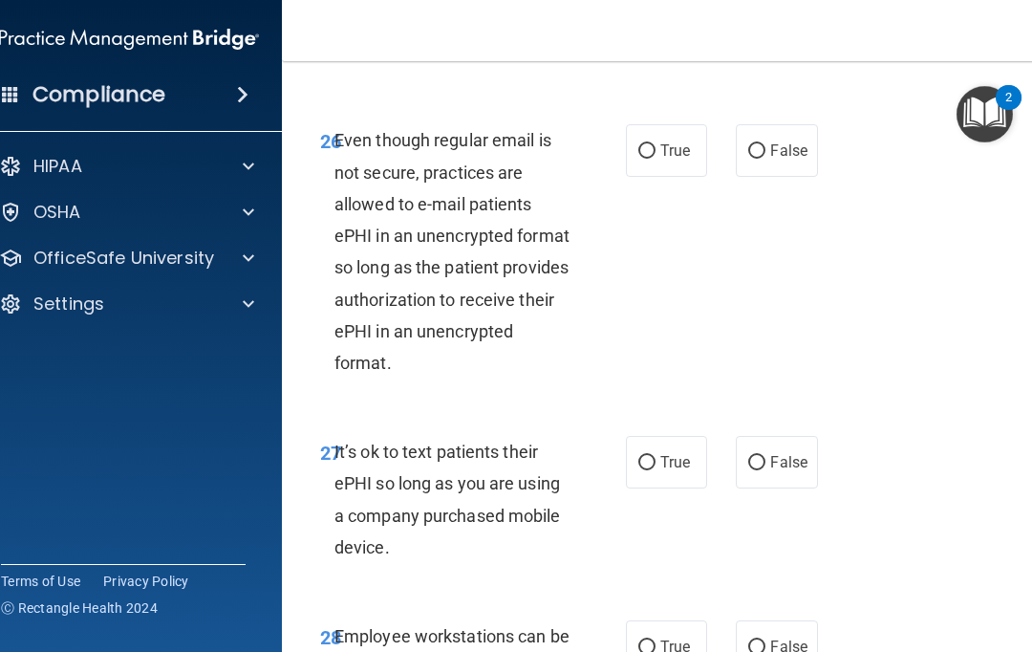
click at [762, 159] on input "False" at bounding box center [756, 151] width 17 height 14
radio input "true"
click at [642, 159] on input "True" at bounding box center [646, 151] width 17 height 14
radio input "true"
radio input "false"
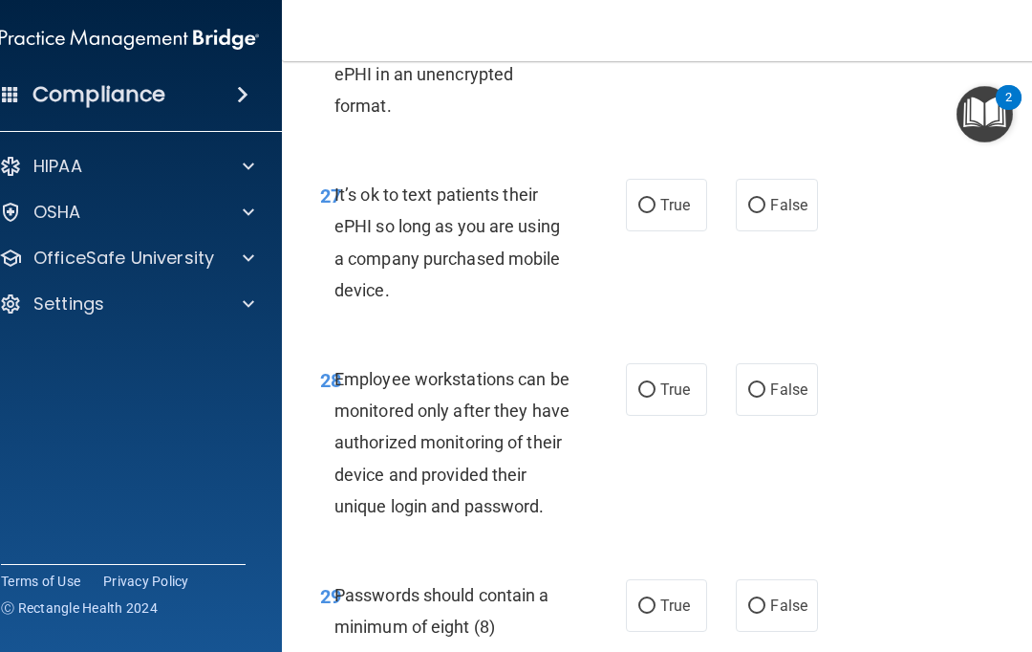
scroll to position [6512, 0]
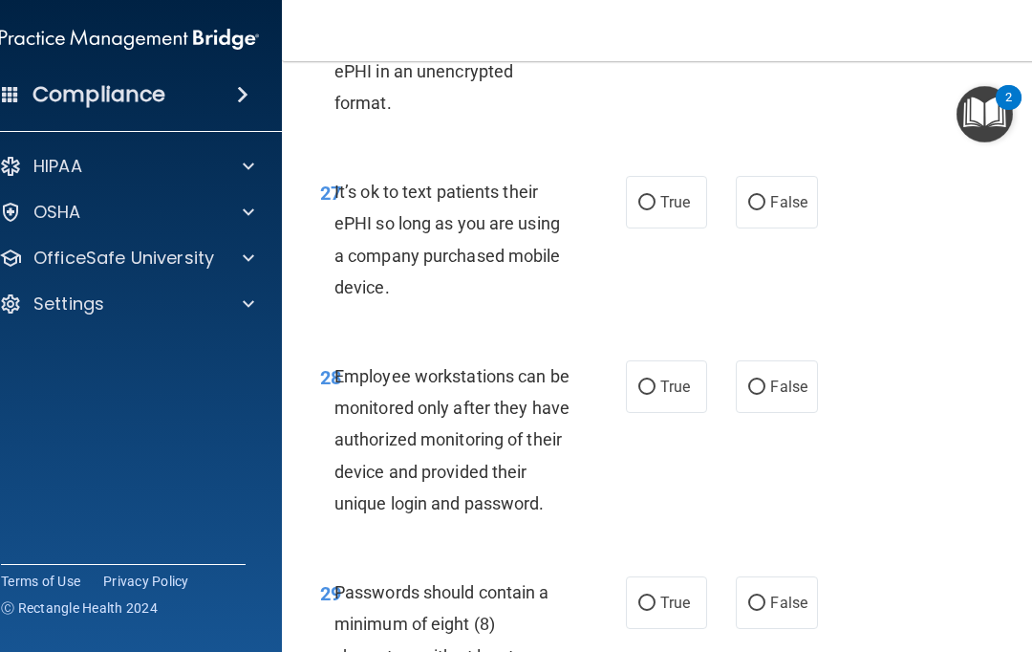
click at [653, 228] on label "True" at bounding box center [666, 202] width 81 height 53
click at [653, 210] on input "True" at bounding box center [646, 203] width 17 height 14
radio input "true"
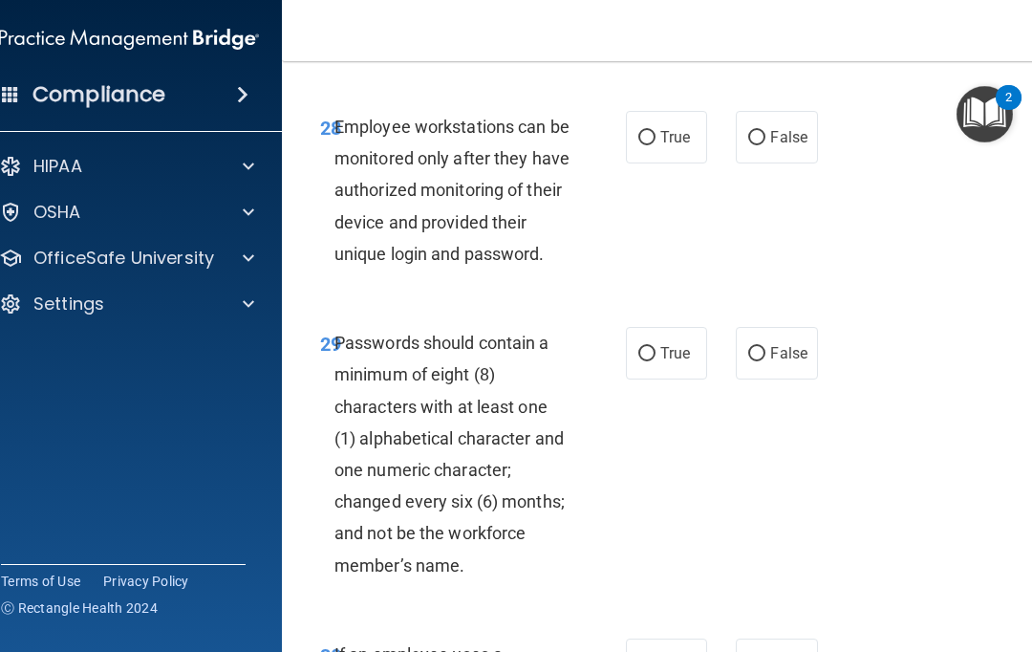
scroll to position [6764, 0]
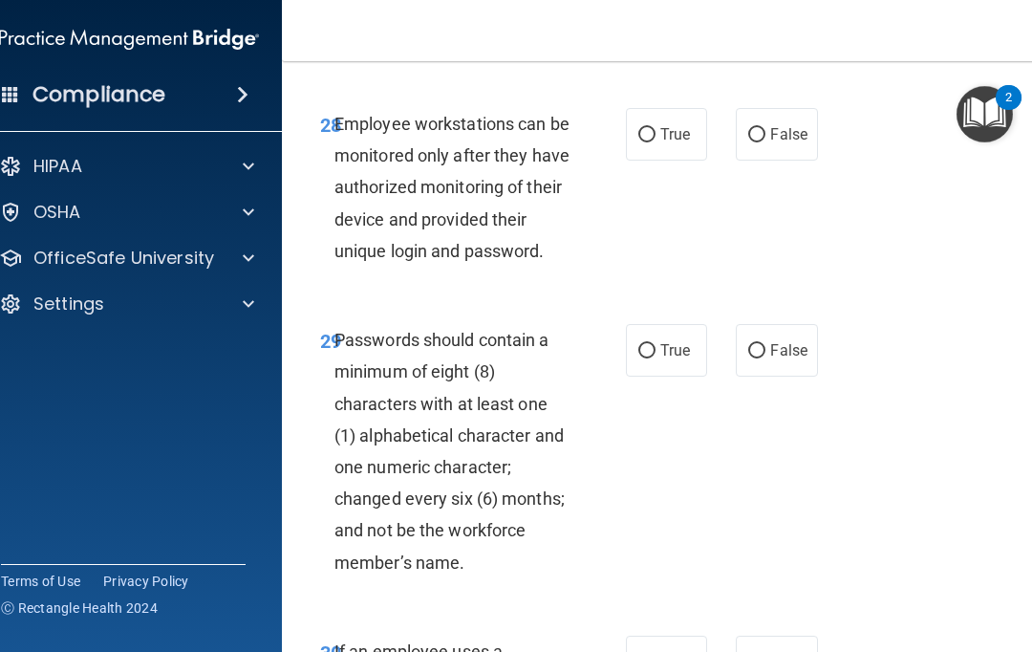
click at [759, 142] on input "False" at bounding box center [756, 135] width 17 height 14
radio input "true"
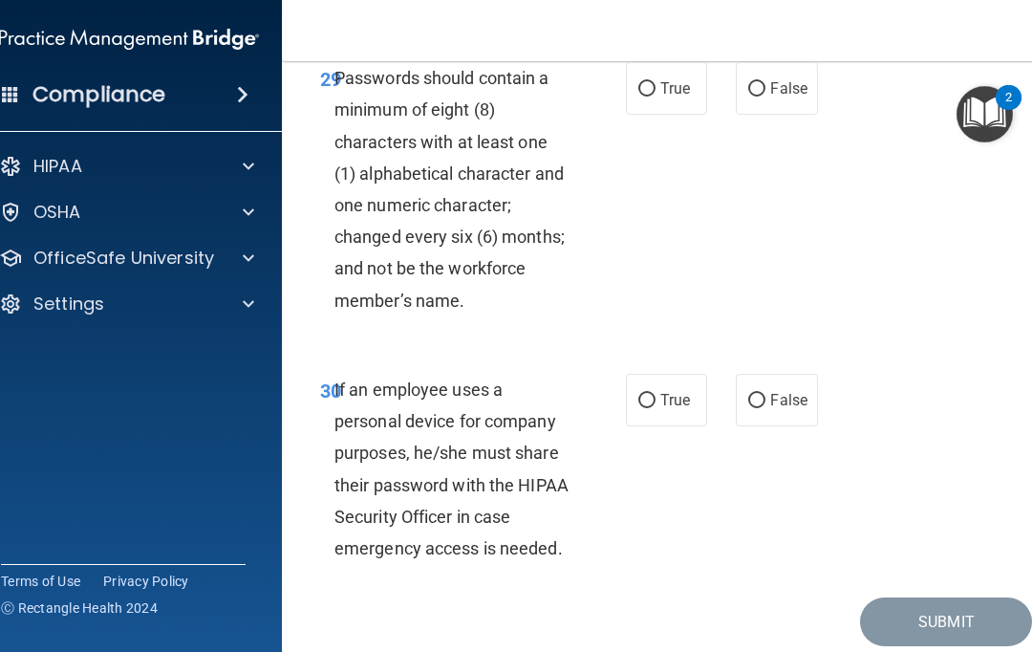
scroll to position [7020, 0]
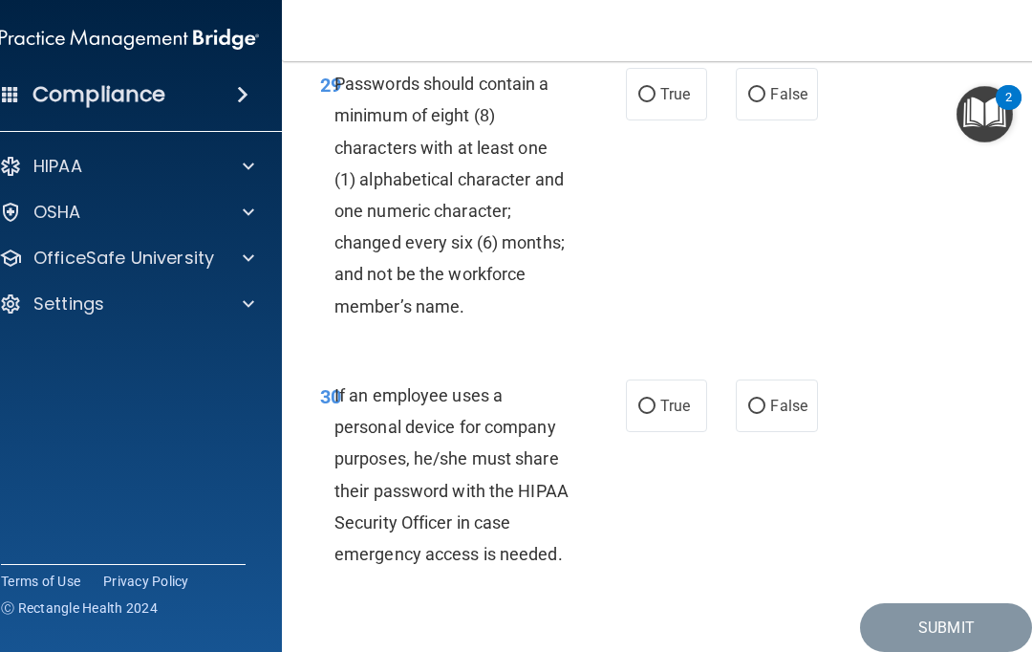
click at [647, 102] on input "True" at bounding box center [646, 95] width 17 height 14
radio input "true"
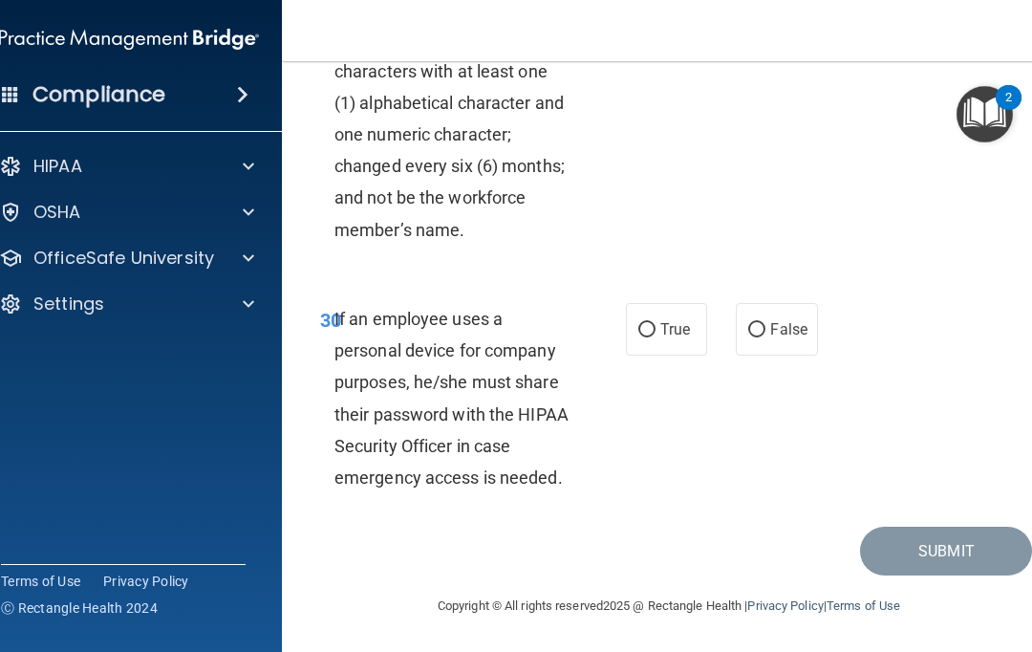
scroll to position [7120, 0]
click at [752, 327] on input "False" at bounding box center [756, 330] width 17 height 14
radio input "true"
click at [888, 551] on button "Submit" at bounding box center [946, 550] width 172 height 49
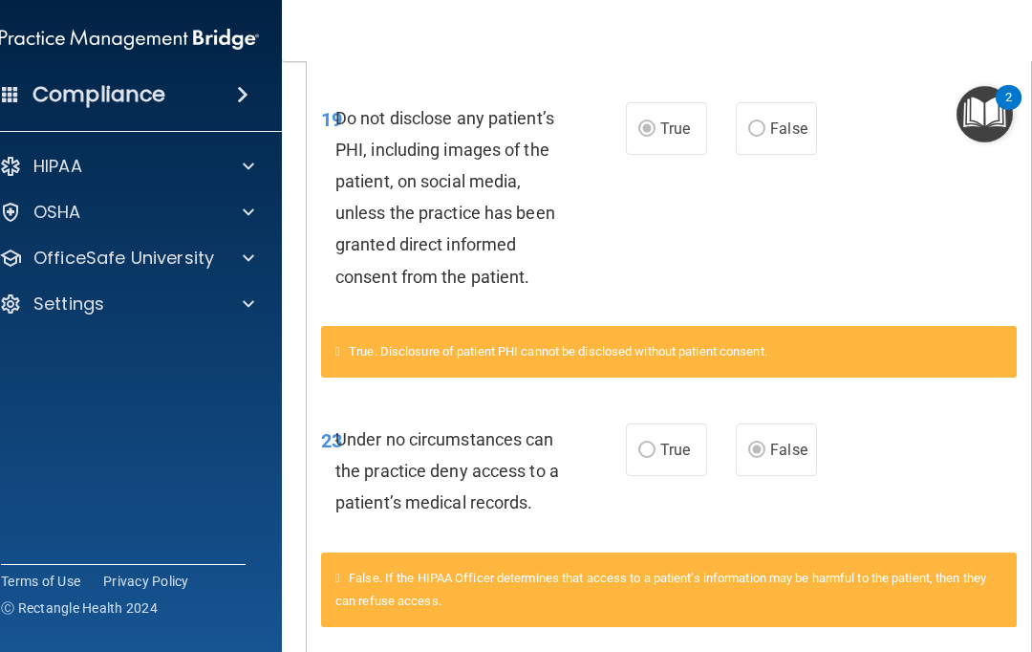
scroll to position [3560, 0]
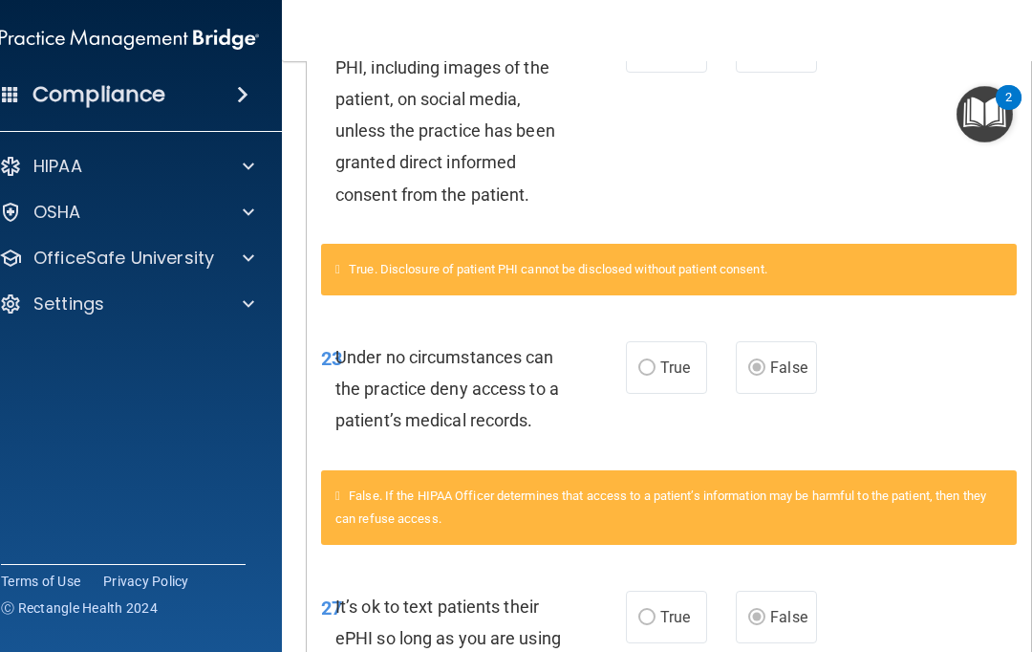
click at [354, 488] on span "False. If the HIPAA Officer determines that access to a patient’s information m…" at bounding box center [660, 506] width 651 height 37
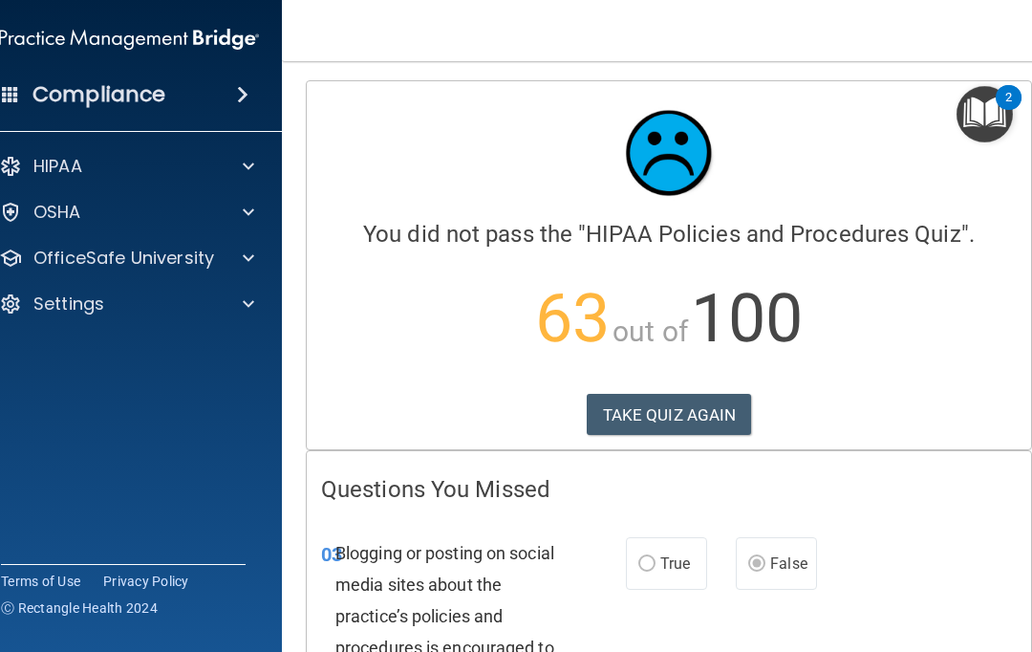
scroll to position [0, 0]
click at [635, 424] on button "TAKE QUIZ AGAIN" at bounding box center [669, 415] width 165 height 42
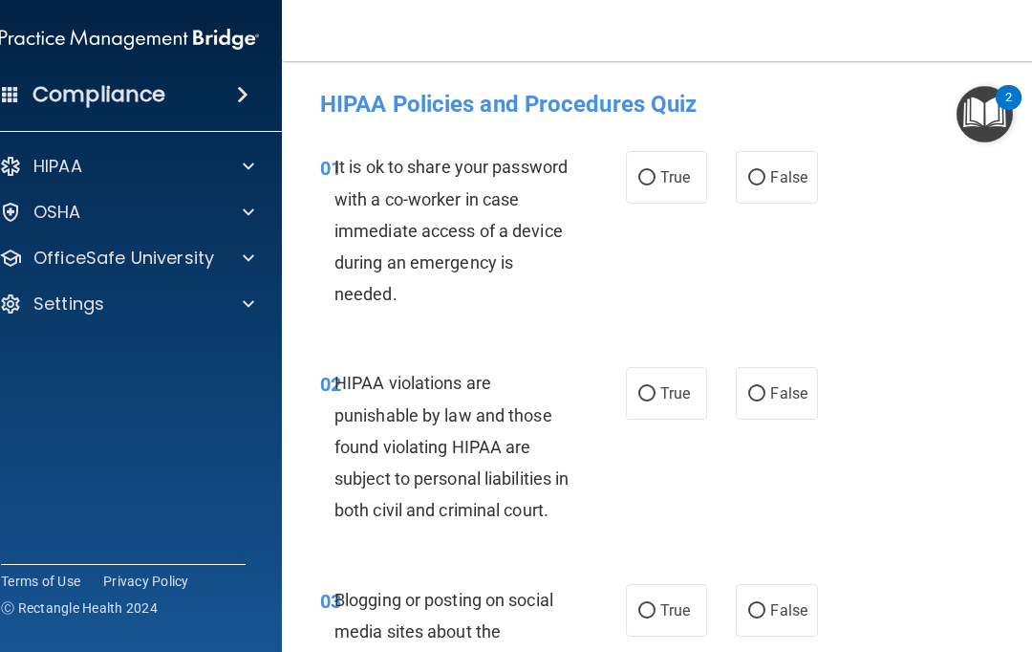
click at [781, 182] on span "False" at bounding box center [788, 177] width 37 height 18
click at [765, 182] on input "False" at bounding box center [756, 178] width 17 height 14
radio input "true"
click at [644, 387] on input "True" at bounding box center [646, 394] width 17 height 14
radio input "true"
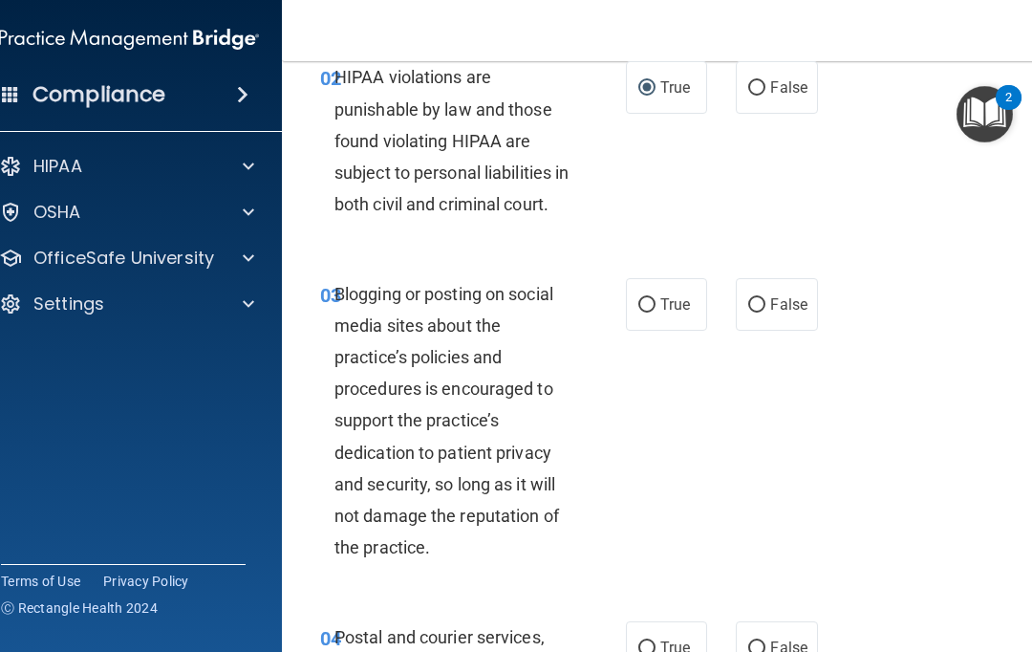
scroll to position [313, 0]
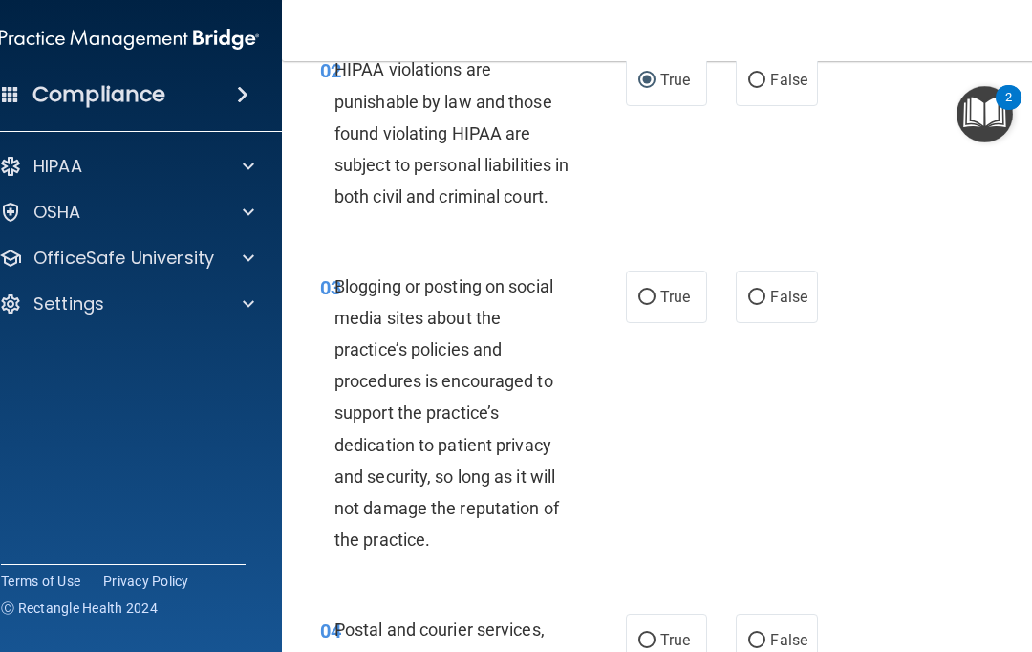
click at [763, 305] on input "False" at bounding box center [756, 297] width 17 height 14
radio input "true"
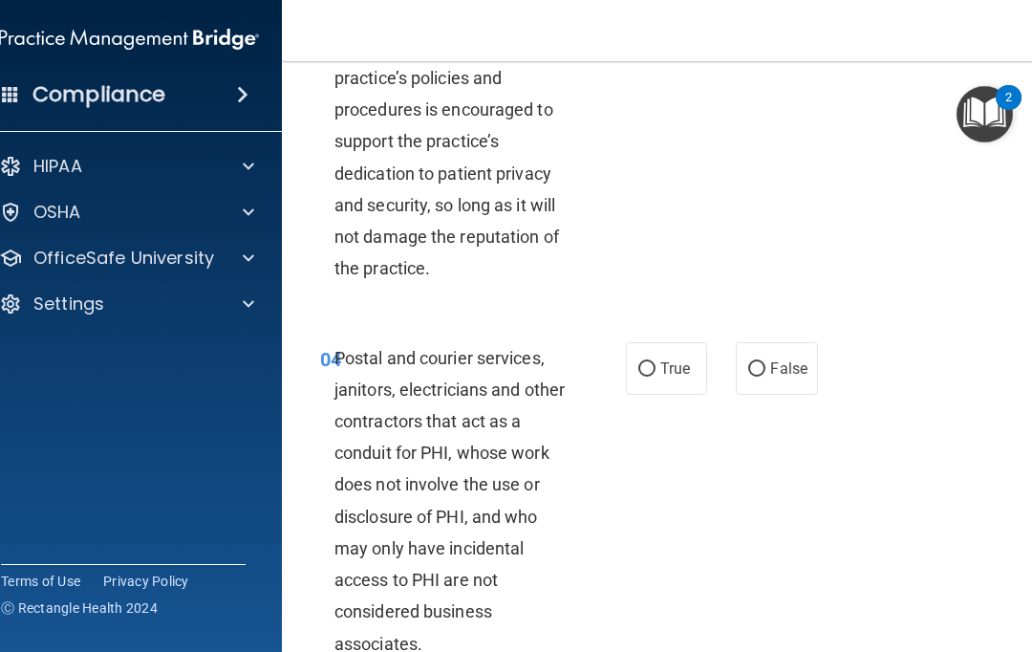
scroll to position [600, 0]
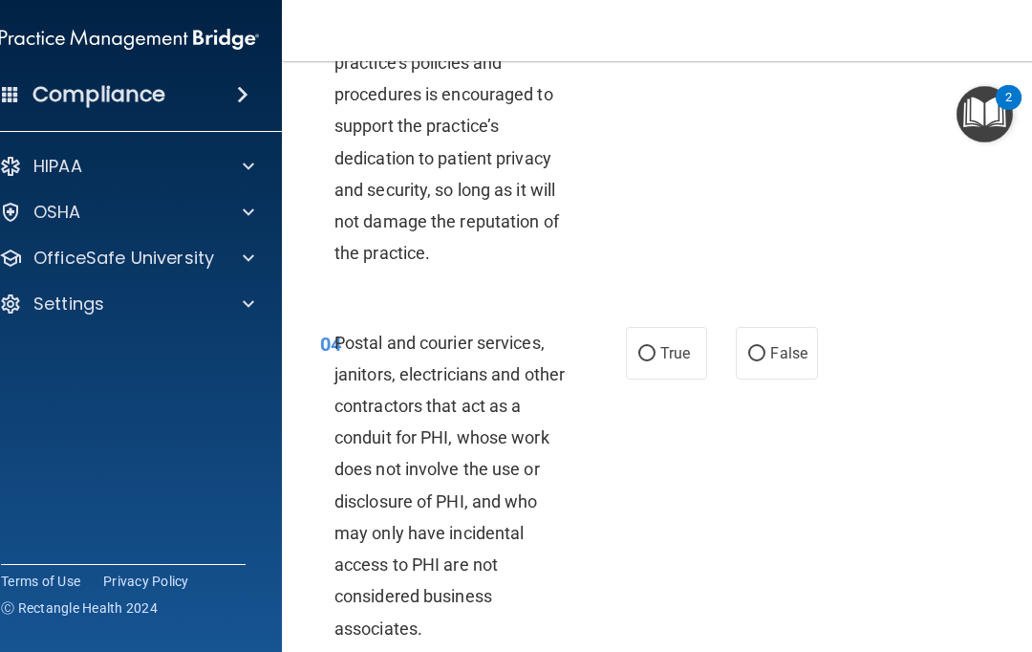
click at [641, 361] on input "True" at bounding box center [646, 354] width 17 height 14
radio input "true"
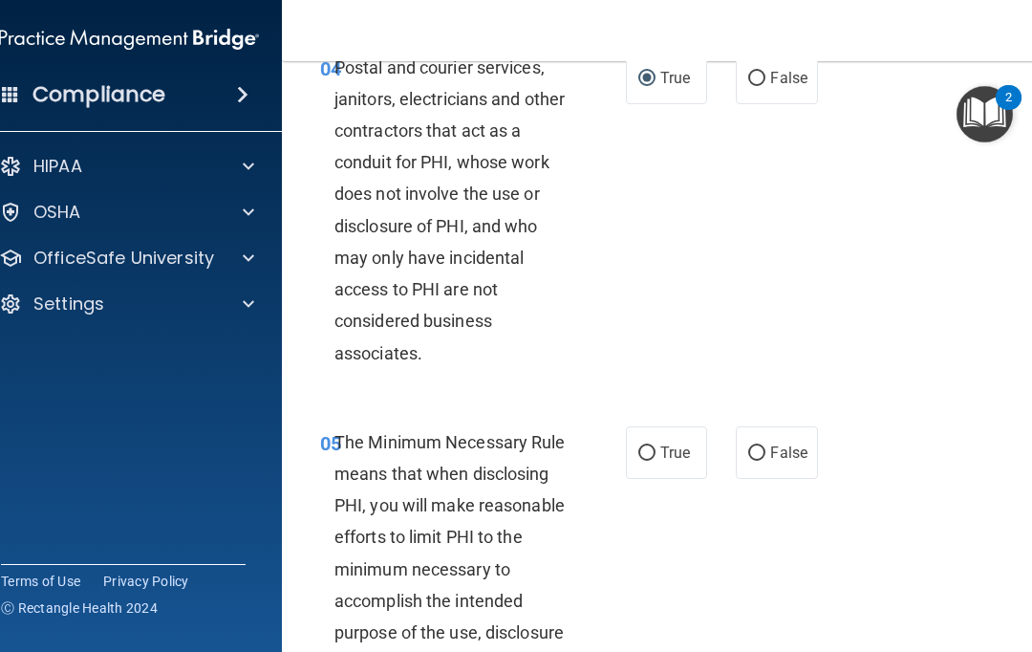
scroll to position [891, 0]
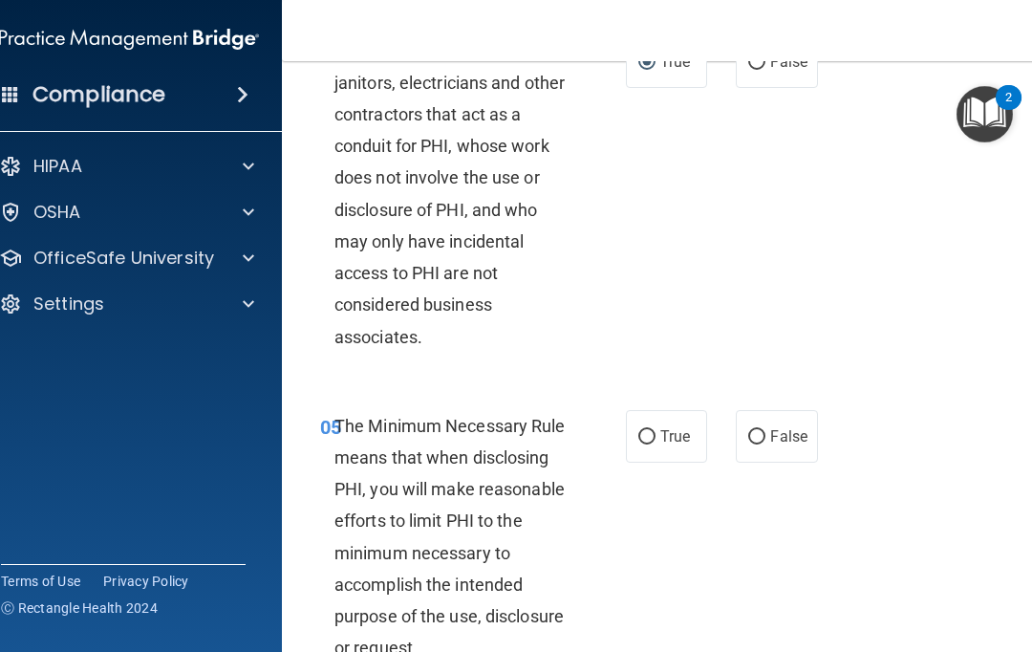
click at [643, 462] on label "True" at bounding box center [666, 436] width 81 height 53
click at [643, 444] on input "True" at bounding box center [646, 437] width 17 height 14
radio input "true"
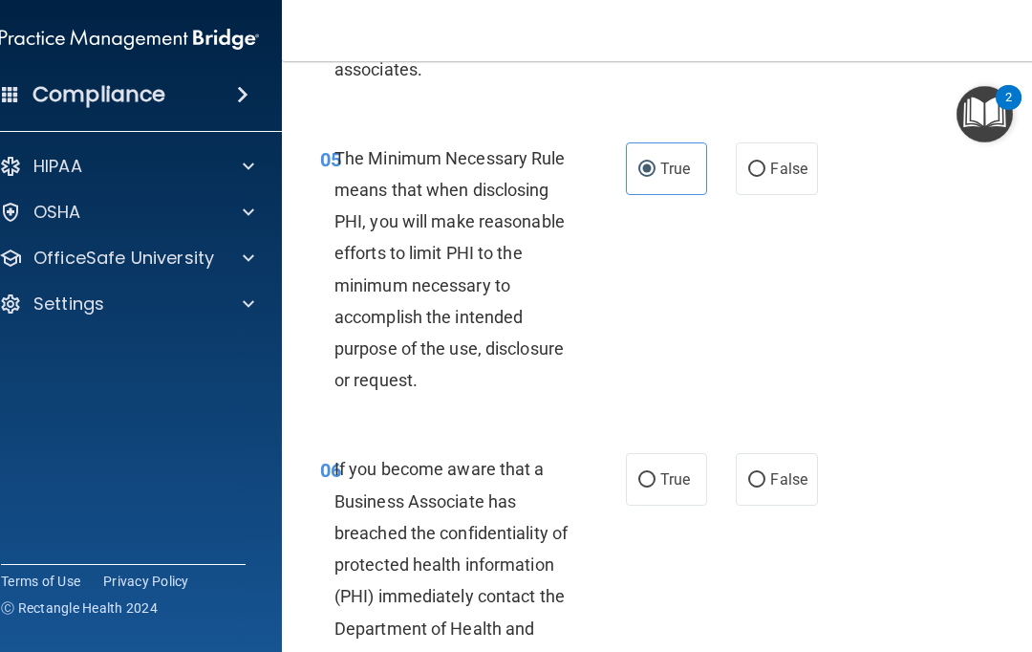
scroll to position [1161, 0]
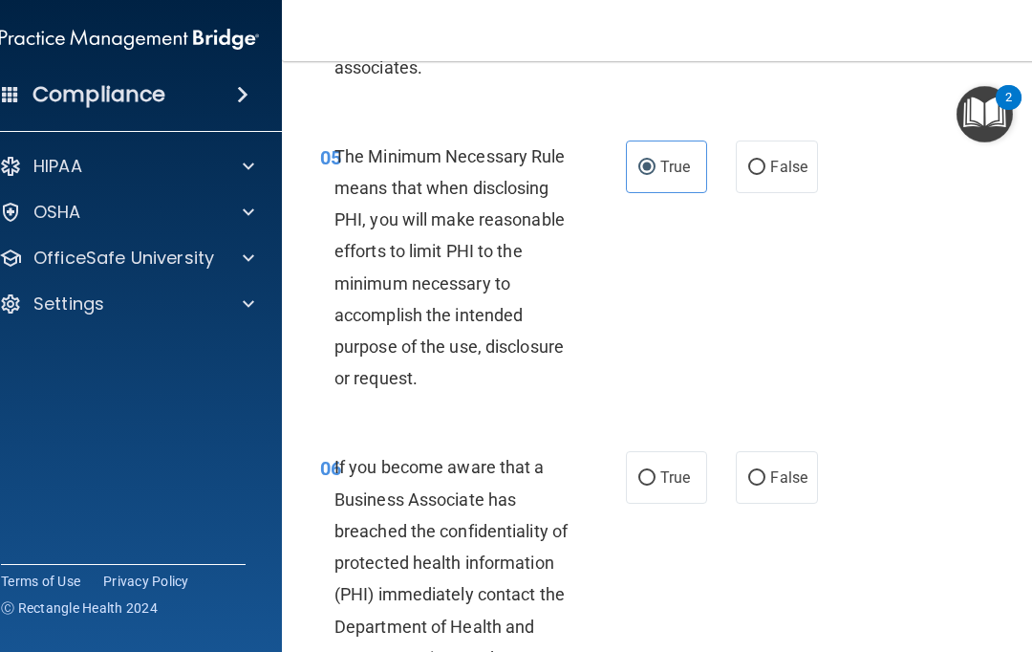
click at [765, 488] on label "False" at bounding box center [776, 477] width 81 height 53
click at [765, 485] on input "False" at bounding box center [756, 478] width 17 height 14
radio input "true"
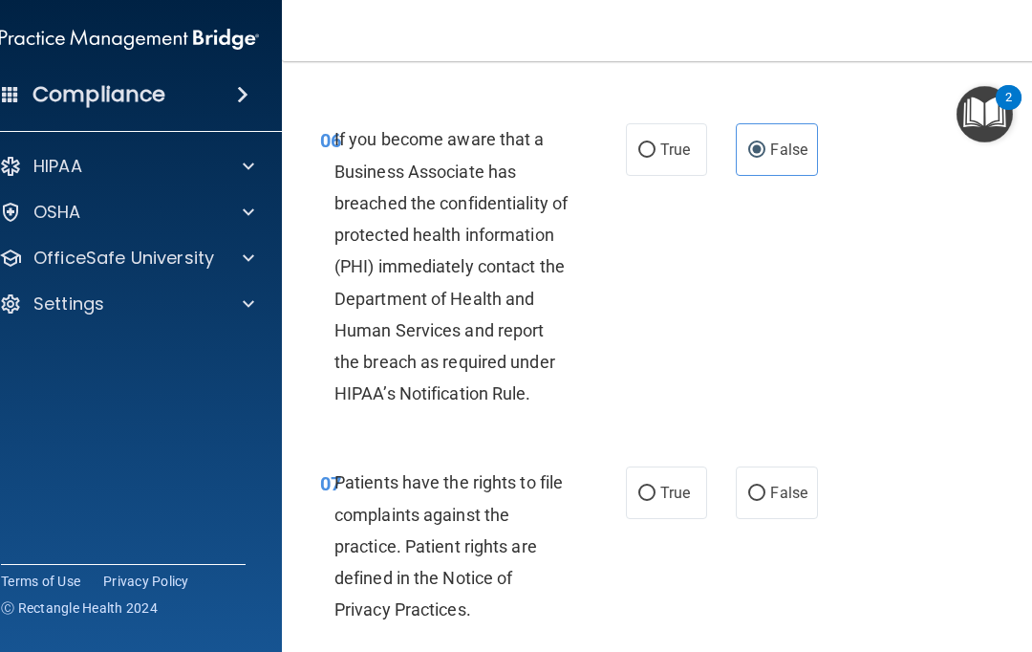
scroll to position [1489, 0]
click at [654, 503] on label "True" at bounding box center [666, 491] width 81 height 53
click at [654, 500] on input "True" at bounding box center [646, 492] width 17 height 14
radio input "true"
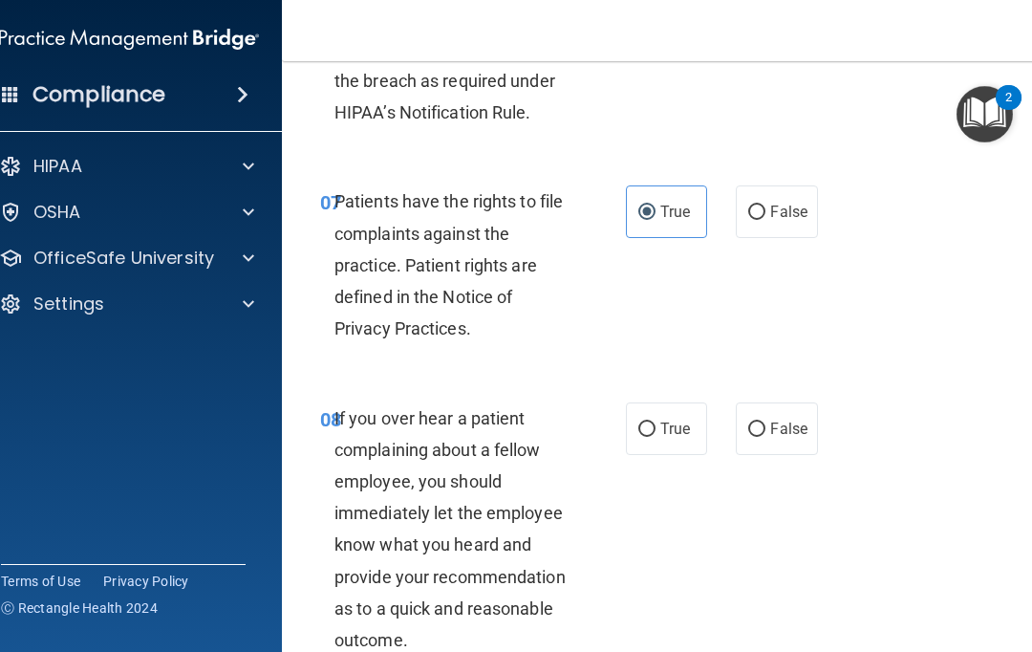
scroll to position [1845, 0]
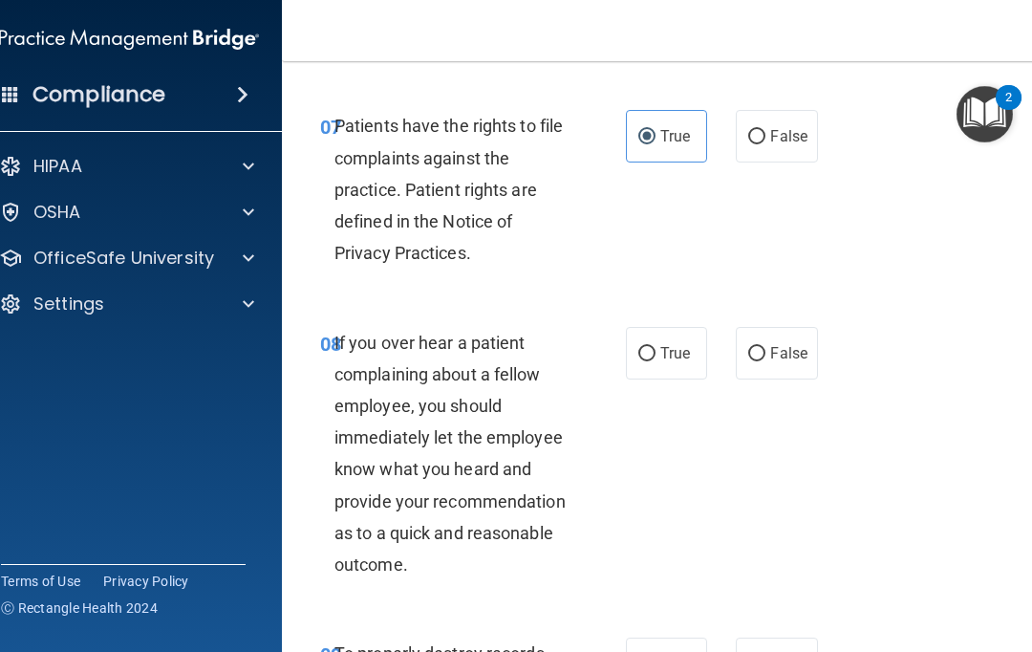
click at [759, 361] on input "False" at bounding box center [756, 354] width 17 height 14
radio input "true"
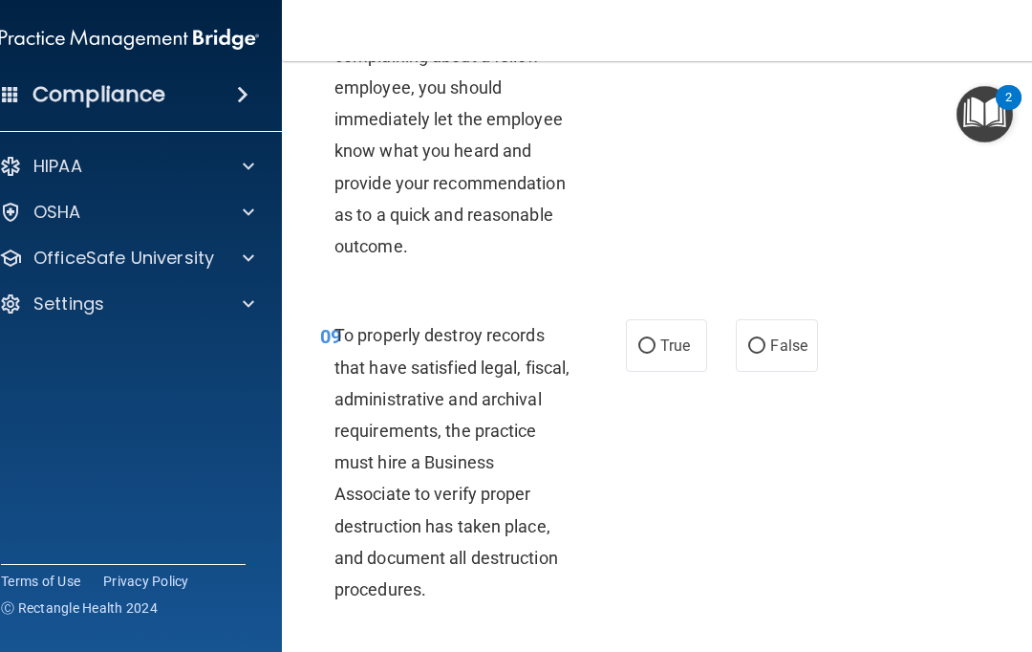
scroll to position [2165, 0]
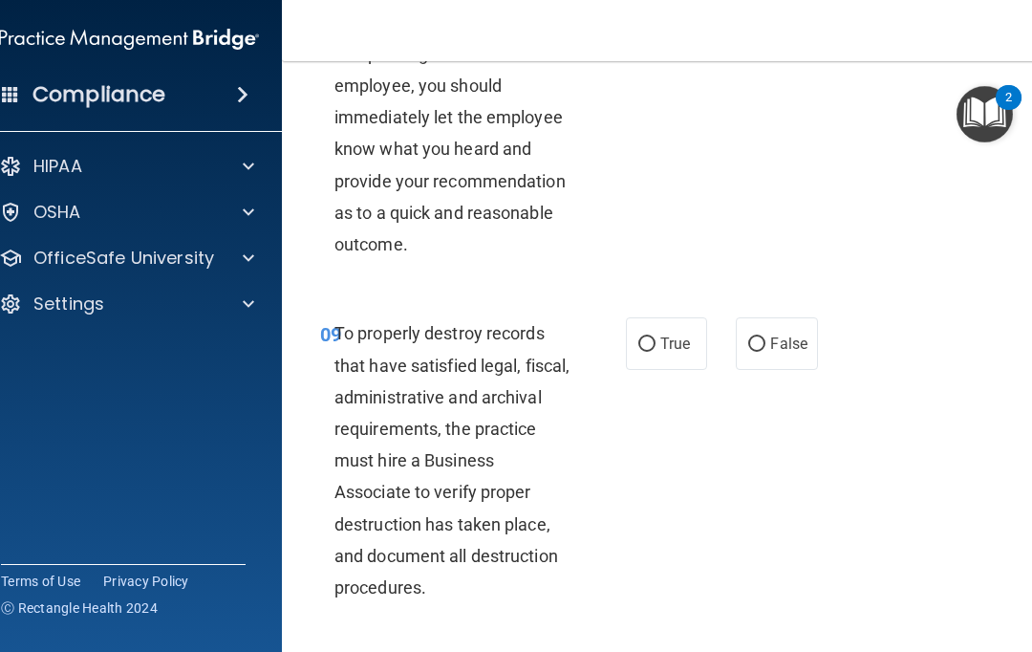
click at [755, 352] on input "False" at bounding box center [756, 344] width 17 height 14
radio input "true"
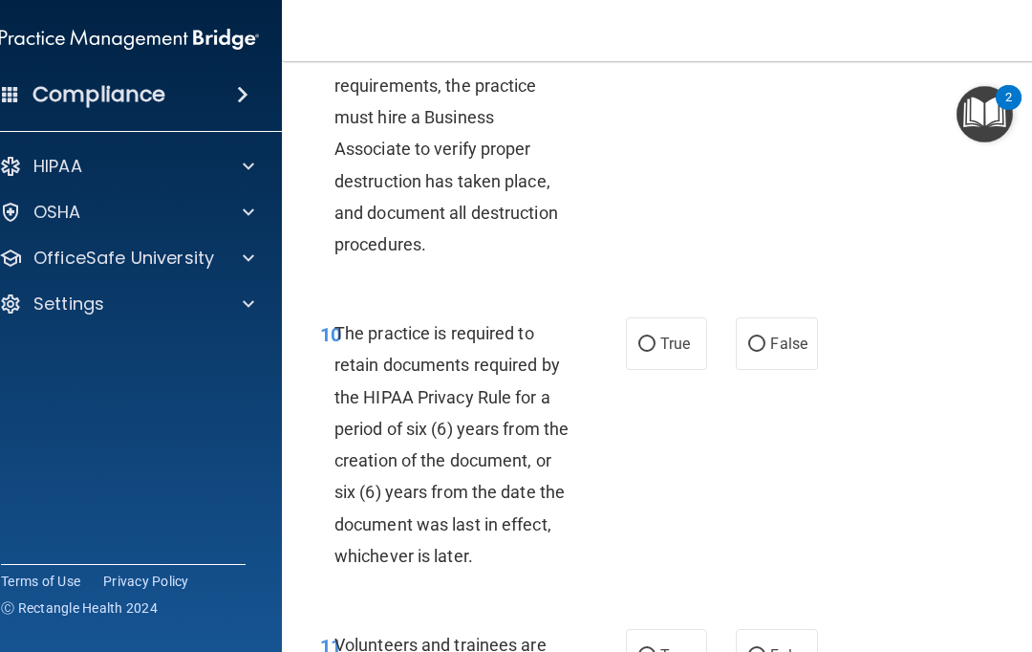
scroll to position [2507, 0]
click at [639, 353] on input "True" at bounding box center [646, 345] width 17 height 14
radio input "true"
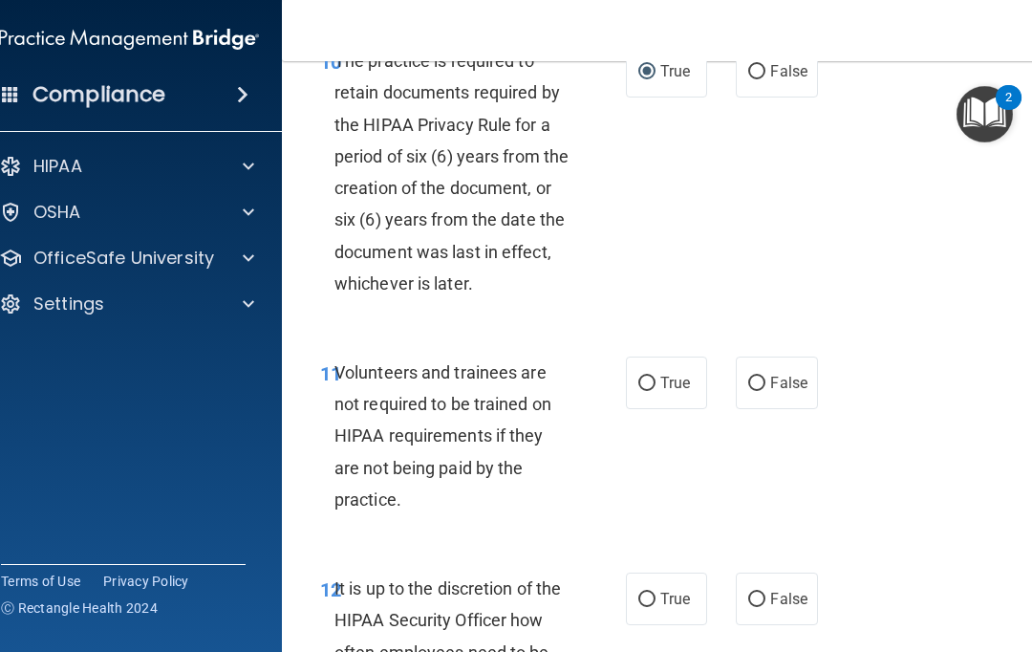
scroll to position [2788, 0]
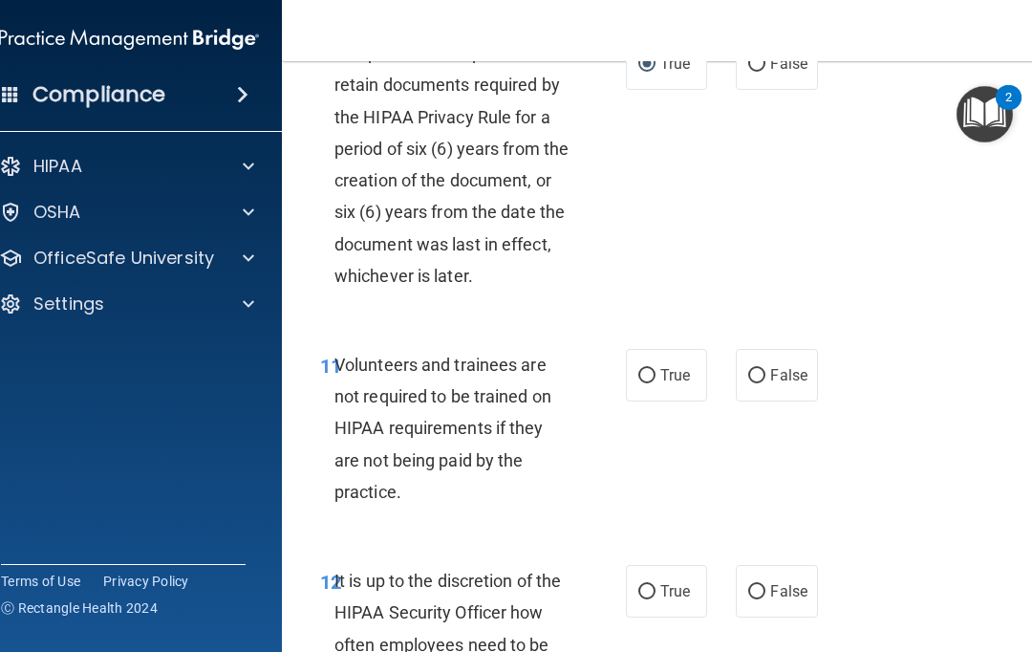
click at [757, 383] on input "False" at bounding box center [756, 376] width 17 height 14
radio input "true"
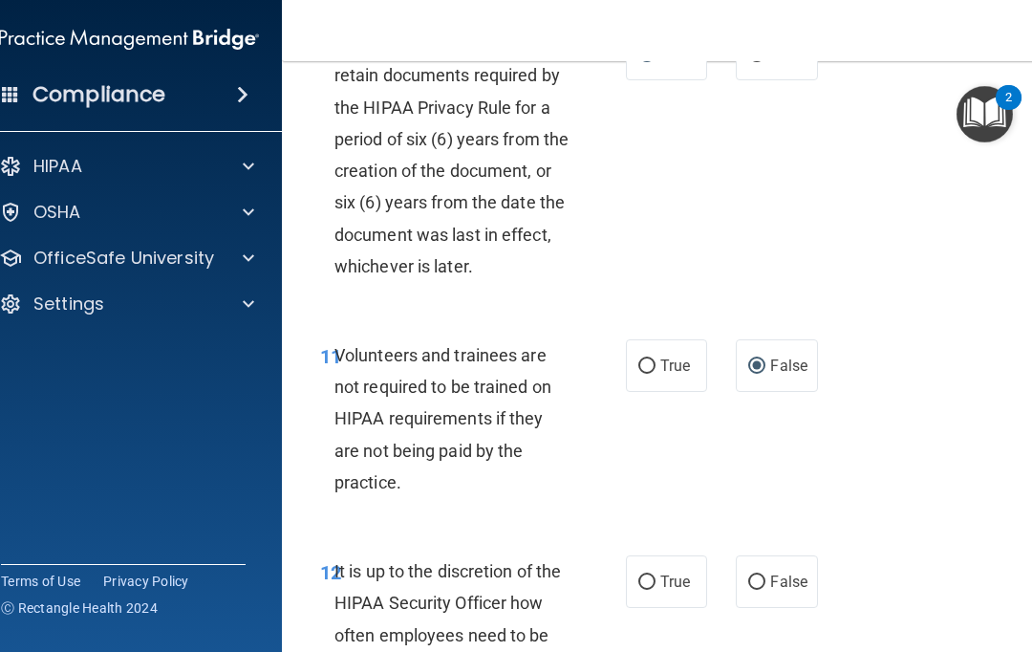
click at [753, 589] on input "False" at bounding box center [756, 582] width 17 height 14
radio input "true"
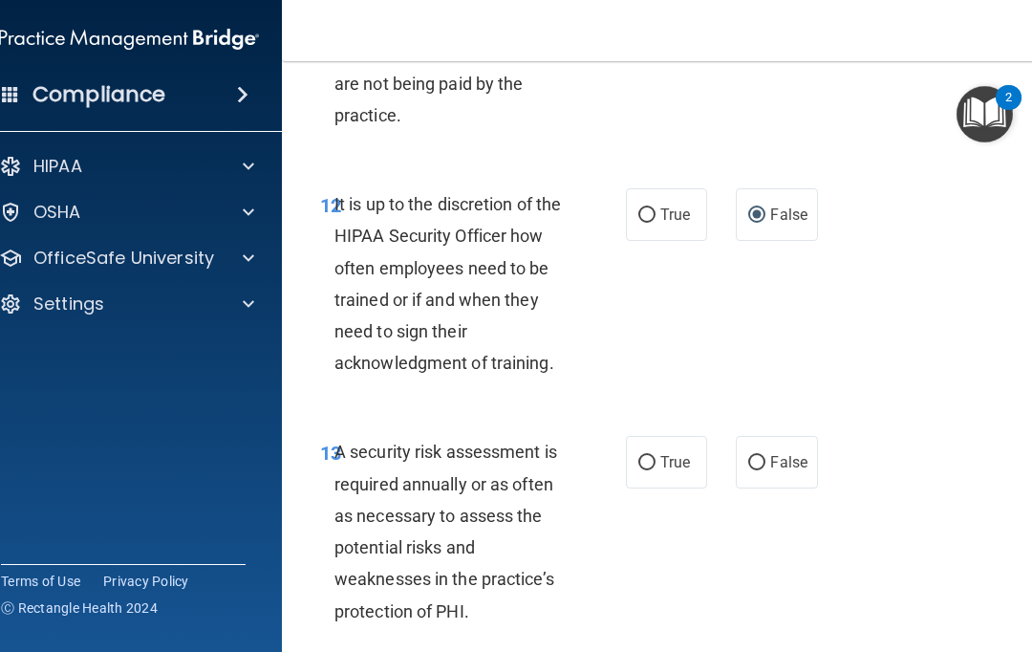
scroll to position [3166, 0]
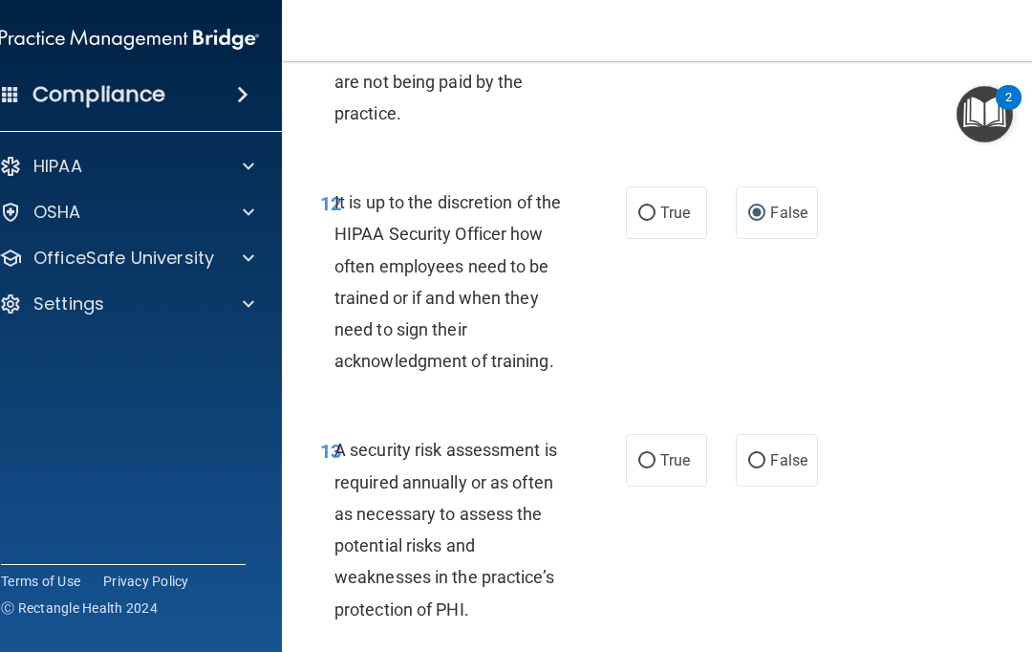
click at [652, 468] on input "True" at bounding box center [646, 461] width 17 height 14
radio input "true"
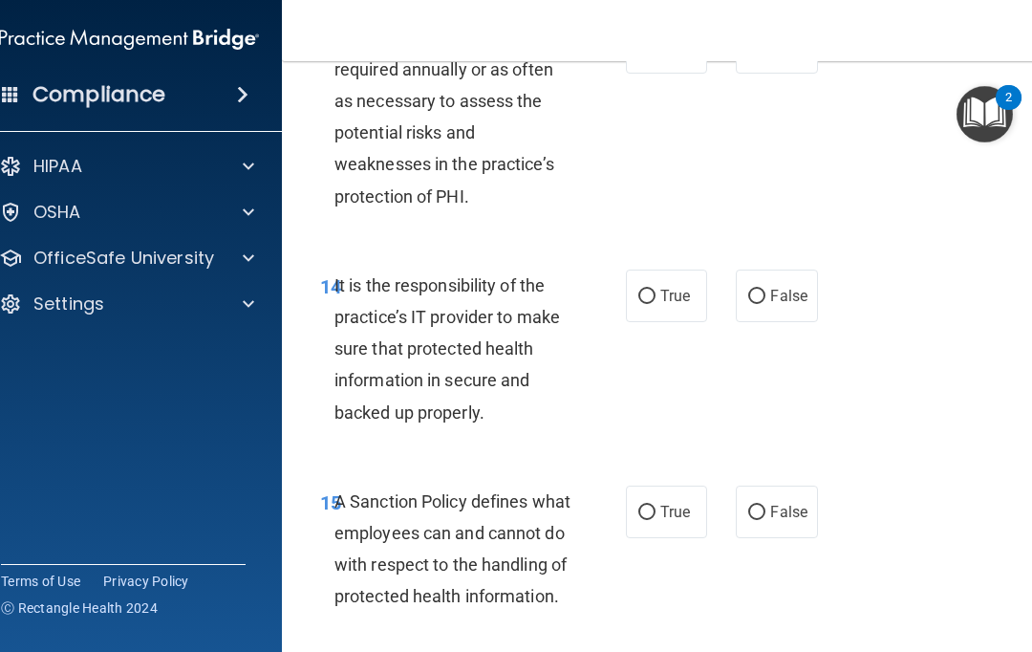
scroll to position [3581, 0]
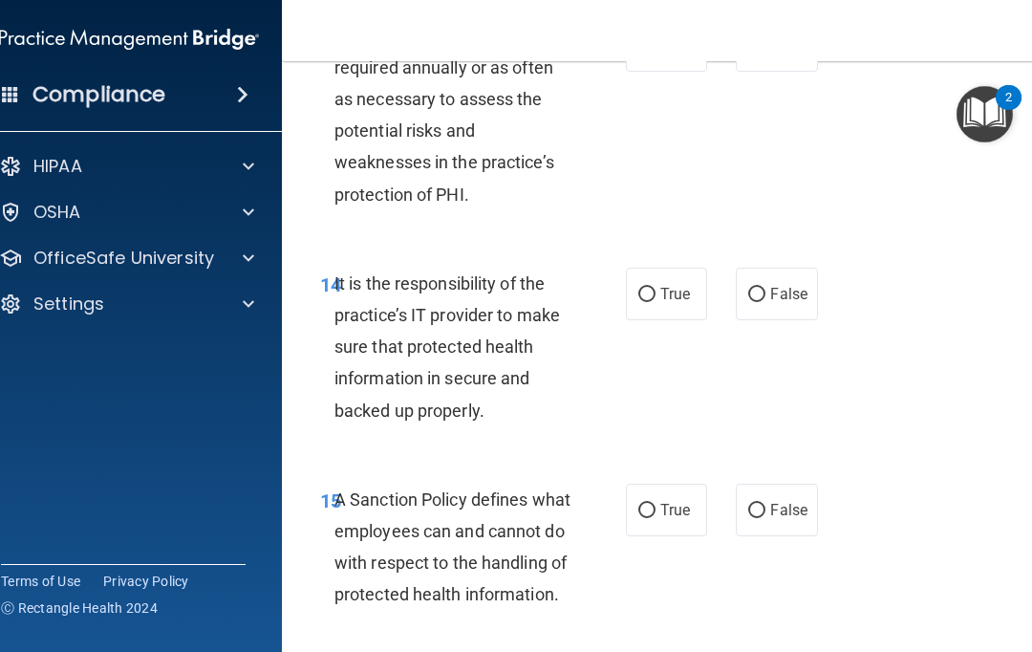
click at [755, 302] on input "False" at bounding box center [756, 295] width 17 height 14
radio input "true"
click at [767, 513] on label "False" at bounding box center [776, 509] width 81 height 53
click at [765, 513] on input "False" at bounding box center [756, 510] width 17 height 14
radio input "true"
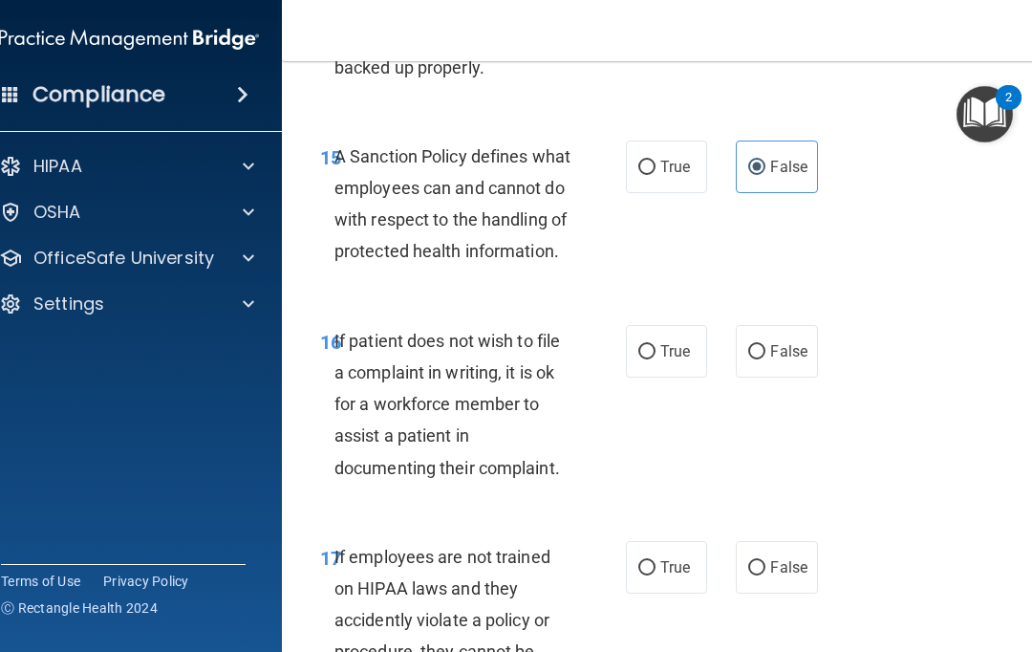
scroll to position [3928, 0]
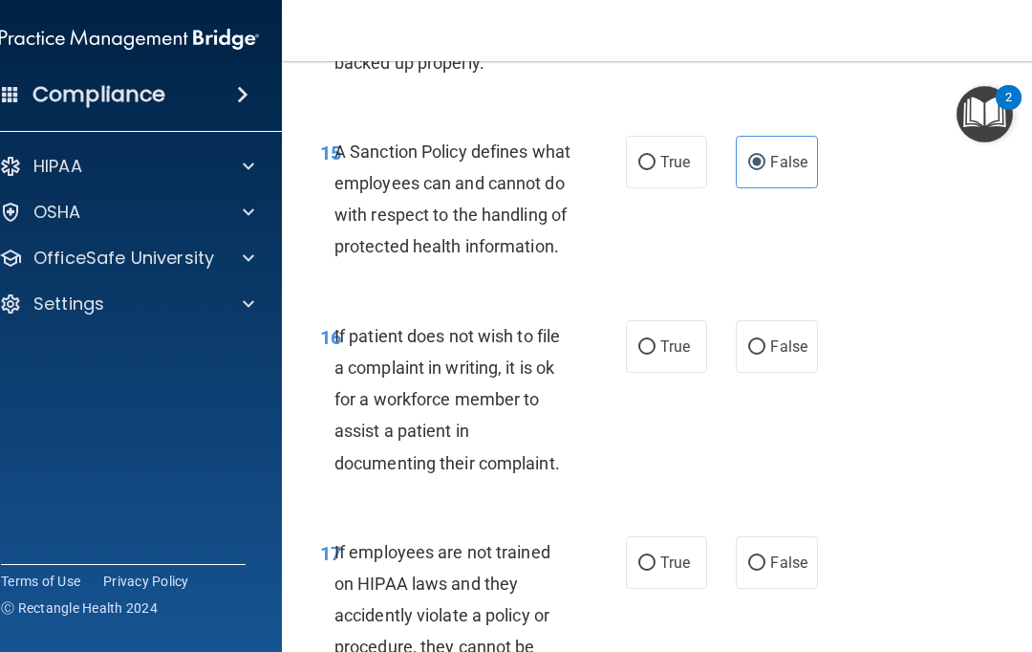
click at [643, 354] on input "True" at bounding box center [646, 347] width 17 height 14
radio input "true"
click at [768, 588] on label "False" at bounding box center [776, 562] width 81 height 53
click at [765, 570] on input "False" at bounding box center [756, 563] width 17 height 14
radio input "true"
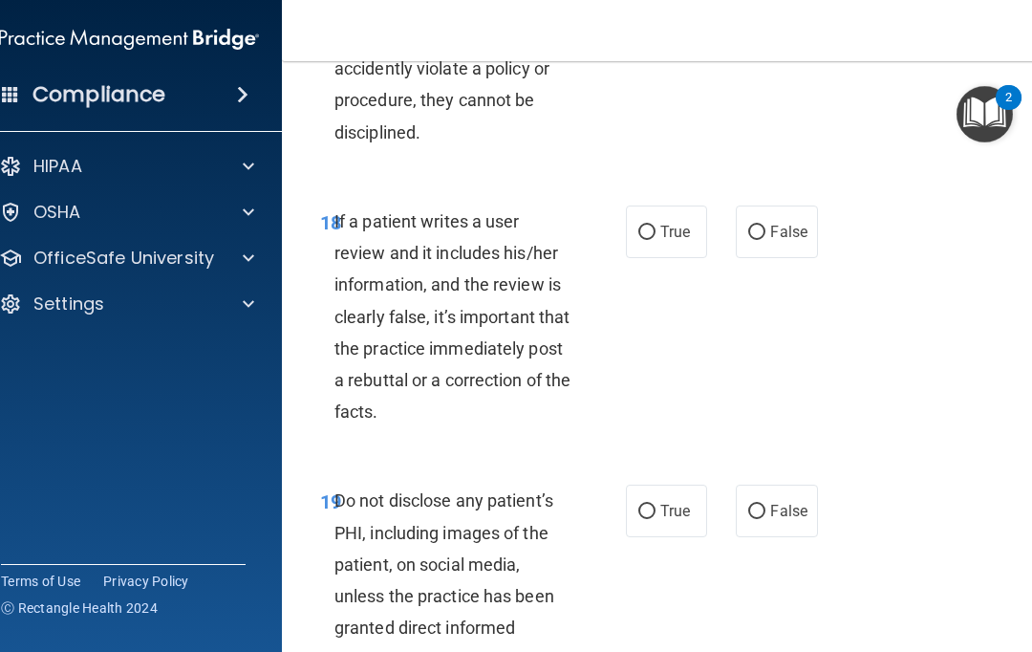
scroll to position [4483, 0]
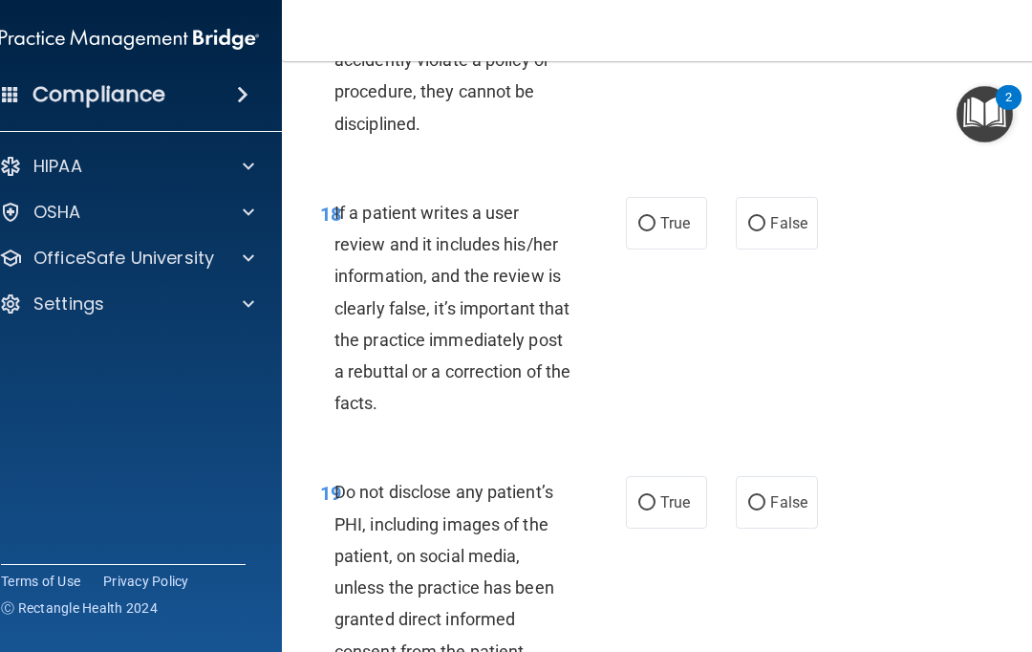
click at [756, 231] on input "False" at bounding box center [756, 224] width 17 height 14
radio input "true"
click at [635, 528] on label "True" at bounding box center [666, 502] width 81 height 53
click at [638, 510] on input "True" at bounding box center [646, 503] width 17 height 14
radio input "true"
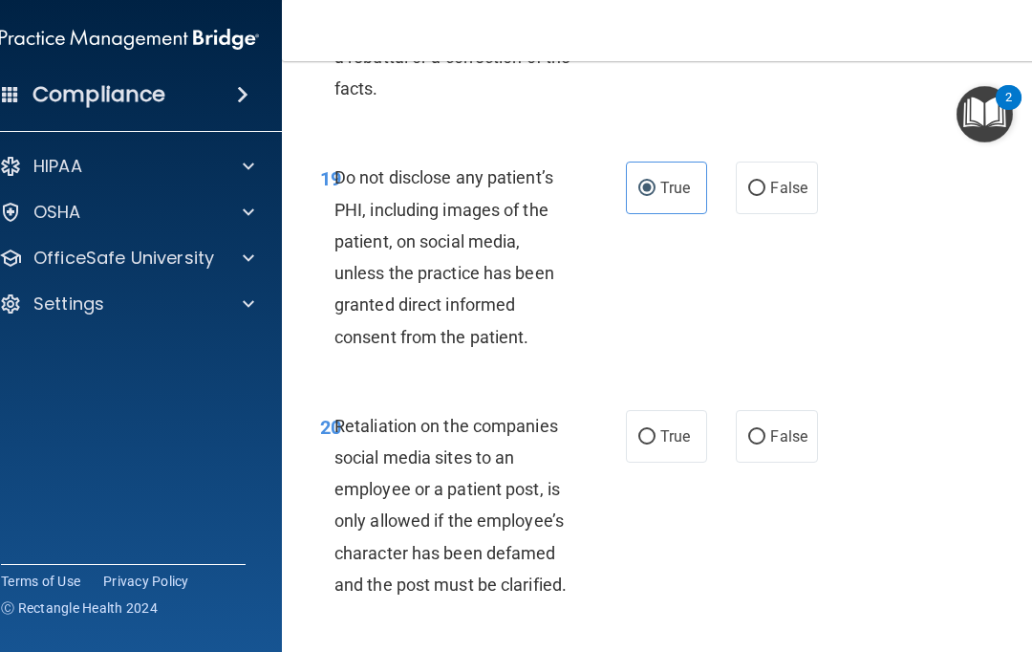
scroll to position [4828, 0]
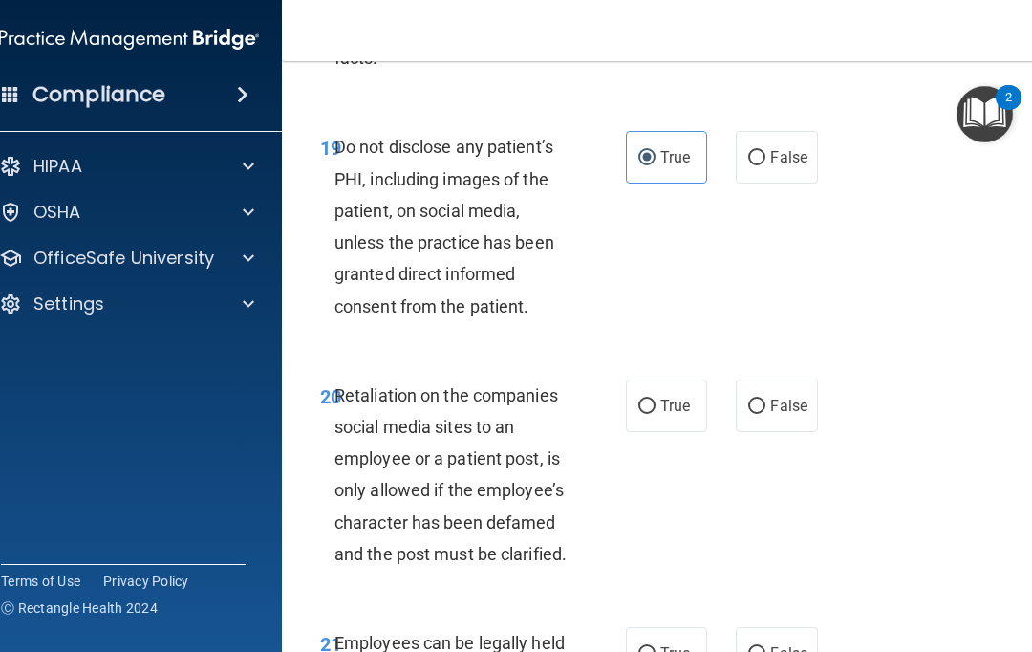
click at [785, 415] on span "False" at bounding box center [788, 405] width 37 height 18
click at [765, 414] on input "False" at bounding box center [756, 406] width 17 height 14
radio input "true"
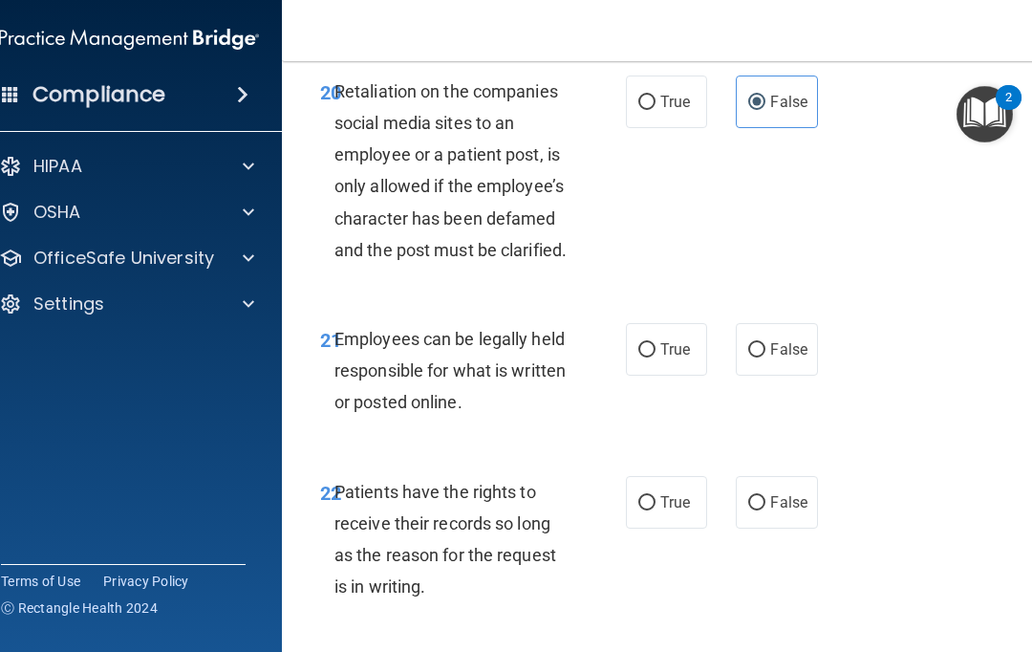
scroll to position [5134, 0]
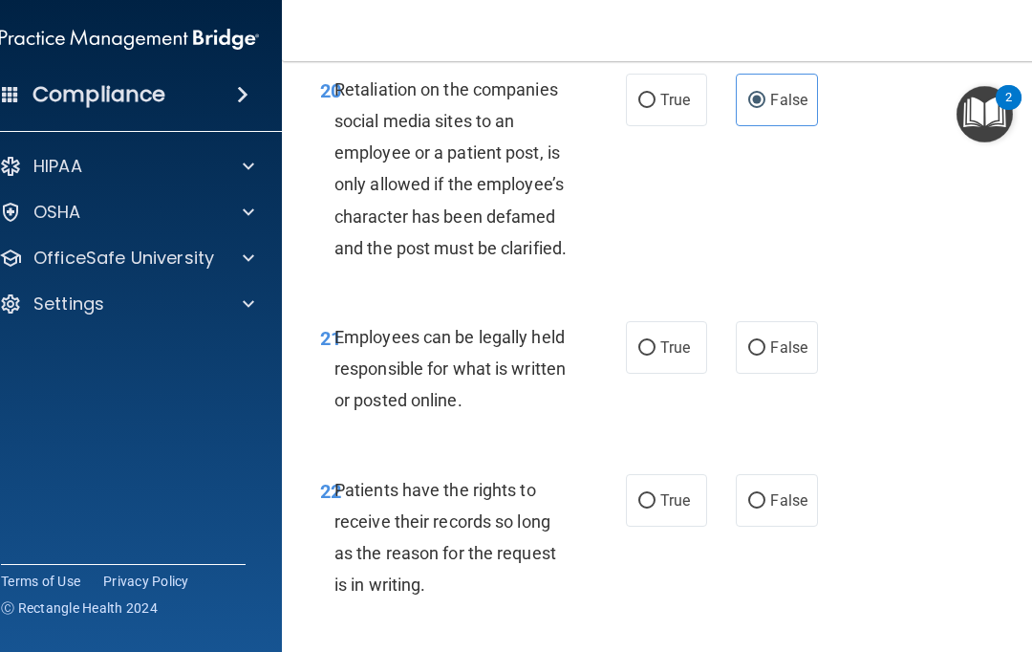
click at [640, 355] on input "True" at bounding box center [646, 348] width 17 height 14
radio input "true"
click at [787, 526] on label "False" at bounding box center [776, 500] width 81 height 53
click at [765, 508] on input "False" at bounding box center [756, 501] width 17 height 14
radio input "true"
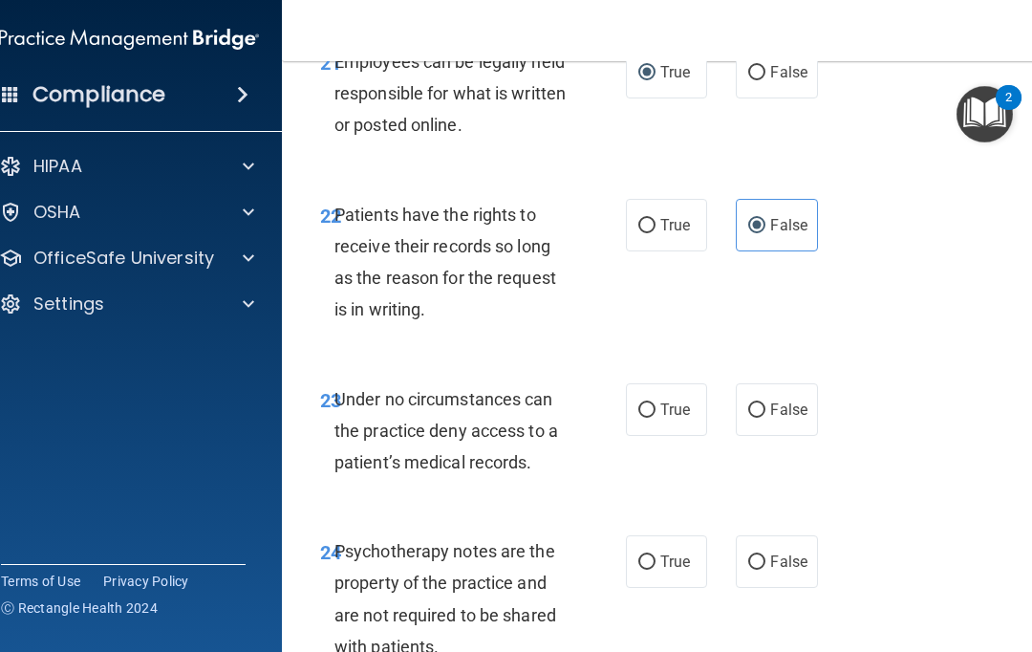
scroll to position [5408, 0]
click at [764, 418] on input "False" at bounding box center [756, 411] width 17 height 14
radio input "true"
click at [648, 570] on input "True" at bounding box center [646, 563] width 17 height 14
radio input "true"
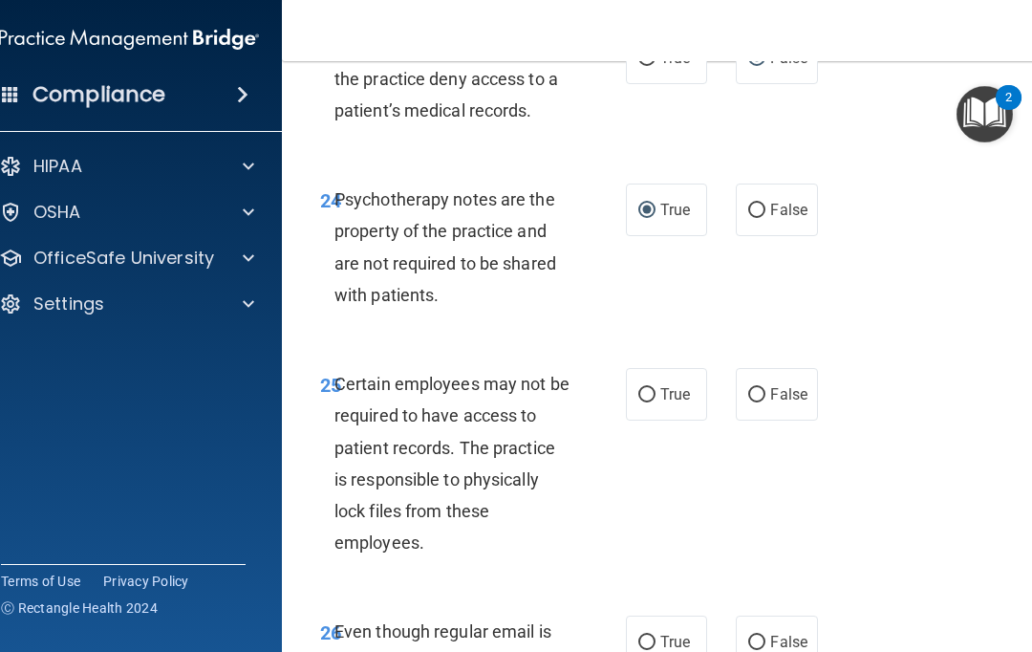
scroll to position [5774, 0]
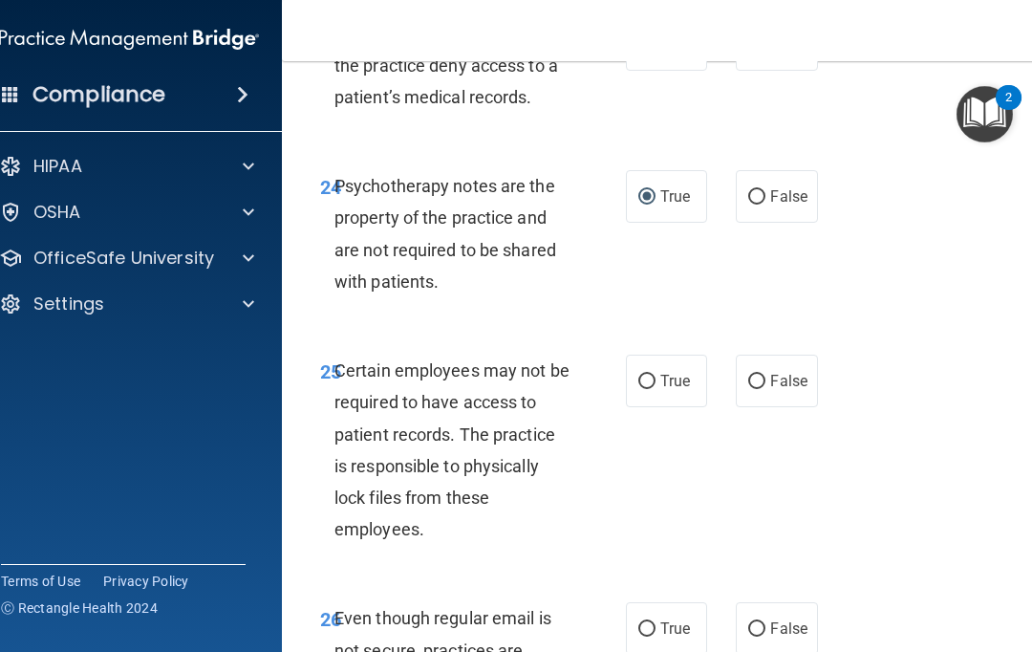
click at [646, 389] on input "True" at bounding box center [646, 381] width 17 height 14
radio input "true"
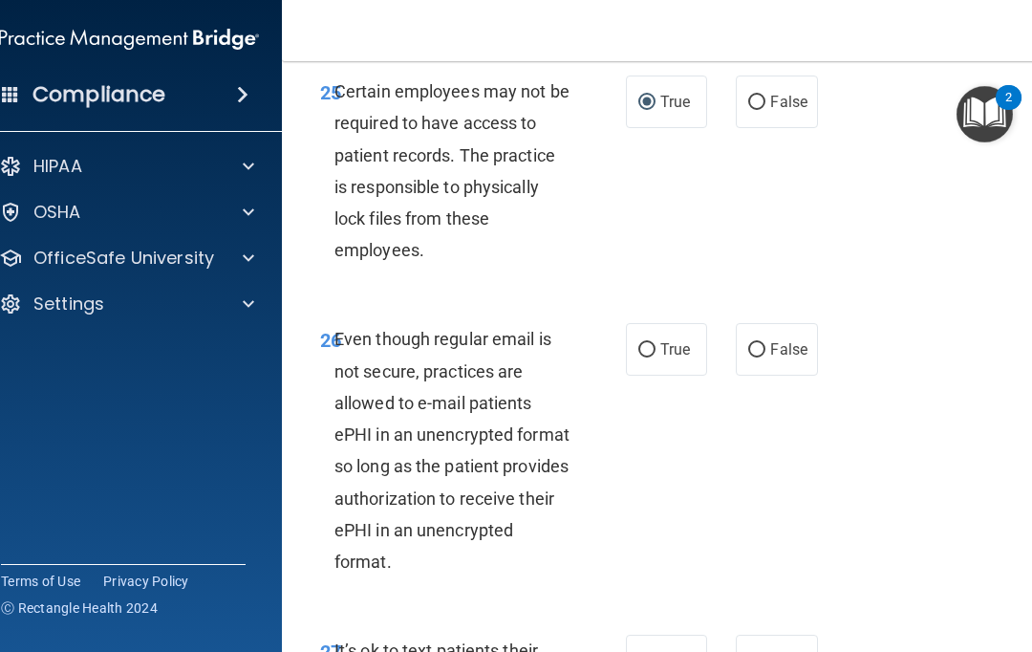
scroll to position [6058, 0]
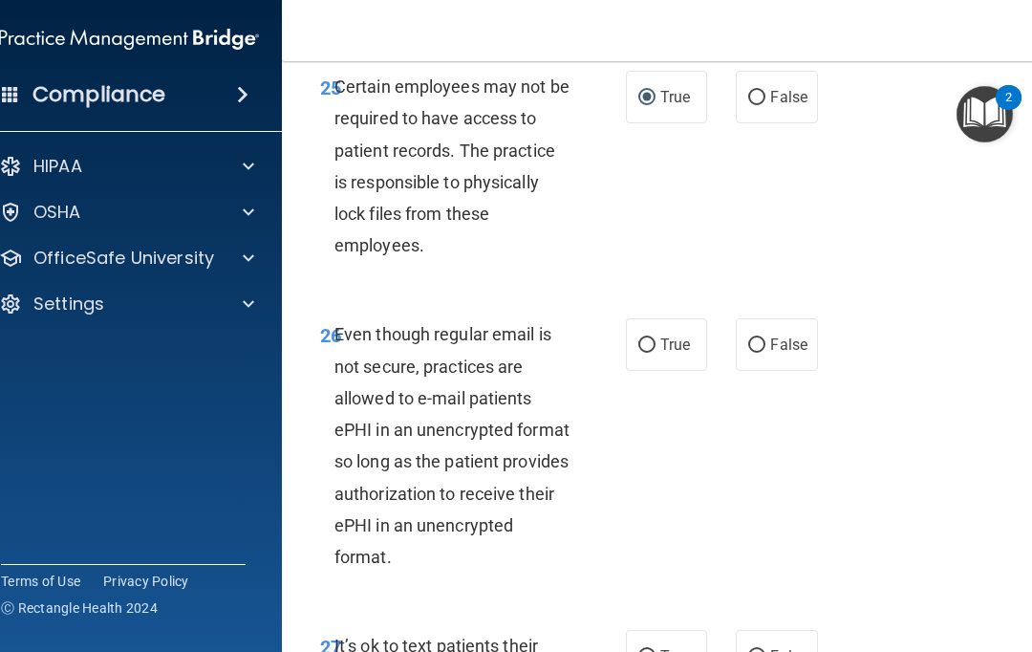
click at [660, 371] on label "True" at bounding box center [666, 344] width 81 height 53
click at [655, 353] on input "True" at bounding box center [646, 345] width 17 height 14
radio input "true"
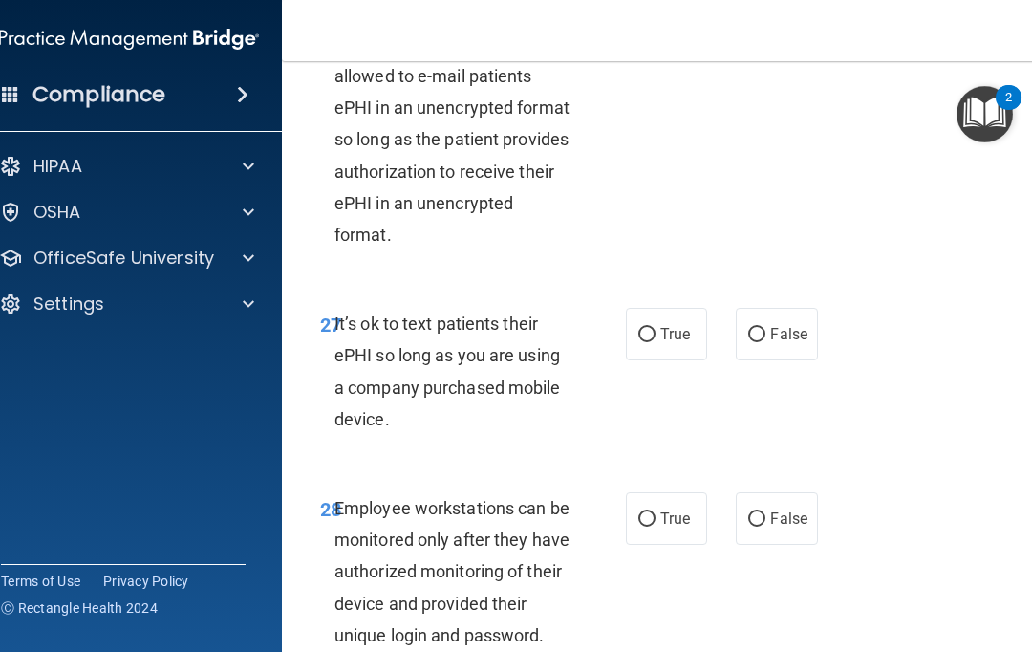
scroll to position [6390, 0]
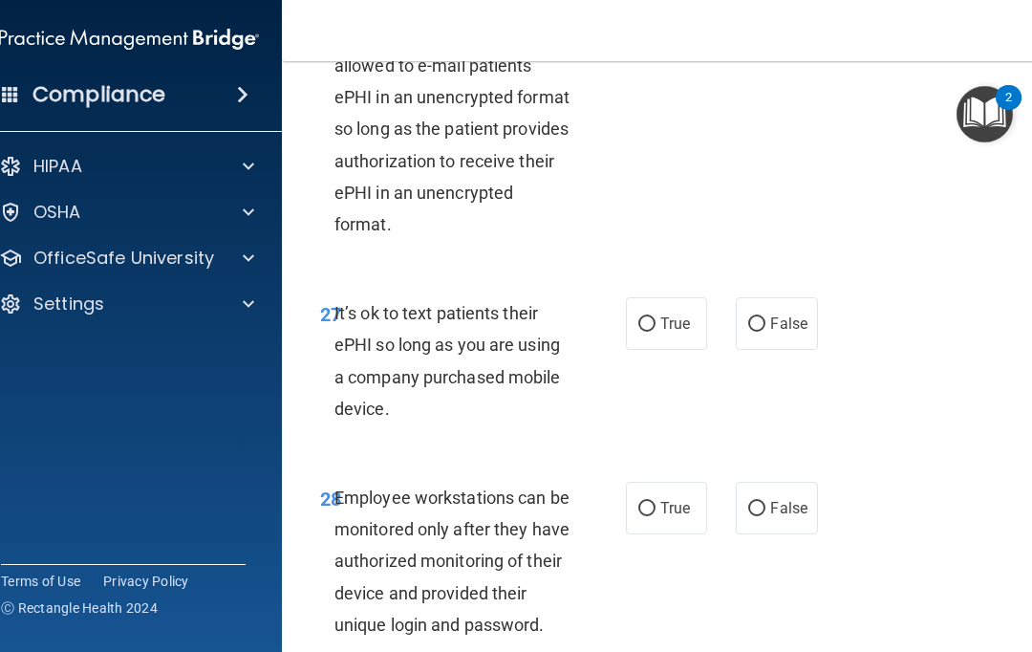
click at [758, 332] on input "False" at bounding box center [756, 324] width 17 height 14
radio input "true"
click at [765, 521] on label "False" at bounding box center [776, 507] width 81 height 53
click at [765, 516] on input "False" at bounding box center [756, 509] width 17 height 14
radio input "true"
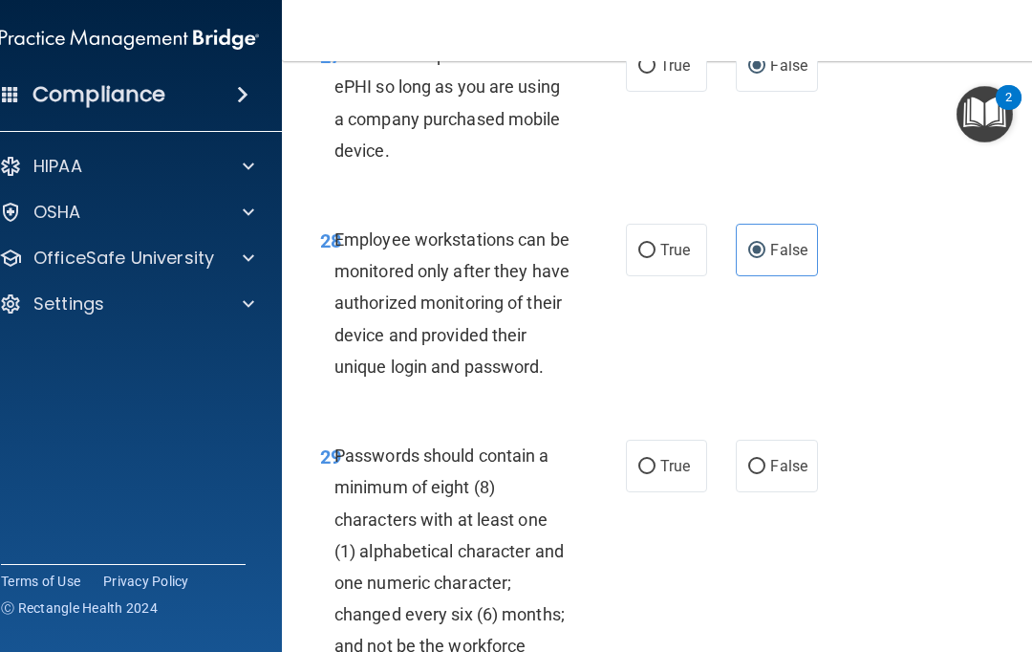
scroll to position [6662, 0]
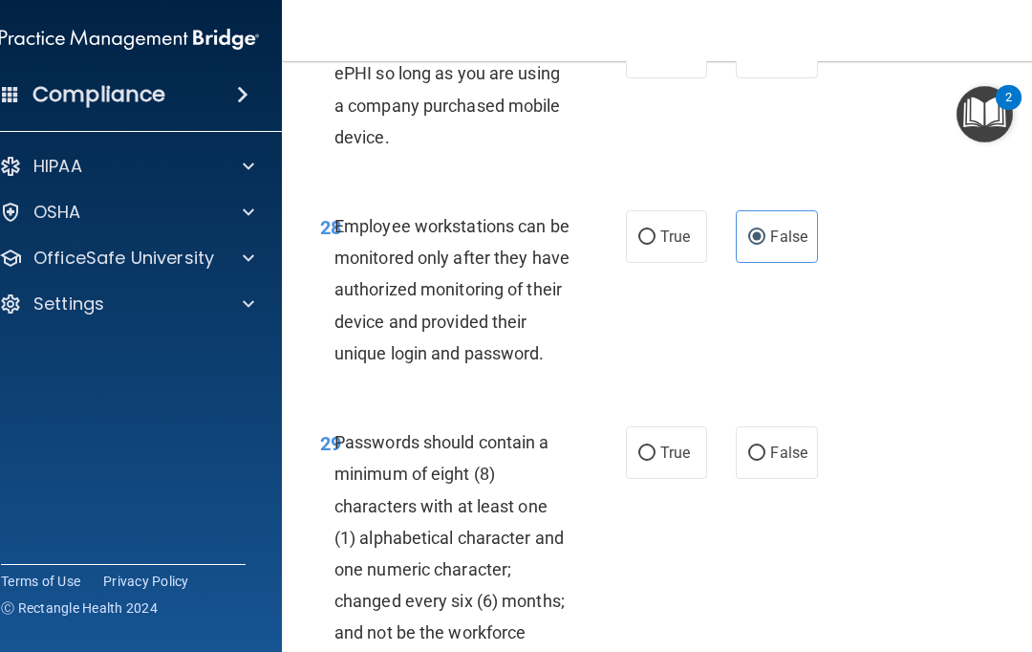
click at [653, 460] on input "True" at bounding box center [646, 453] width 17 height 14
radio input "true"
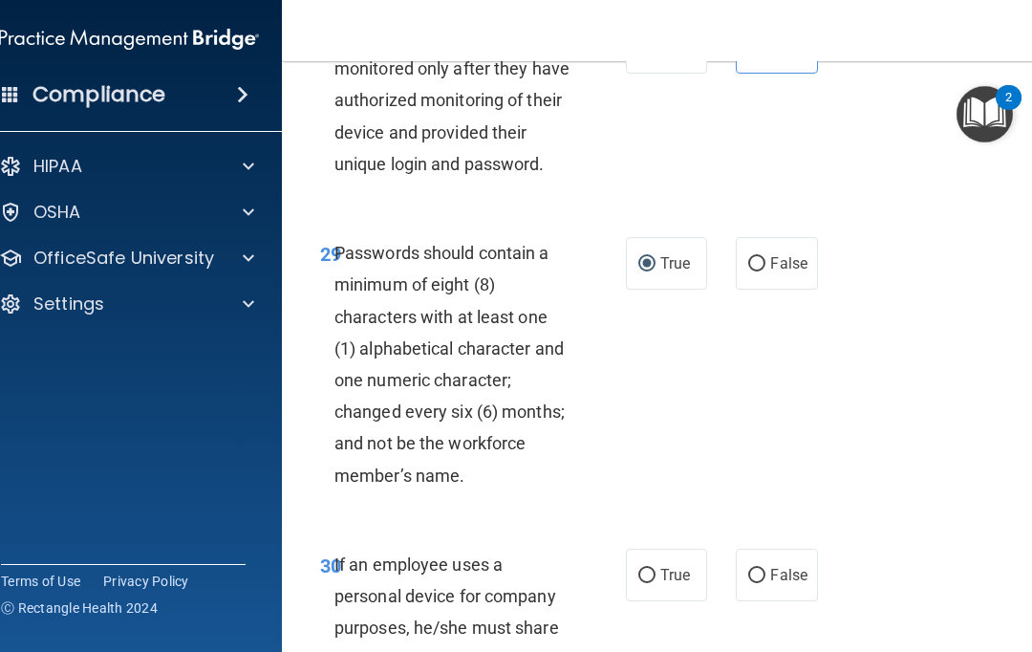
scroll to position [6924, 0]
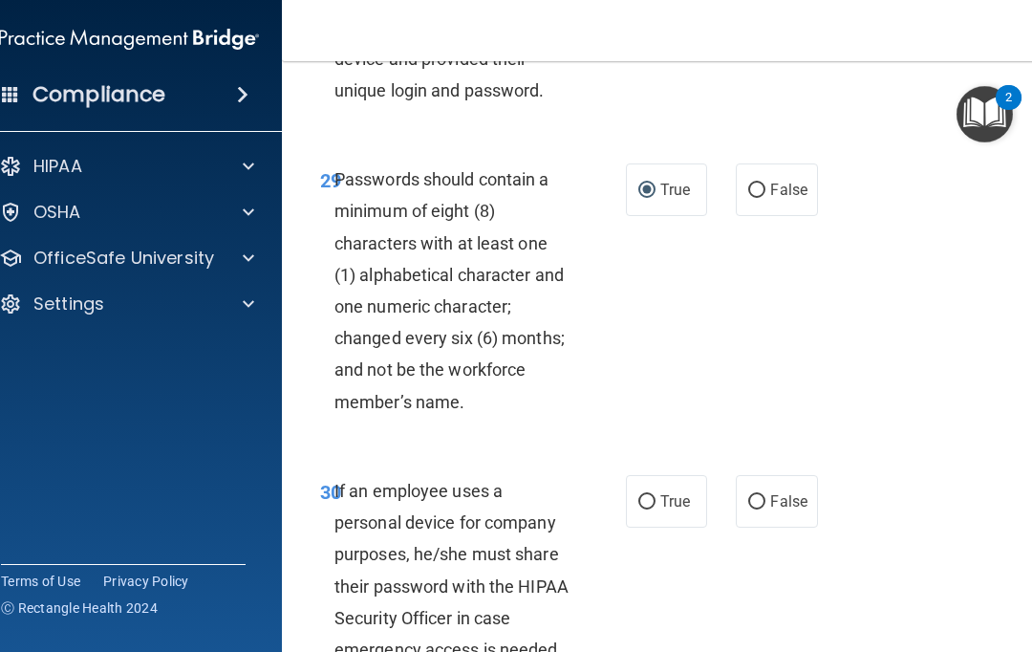
click at [767, 527] on label "False" at bounding box center [776, 501] width 81 height 53
click at [765, 509] on input "False" at bounding box center [756, 502] width 17 height 14
radio input "true"
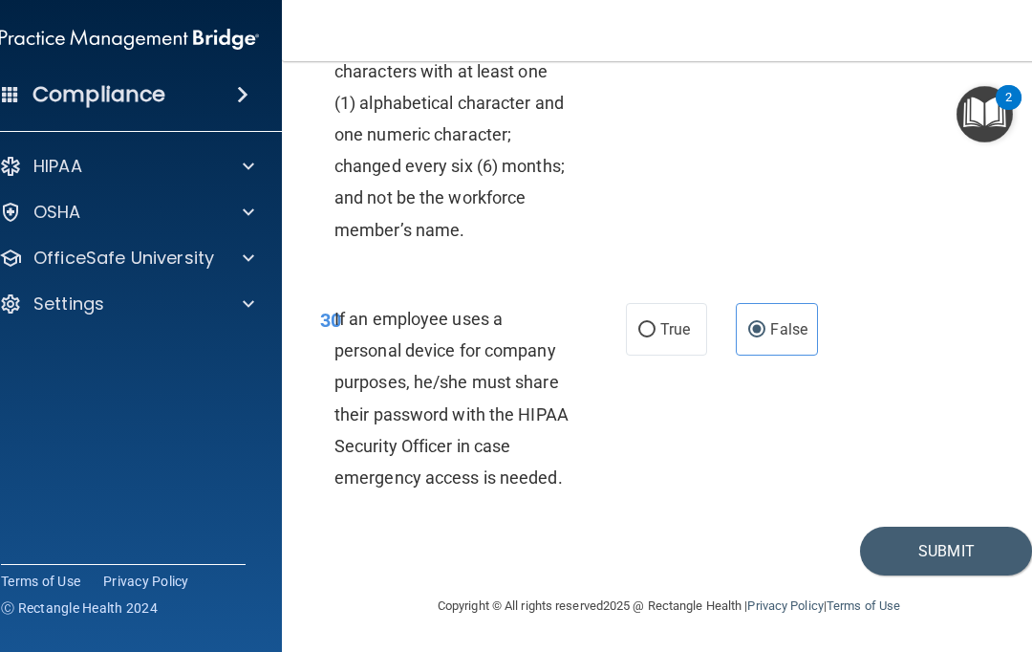
scroll to position [7120, 0]
click at [882, 549] on button "Submit" at bounding box center [946, 550] width 172 height 49
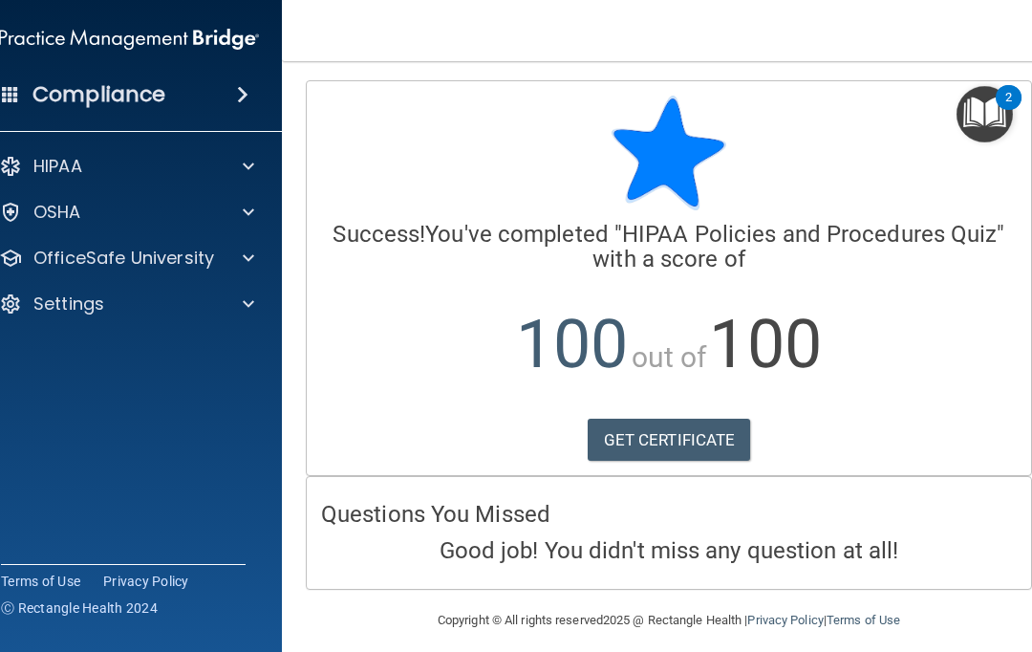
click at [257, 255] on div at bounding box center [246, 257] width 48 height 23
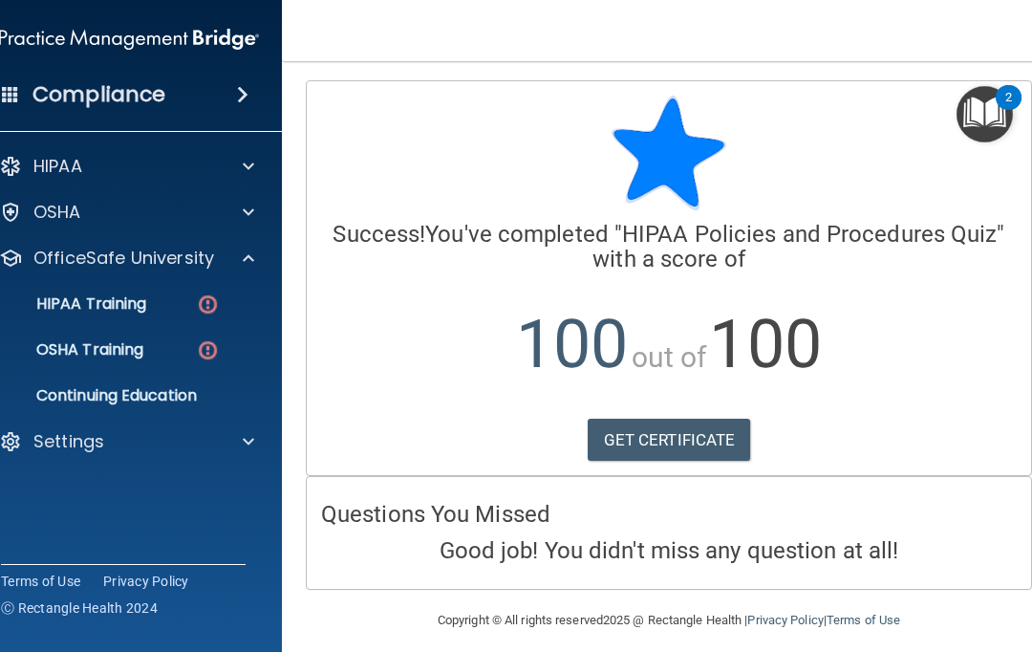
click at [203, 310] on img at bounding box center [208, 304] width 24 height 24
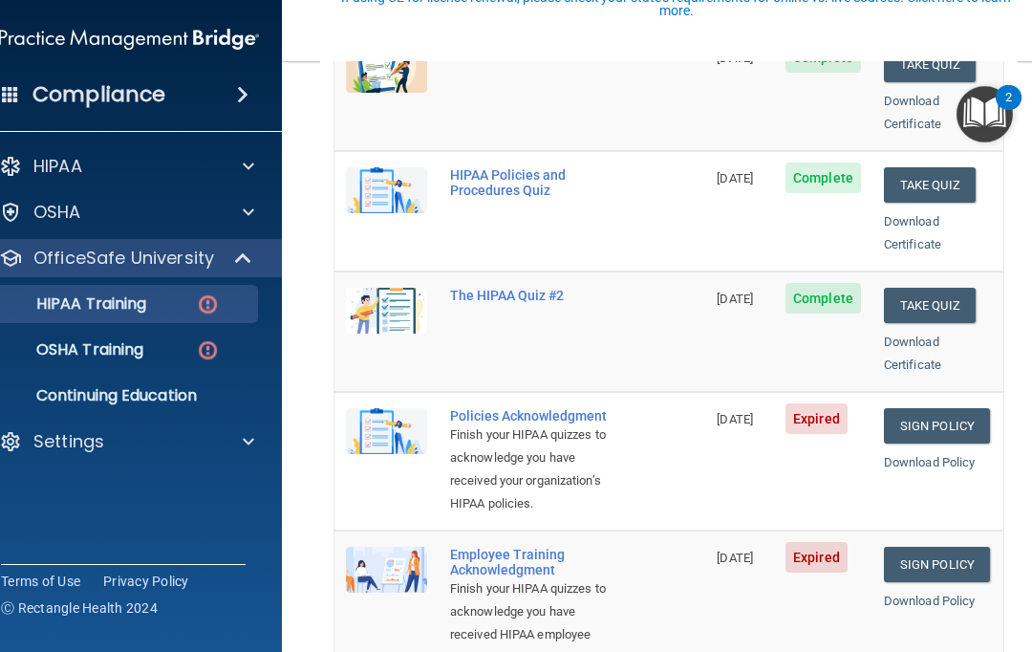
scroll to position [364, 0]
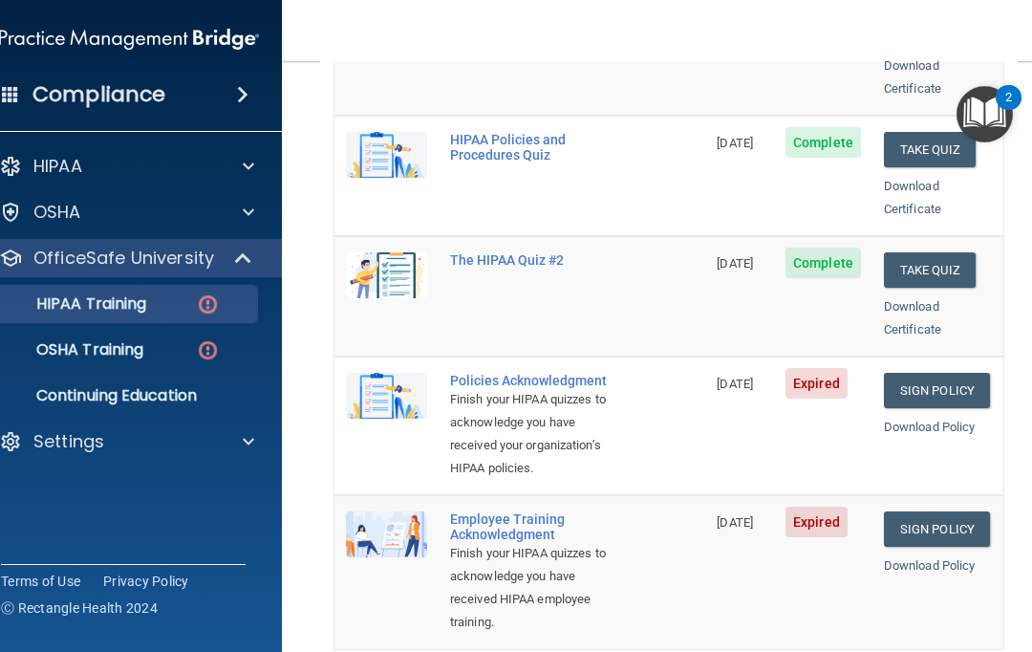
click at [931, 373] on link "Sign Policy" at bounding box center [937, 390] width 106 height 35
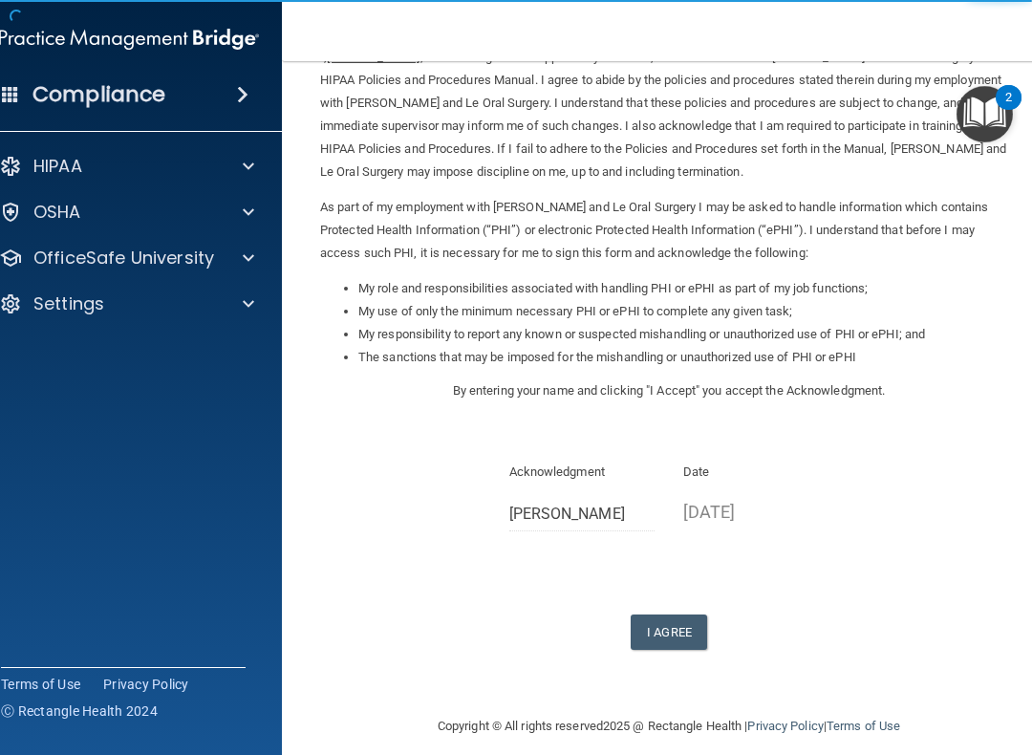
scroll to position [102, 0]
click at [683, 622] on button "I Agree" at bounding box center [669, 632] width 76 height 35
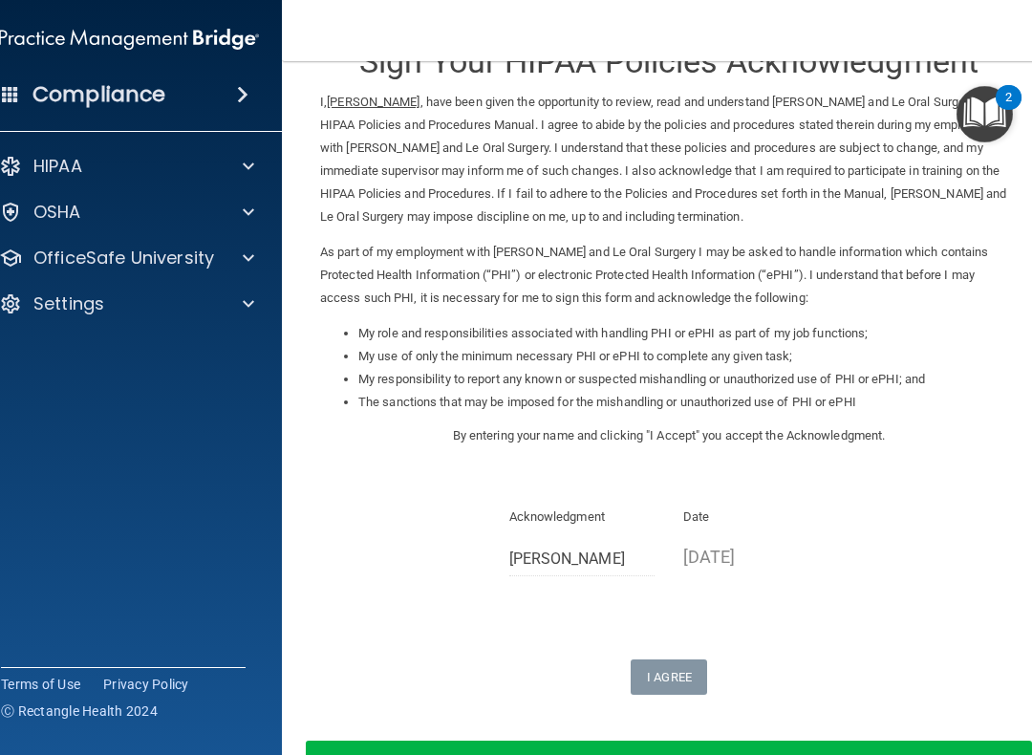
scroll to position [55, 0]
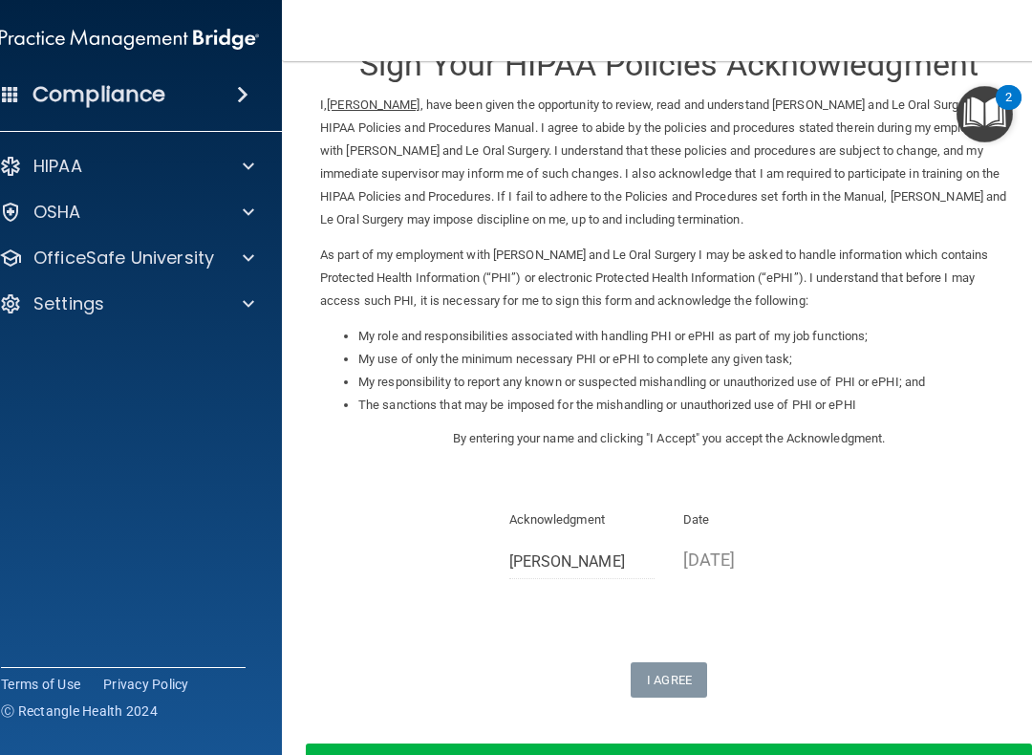
click at [713, 547] on p "[DATE]" at bounding box center [756, 560] width 146 height 32
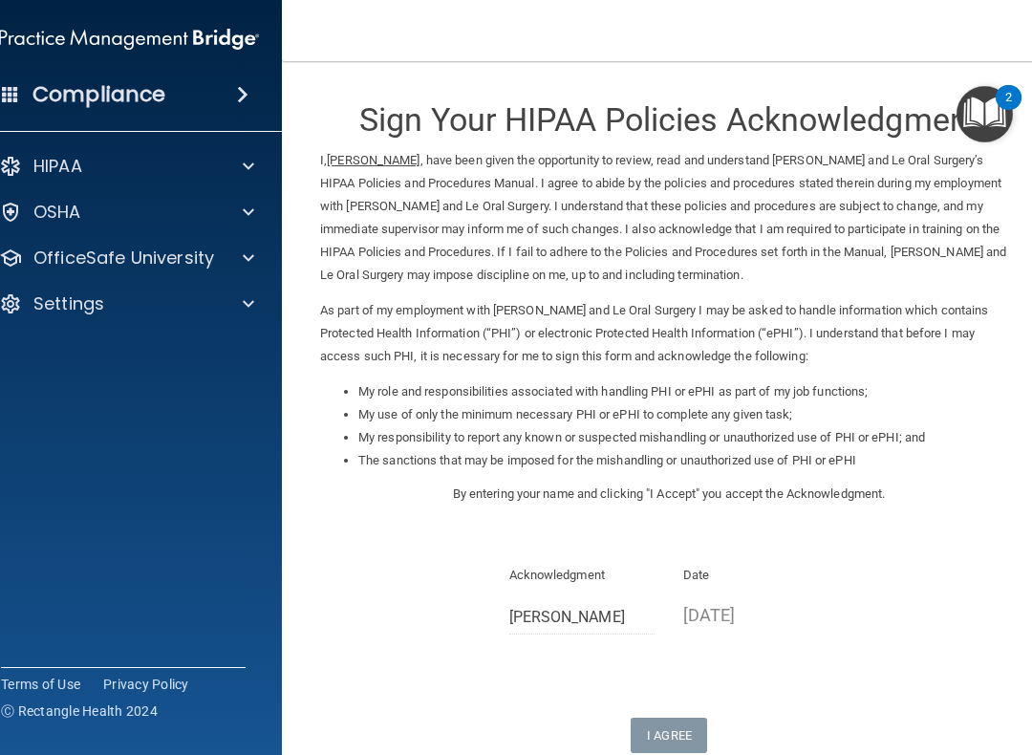
scroll to position [0, 0]
click at [249, 264] on span at bounding box center [248, 257] width 11 height 23
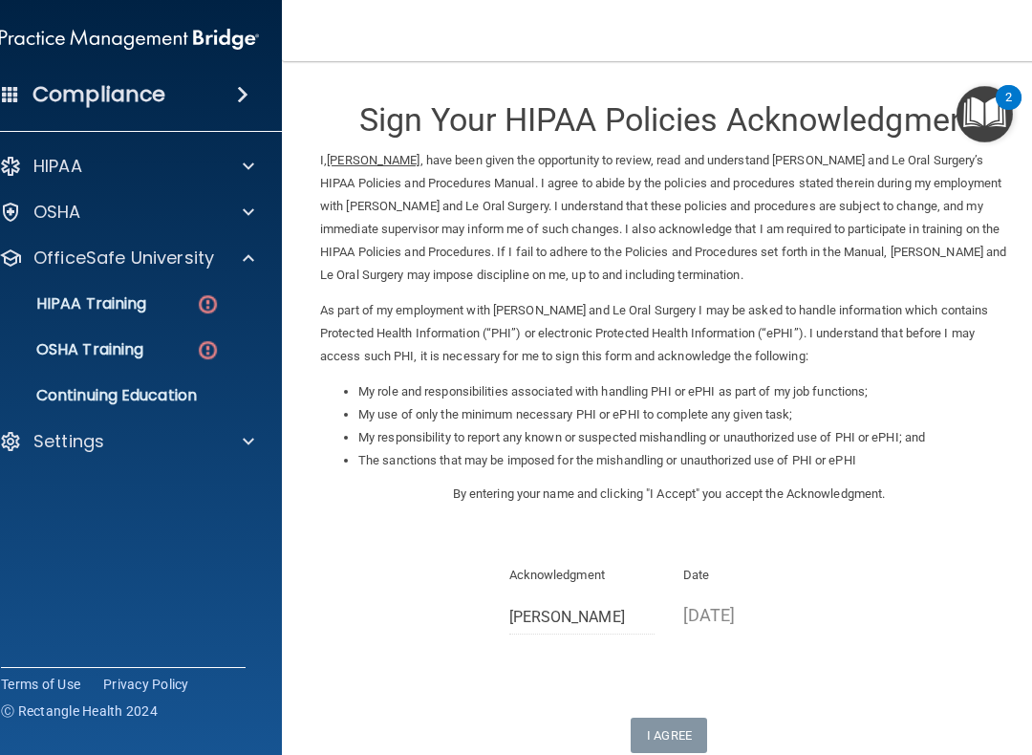
click at [210, 304] on img at bounding box center [208, 304] width 24 height 24
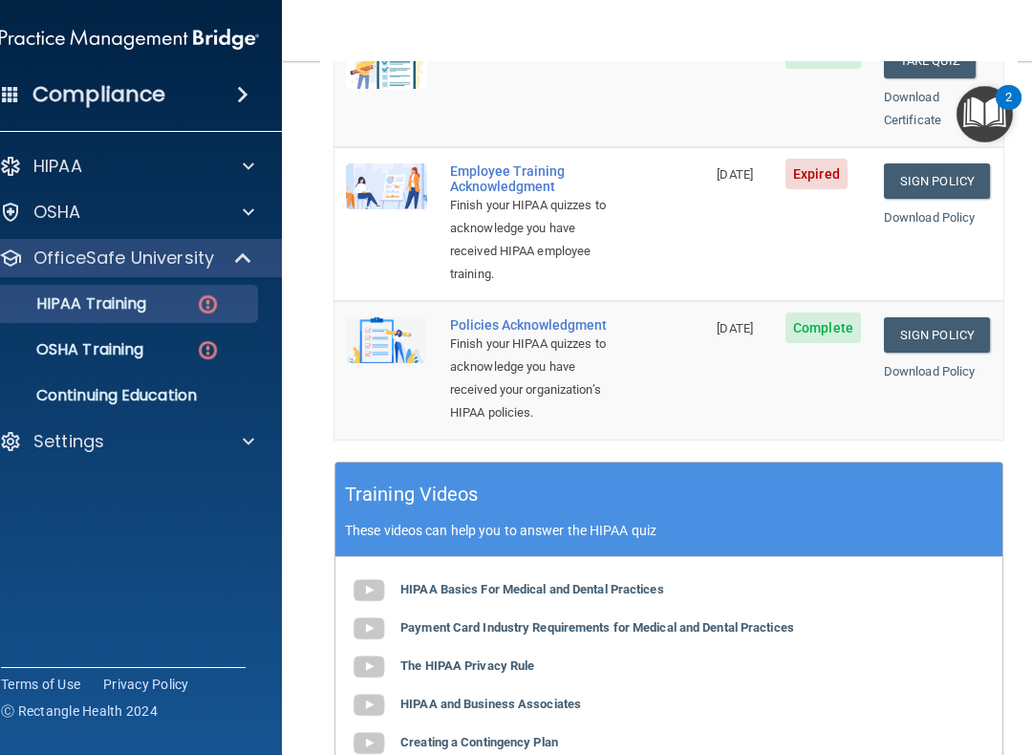
scroll to position [572, 0]
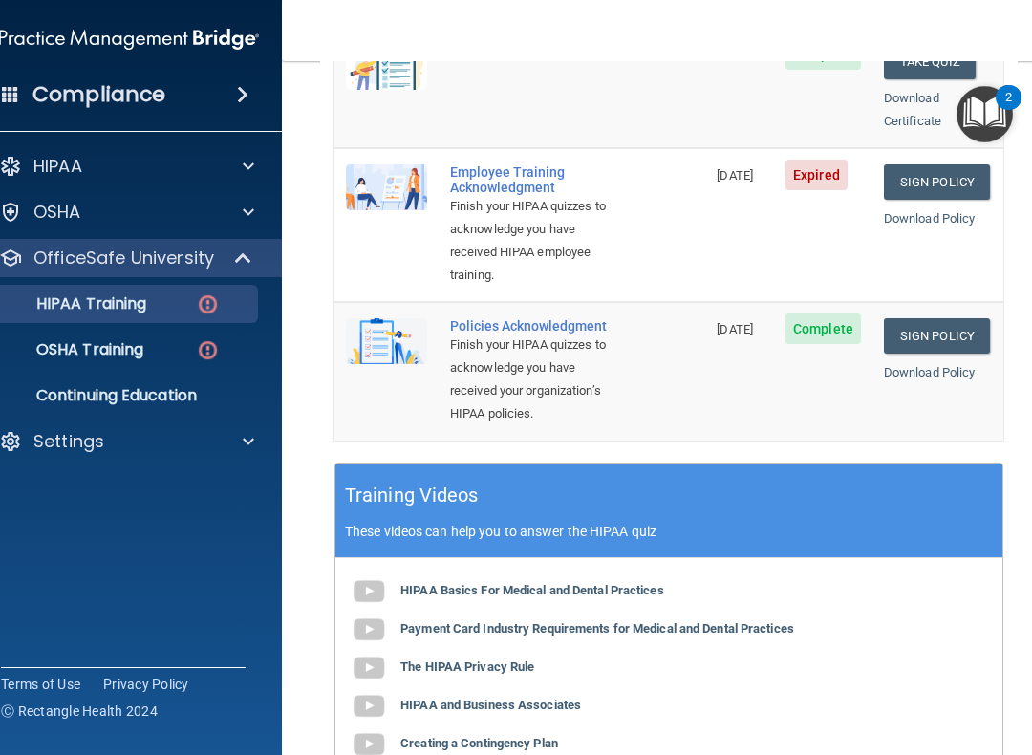
click at [912, 164] on link "Sign Policy" at bounding box center [937, 181] width 106 height 35
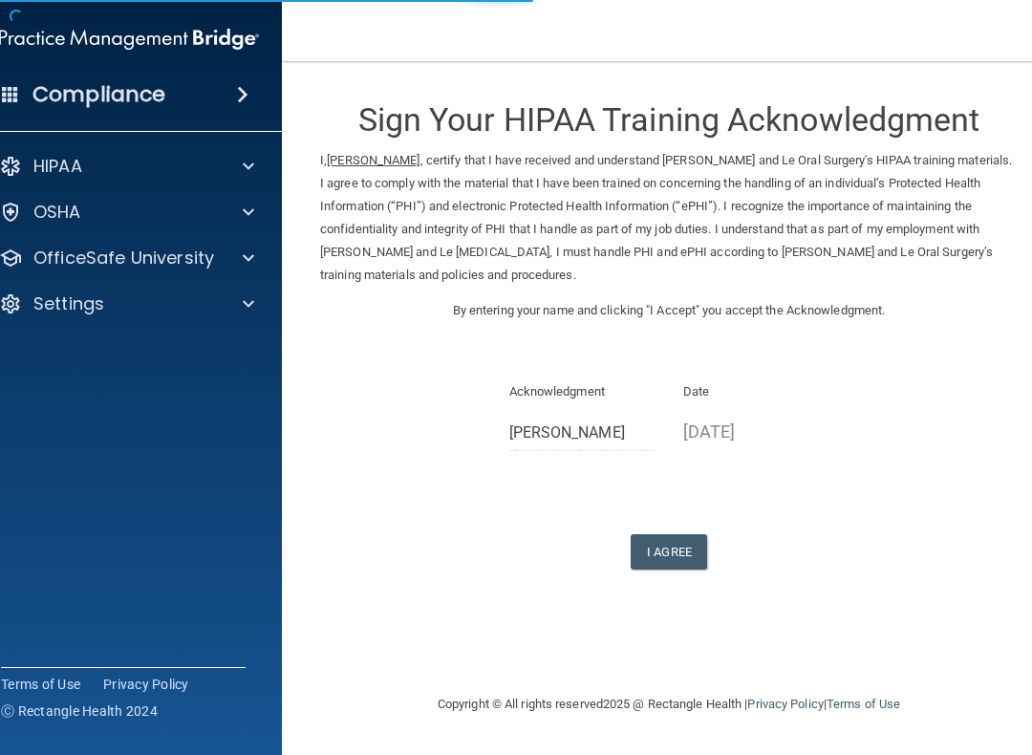
click at [681, 534] on button "I Agree" at bounding box center [669, 551] width 76 height 35
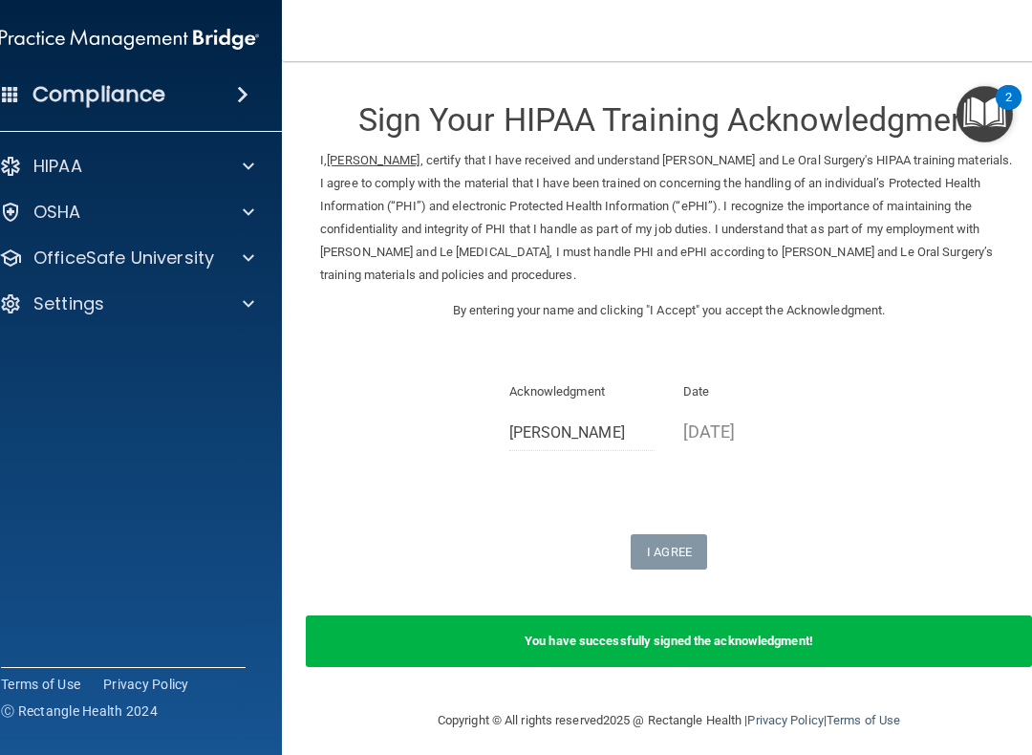
click at [249, 266] on span at bounding box center [248, 257] width 11 height 23
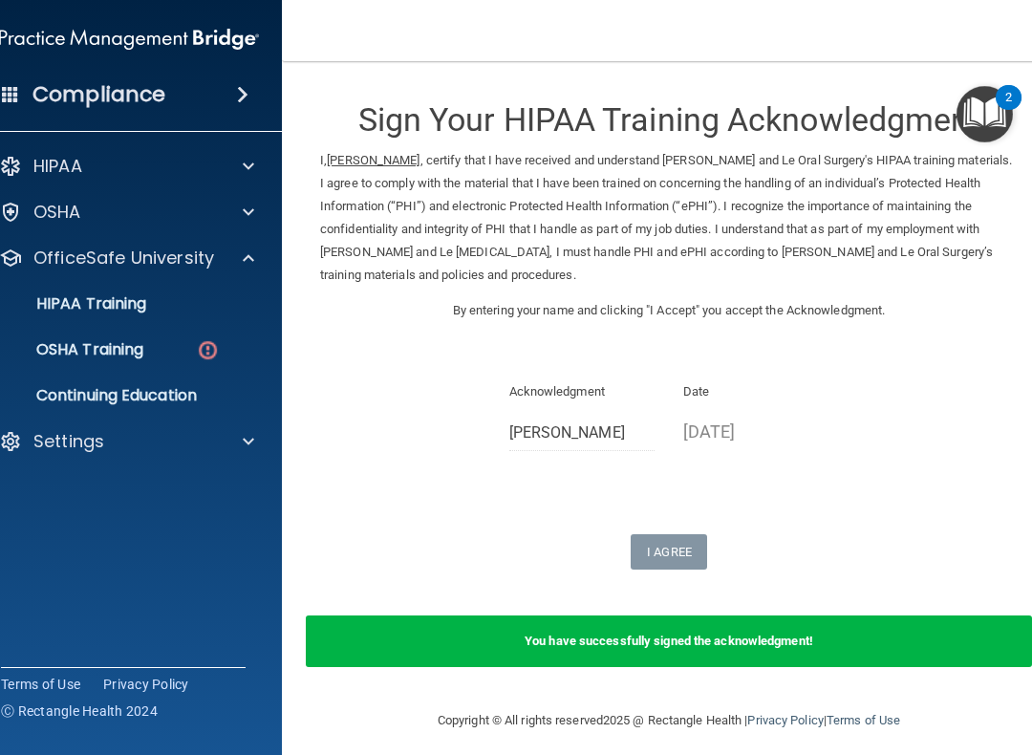
click at [207, 359] on img at bounding box center [208, 350] width 24 height 24
